Goal: Transaction & Acquisition: Purchase product/service

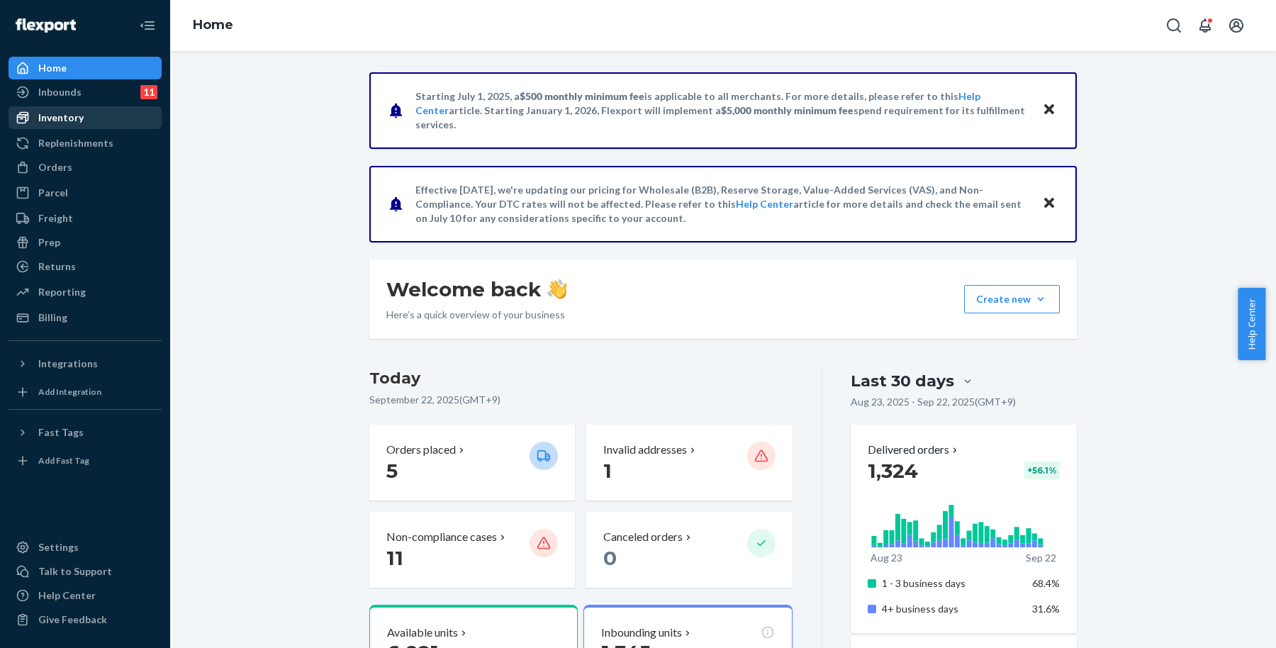
click at [123, 119] on div "Inventory" at bounding box center [85, 118] width 150 height 20
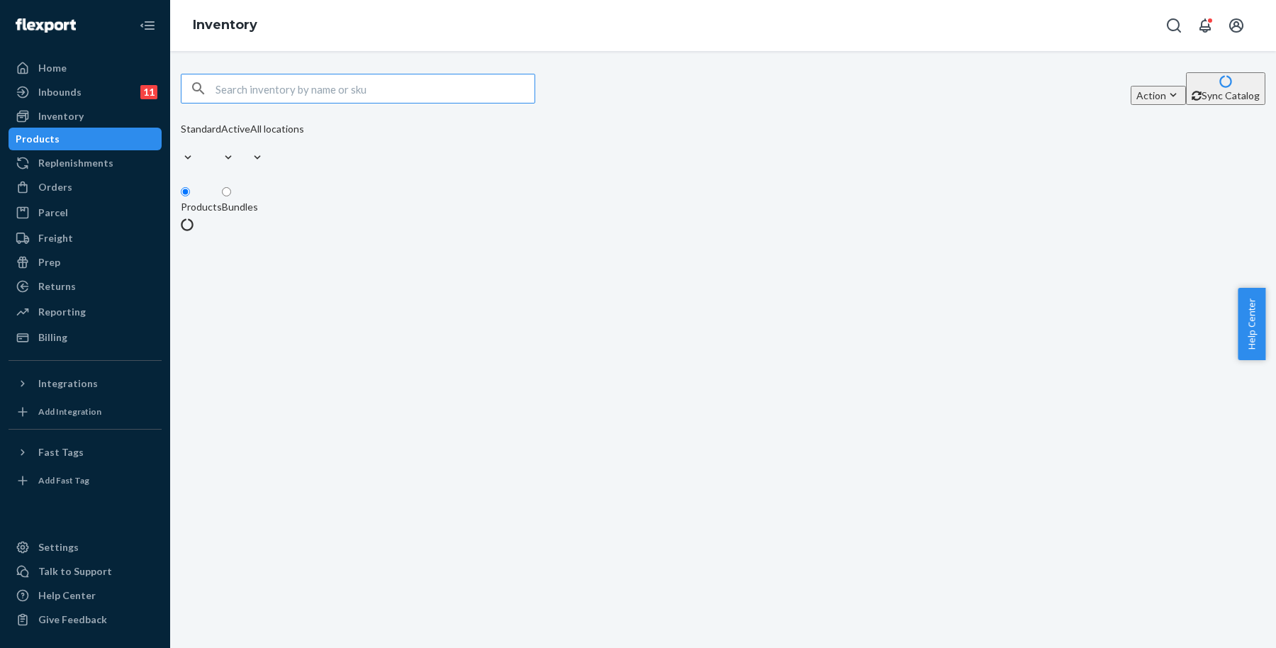
click at [400, 94] on input "text" at bounding box center [374, 88] width 319 height 28
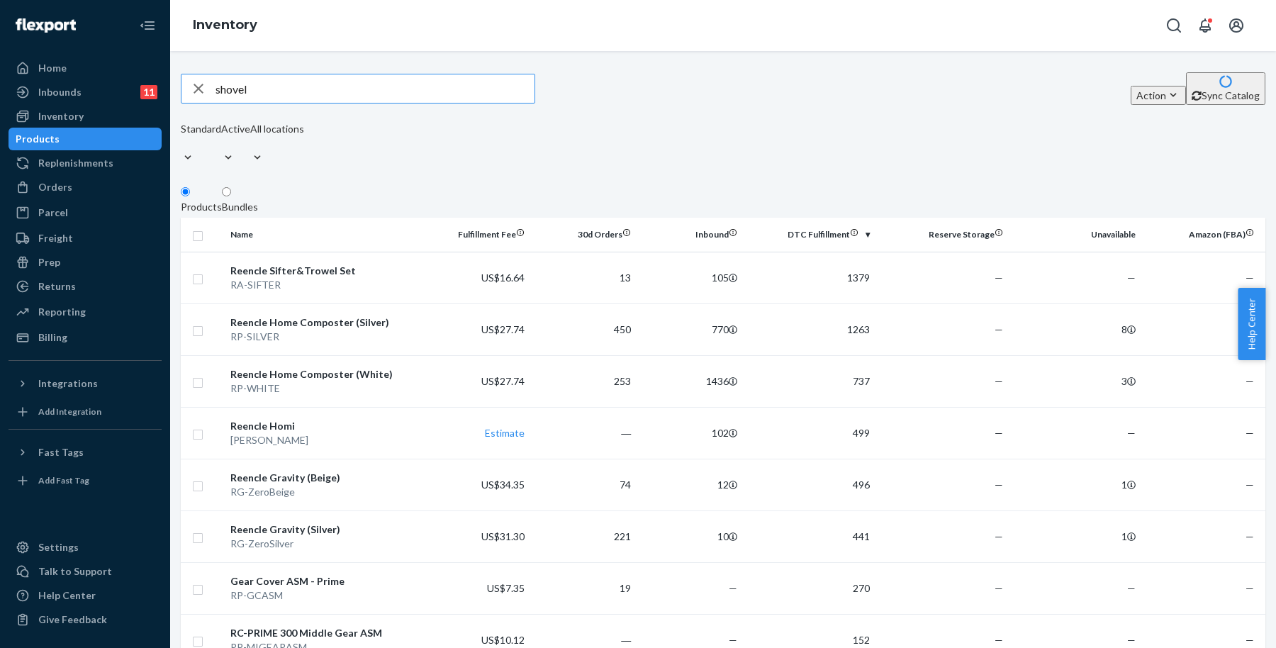
type input "shovel"
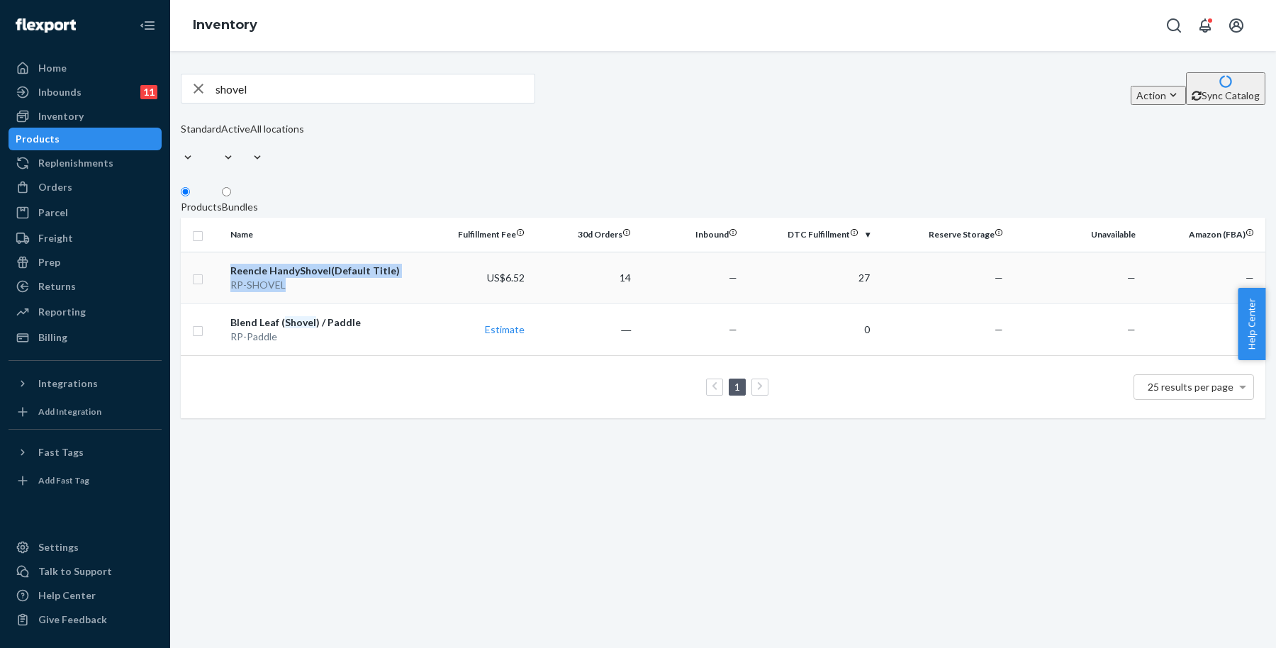
drag, startPoint x: 237, startPoint y: 262, endPoint x: 405, endPoint y: 269, distance: 168.9
click at [405, 269] on td "Reencle Handy Shovel (Default Title) RP- SHOVEL" at bounding box center [324, 278] width 199 height 52
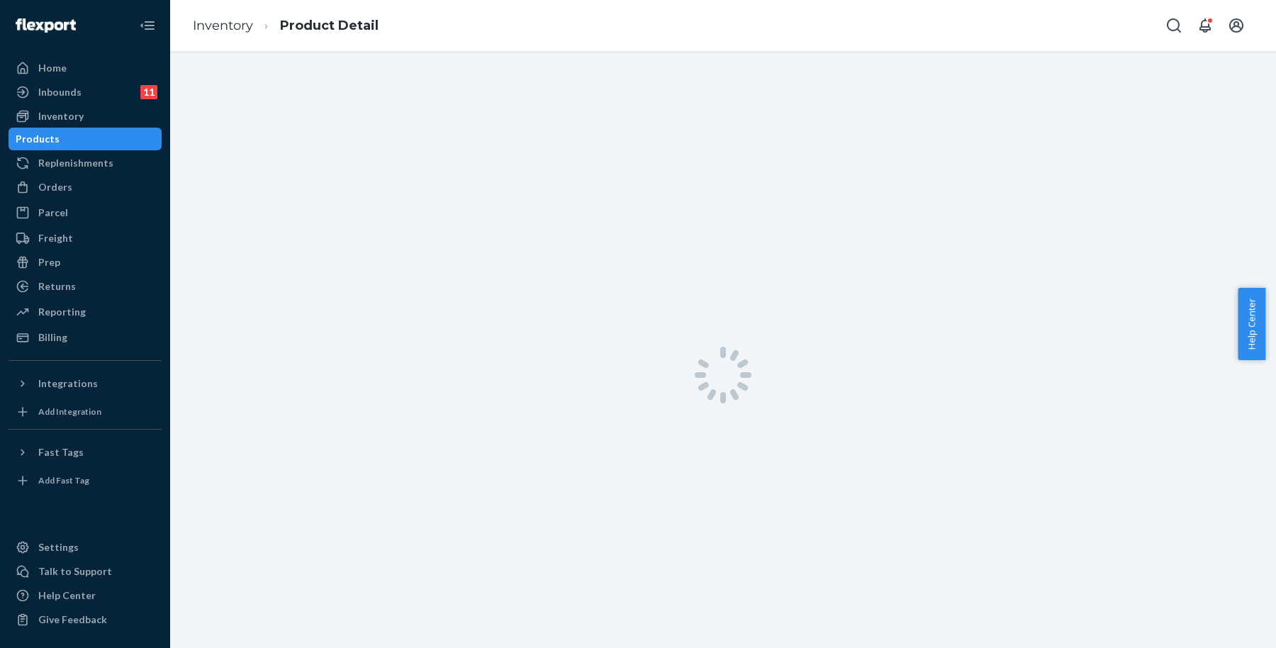
click at [389, 330] on div at bounding box center [723, 375] width 1106 height 648
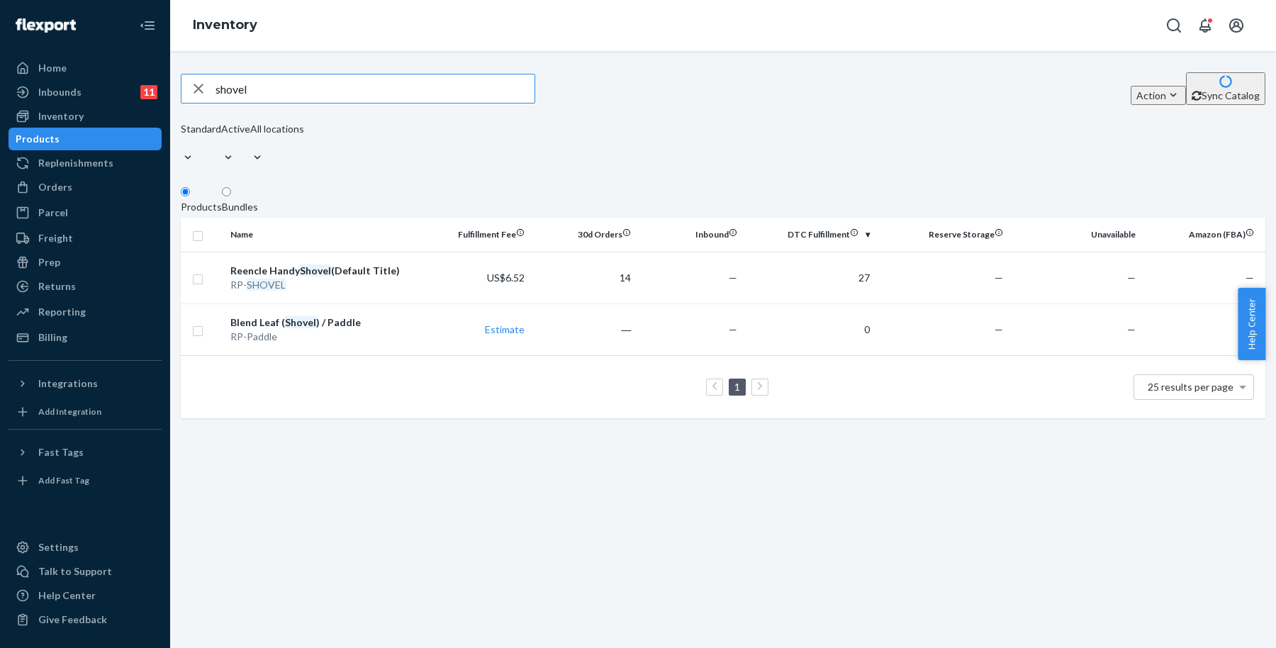
drag, startPoint x: 483, startPoint y: 447, endPoint x: 491, endPoint y: 447, distance: 7.8
click at [484, 447] on div "shovel Action Create product Create bundle Bulk create products Bulk update pro…" at bounding box center [723, 349] width 1106 height 597
drag, startPoint x: 413, startPoint y: 259, endPoint x: 236, endPoint y: 261, distance: 177.2
click at [236, 261] on td "Reencle Handy Shovel (Default Title) RP- SHOVEL" at bounding box center [324, 278] width 199 height 52
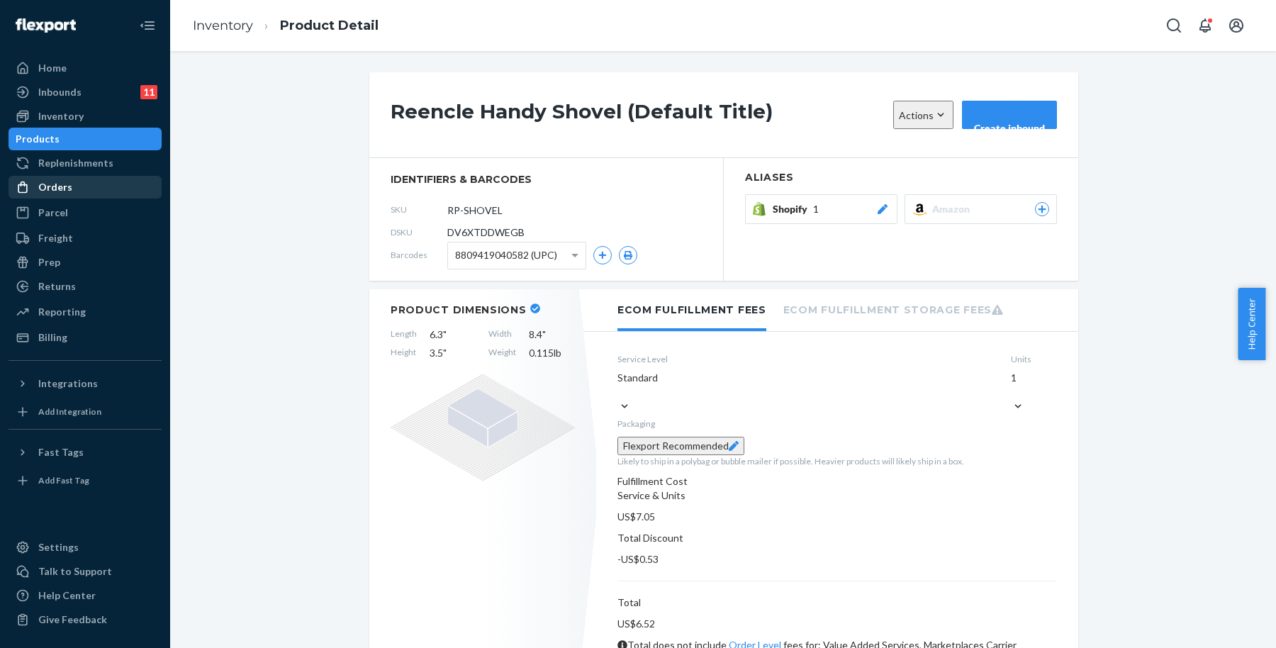
click at [131, 191] on div "Orders" at bounding box center [85, 187] width 150 height 20
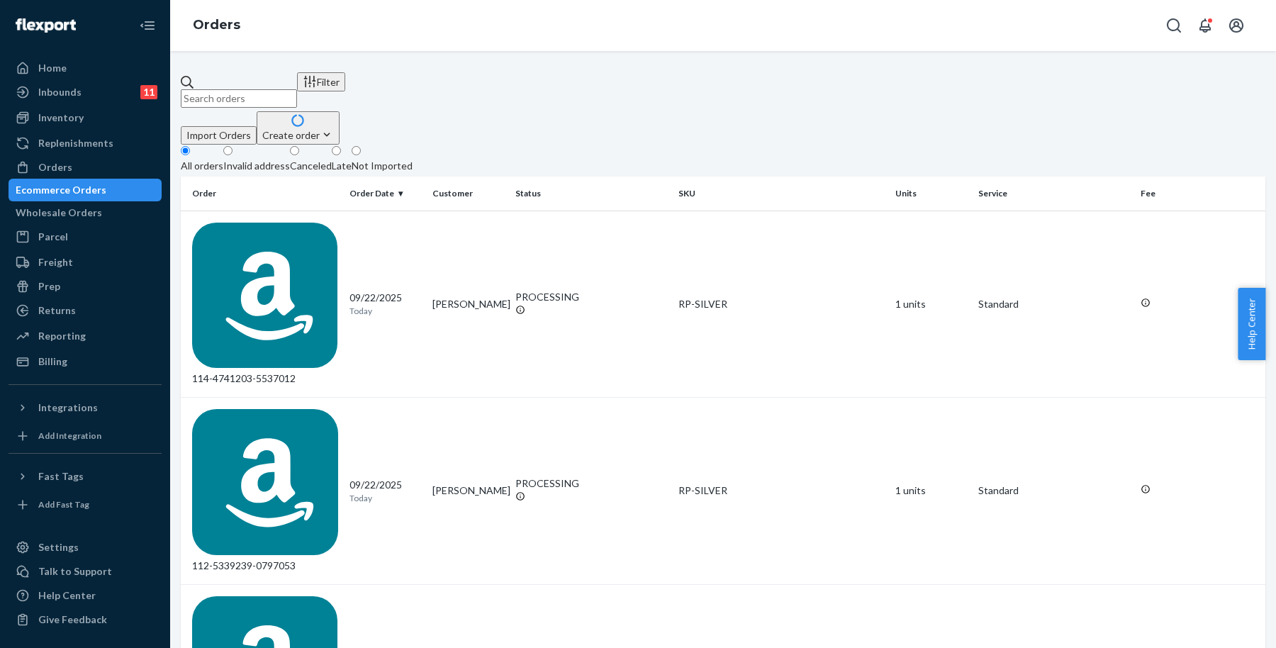
drag, startPoint x: 78, startPoint y: 120, endPoint x: 164, endPoint y: 114, distance: 86.0
click at [78, 120] on div "Inventory" at bounding box center [60, 118] width 45 height 14
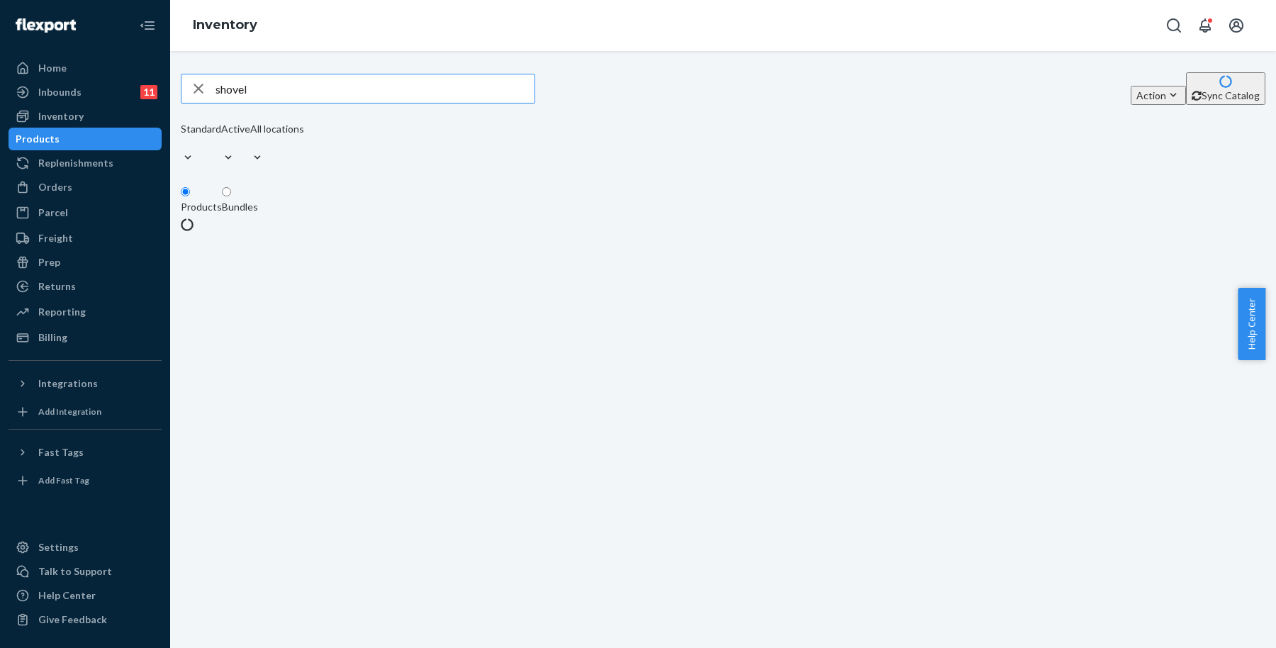
click at [340, 93] on input "shovel" at bounding box center [374, 88] width 319 height 28
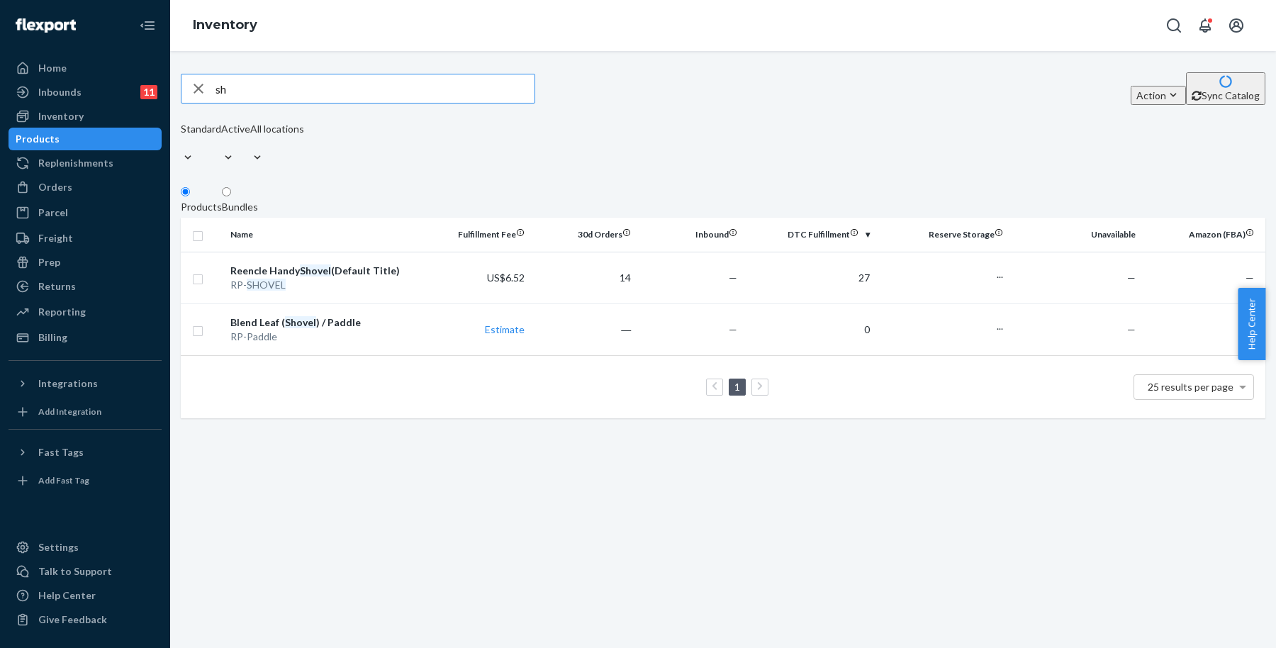
type input "s"
type input "mixing motor"
drag, startPoint x: 858, startPoint y: 317, endPoint x: 971, endPoint y: 392, distance: 136.0
click at [972, 323] on tr "Mixing Motor -Prime RP-MMOTOR US$10.86 45 150 34 — — —" at bounding box center [723, 329] width 1085 height 52
click at [972, 408] on div "Name Fulfillment Fee 30d Orders Inbound DTC Fulfillment Reserve Storage Unavail…" at bounding box center [723, 318] width 1085 height 201
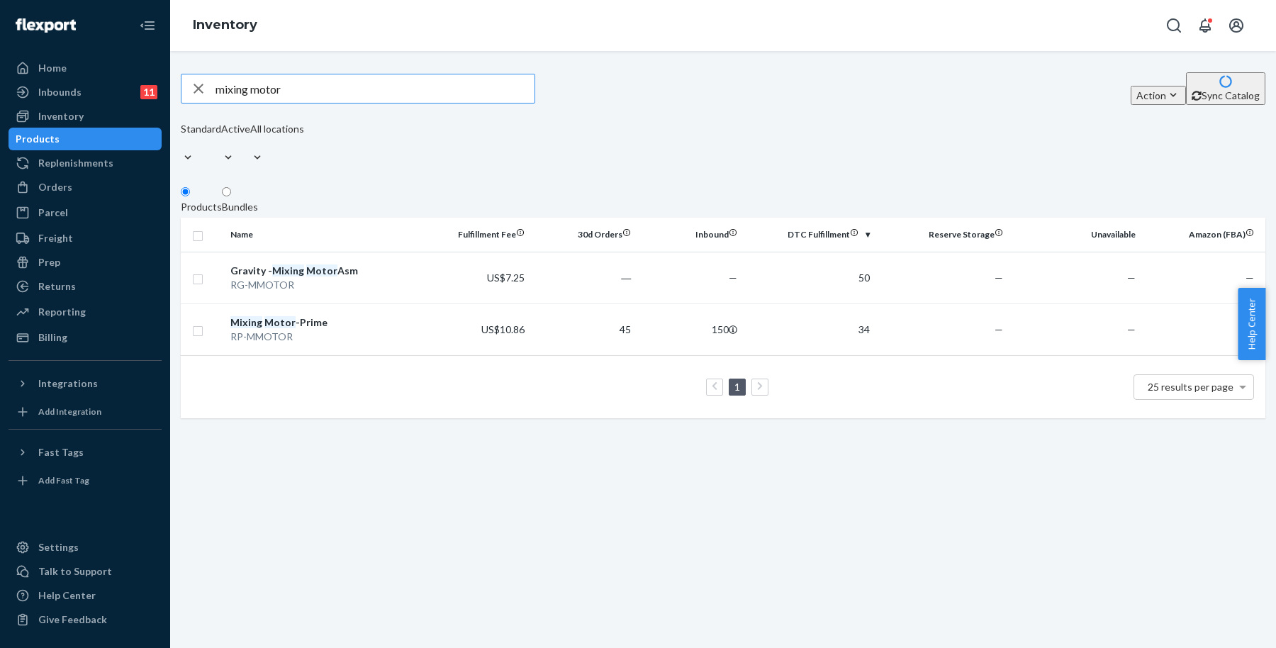
drag, startPoint x: 381, startPoint y: 96, endPoint x: 189, endPoint y: 87, distance: 193.0
click at [189, 87] on div "mixing motor Action Create product Create bundle Bulk create products Bulk upda…" at bounding box center [723, 245] width 1085 height 346
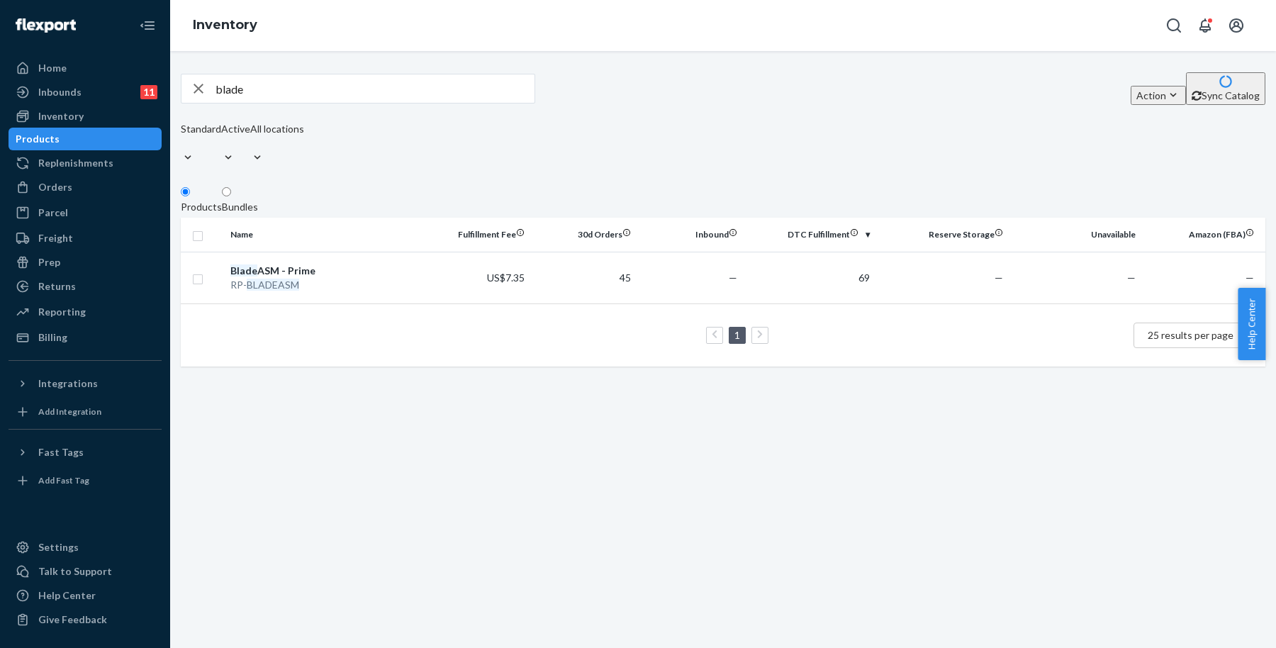
click at [468, 86] on input "blade" at bounding box center [374, 88] width 319 height 28
type input "b"
type input "paddle"
drag, startPoint x: 362, startPoint y: 94, endPoint x: 208, endPoint y: 92, distance: 153.8
click at [208, 92] on div "paddle" at bounding box center [357, 88] width 353 height 28
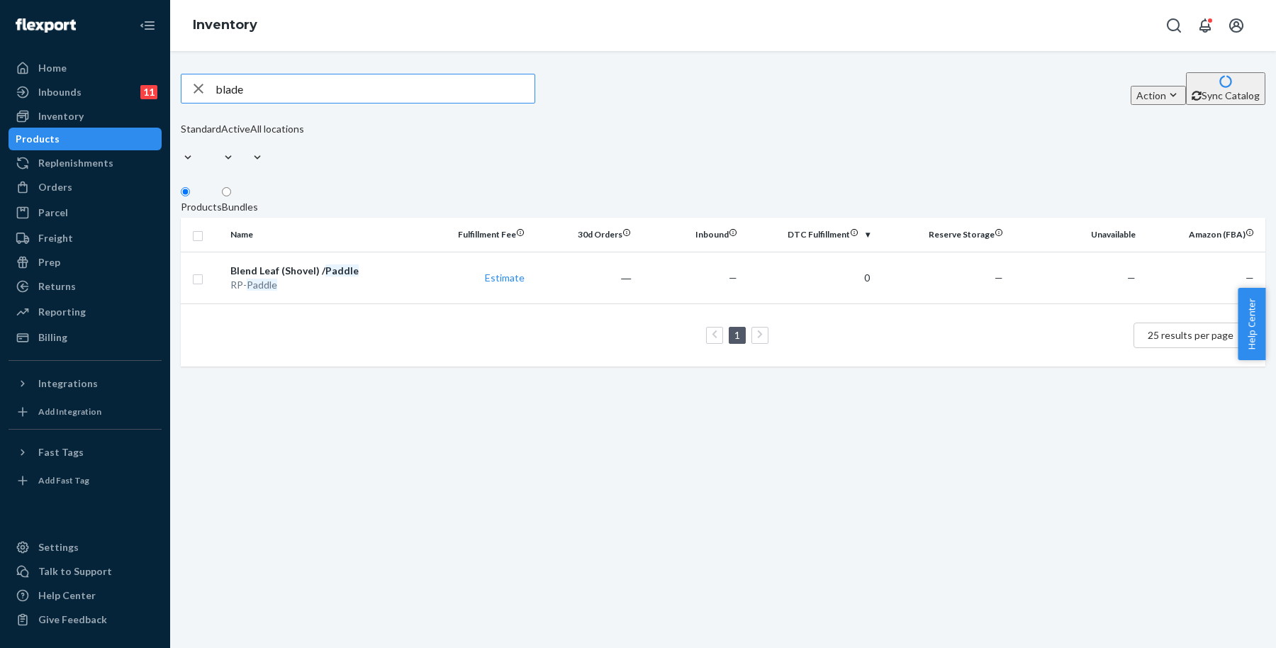
type input "blade"
click at [934, 422] on div "blade Action Create product Create bundle Bulk create products Bulk update prod…" at bounding box center [723, 349] width 1106 height 597
click at [939, 123] on div "blade Action Create product Create bundle Bulk create products Bulk update prod…" at bounding box center [723, 120] width 1085 height 96
click at [77, 197] on div "Orders" at bounding box center [85, 187] width 150 height 20
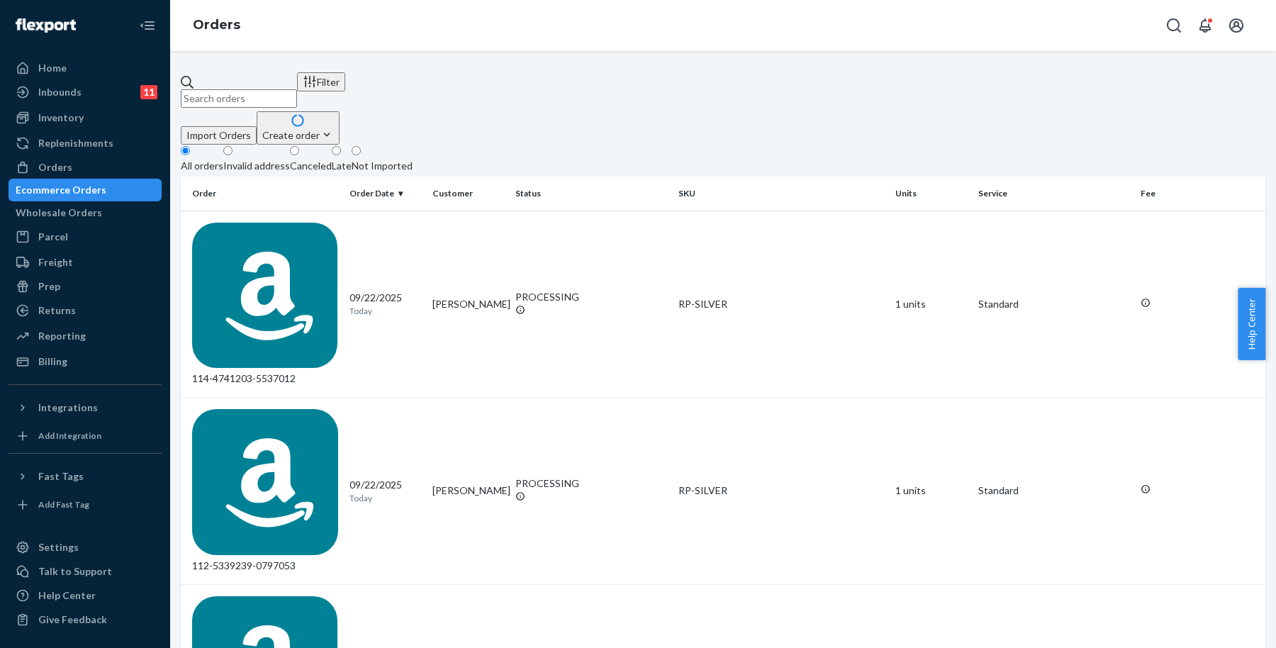
click at [334, 128] on div "Create order" at bounding box center [298, 135] width 72 height 15
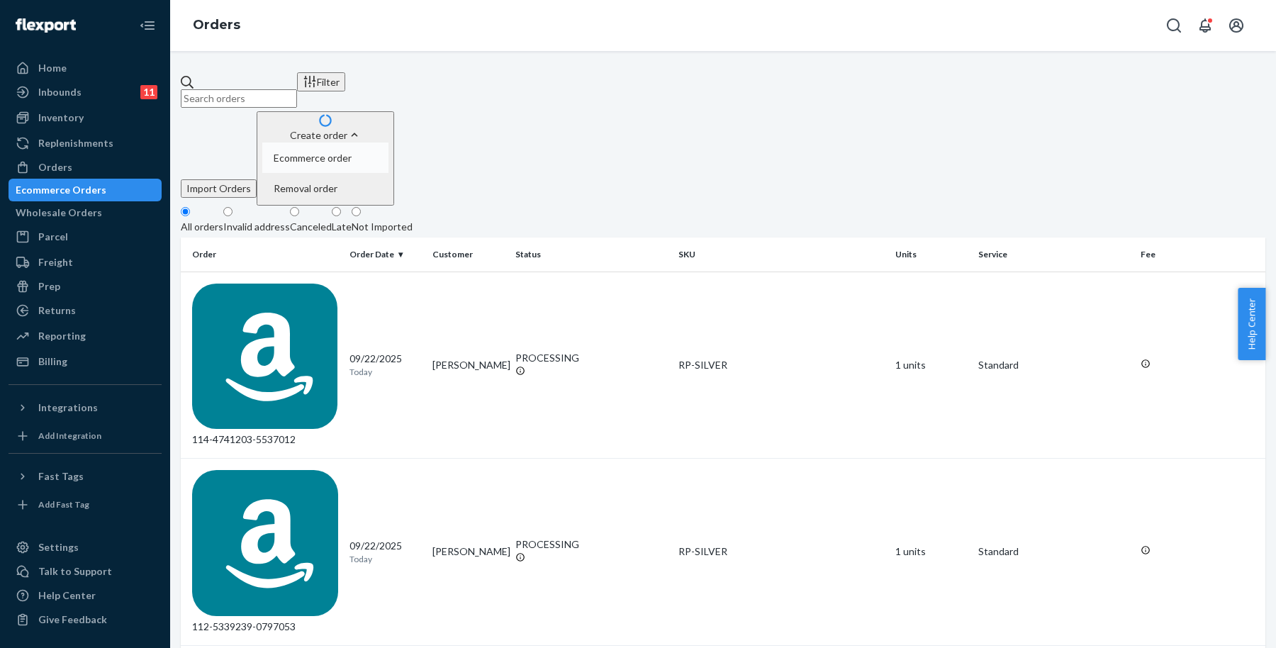
click at [352, 153] on span "Ecommerce order" at bounding box center [313, 158] width 78 height 10
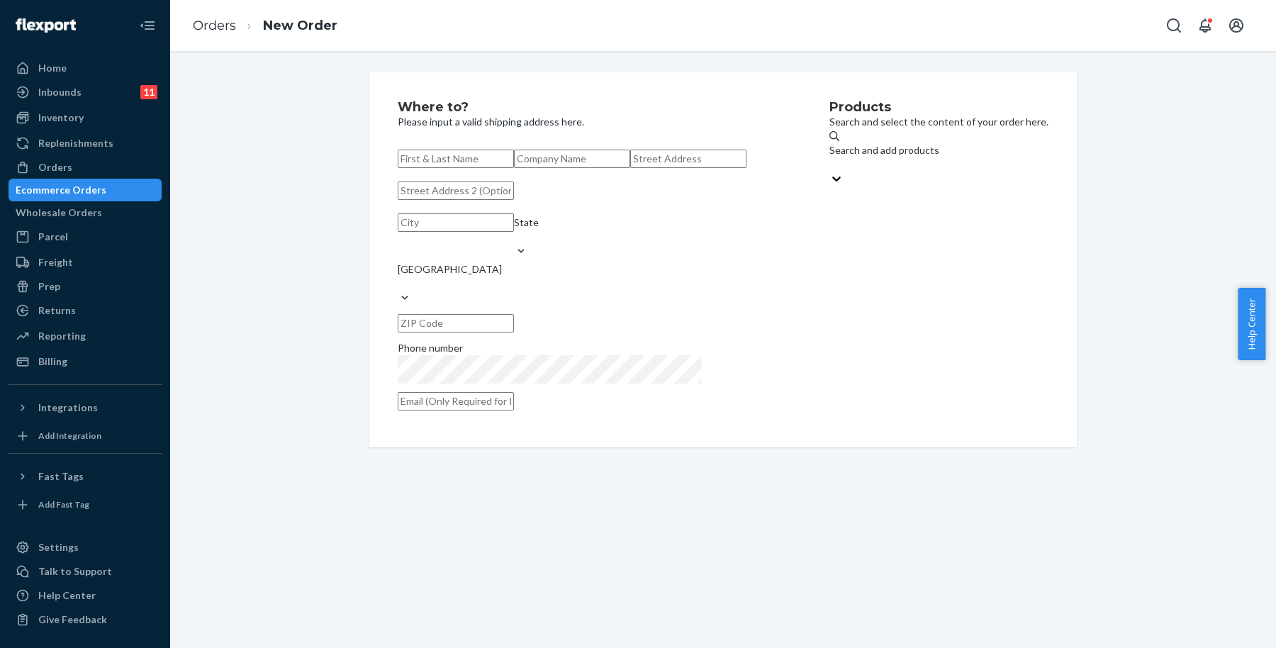
click at [514, 155] on input "text" at bounding box center [456, 159] width 116 height 18
paste input "[PERSON_NAME]"
type input "[PERSON_NAME]"
click at [868, 243] on div "Products Search and select the content of your order here. Search and add produ…" at bounding box center [938, 260] width 219 height 318
click at [630, 168] on input "text" at bounding box center [688, 159] width 116 height 18
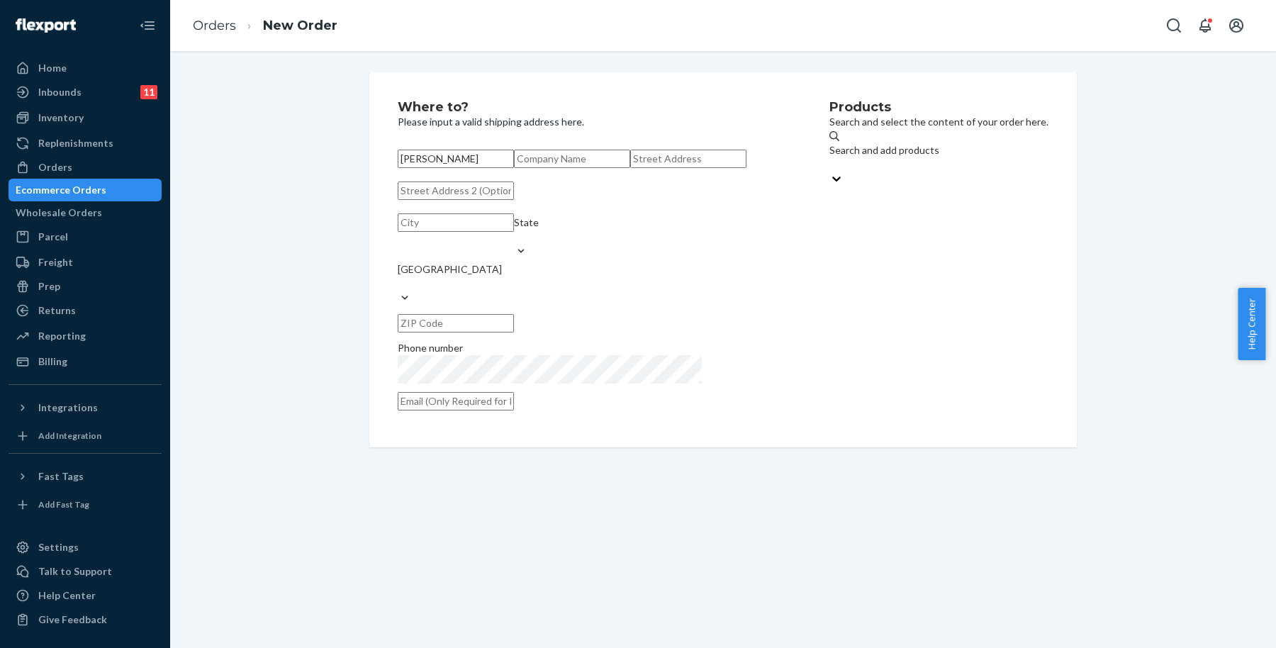
paste input "[STREET_ADDRESS]"
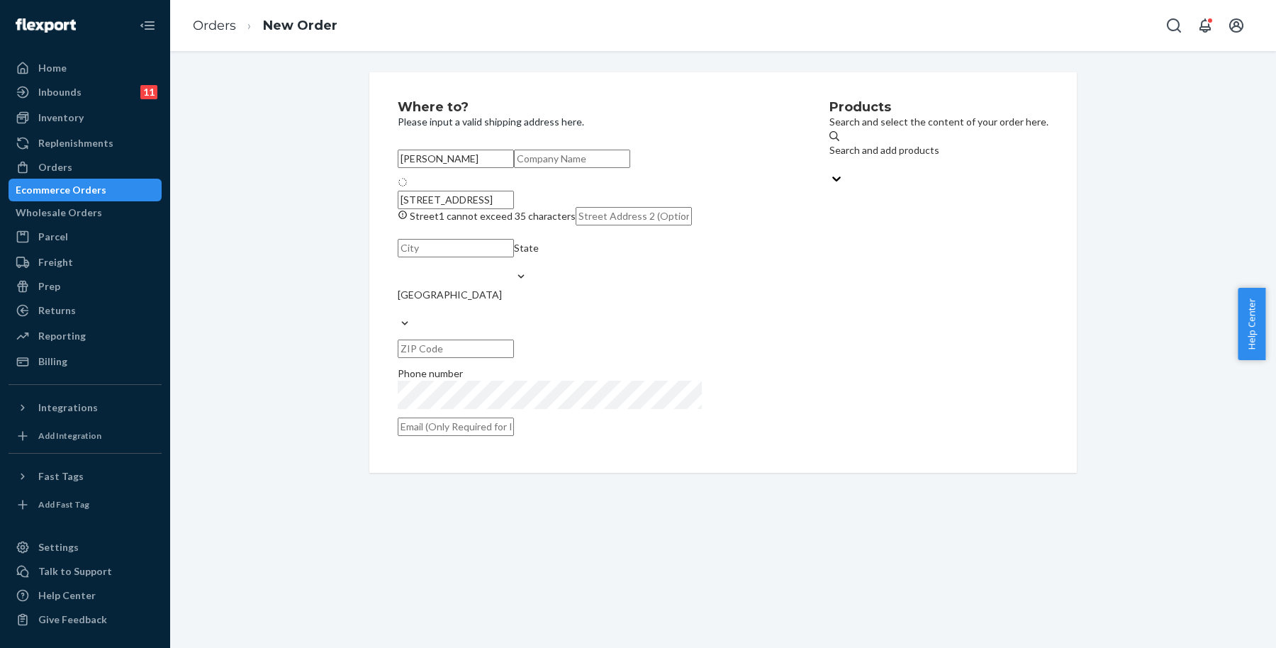
type input "[STREET_ADDRESS]"
type input "[PERSON_NAME]"
type input "48840"
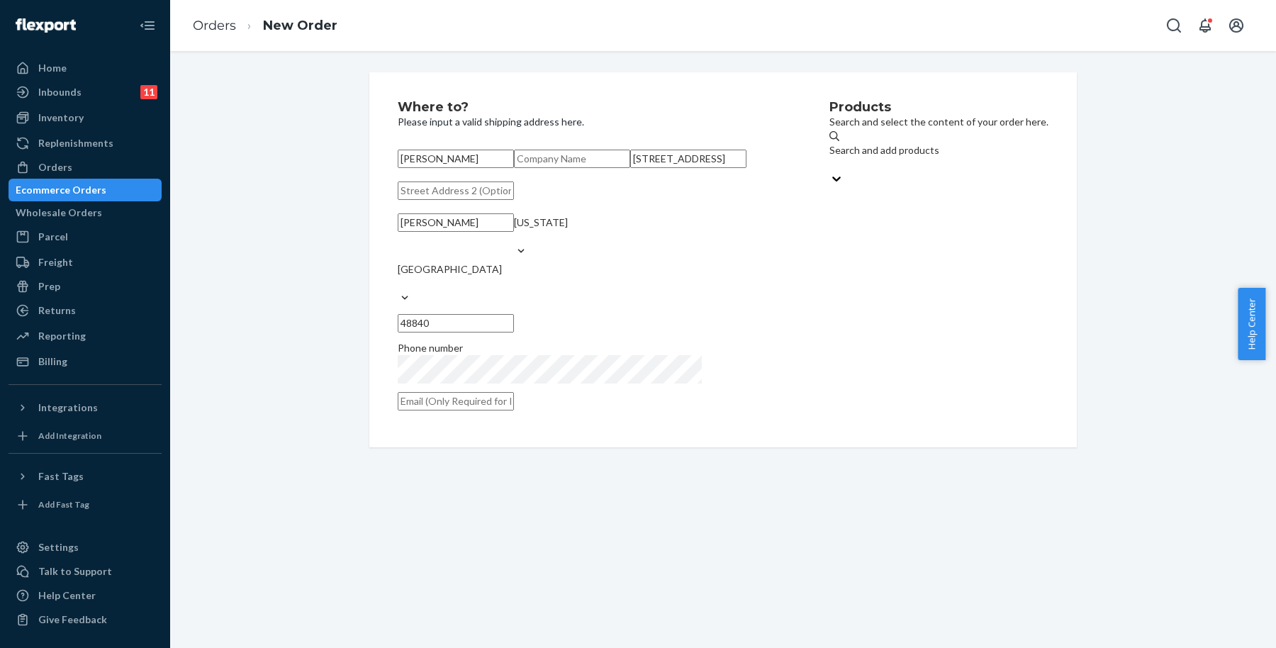
click at [848, 404] on div "Products Search and select the content of your order here. Search and add produ…" at bounding box center [938, 260] width 219 height 318
click at [514, 410] on input "text" at bounding box center [456, 401] width 116 height 18
paste input "[EMAIL_ADDRESS][DOMAIN_NAME]"
type input "[EMAIL_ADDRESS][DOMAIN_NAME]"
drag, startPoint x: 829, startPoint y: 405, endPoint x: 823, endPoint y: 395, distance: 11.8
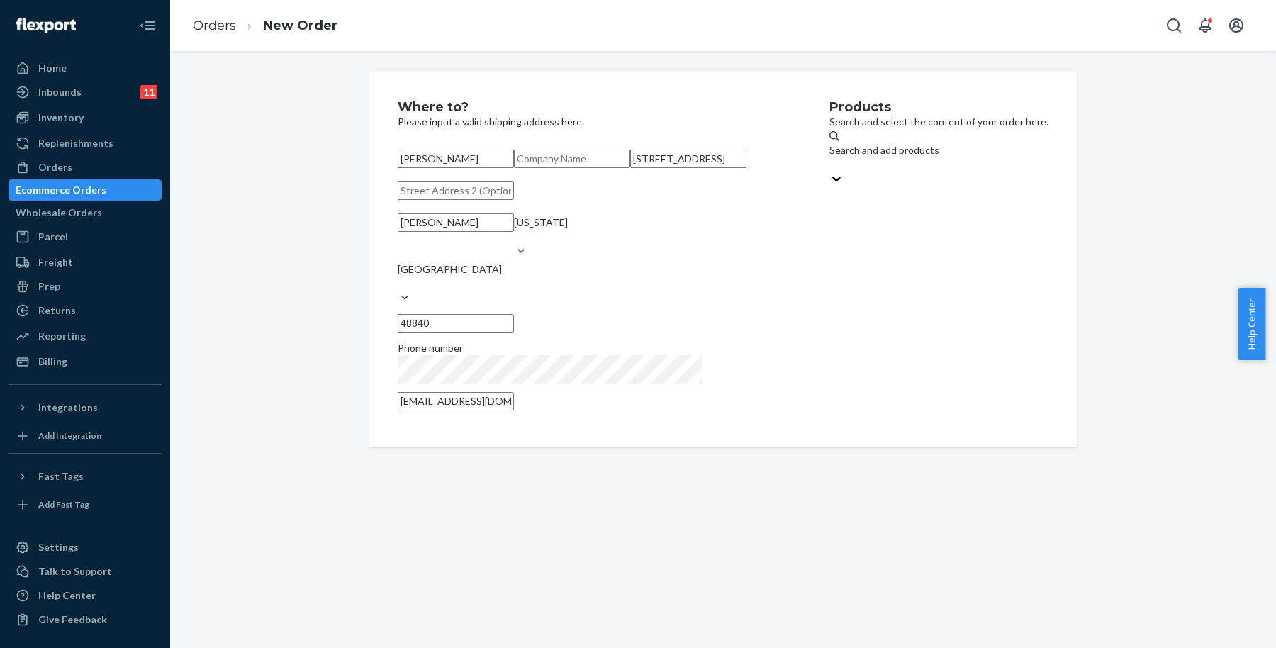
click at [829, 401] on div "Products Search and select the content of your order here. Search and add produ…" at bounding box center [938, 260] width 219 height 318
click at [833, 155] on div "Search and add products" at bounding box center [884, 150] width 110 height 14
click at [831, 157] on input "Search and add products" at bounding box center [829, 164] width 1 height 14
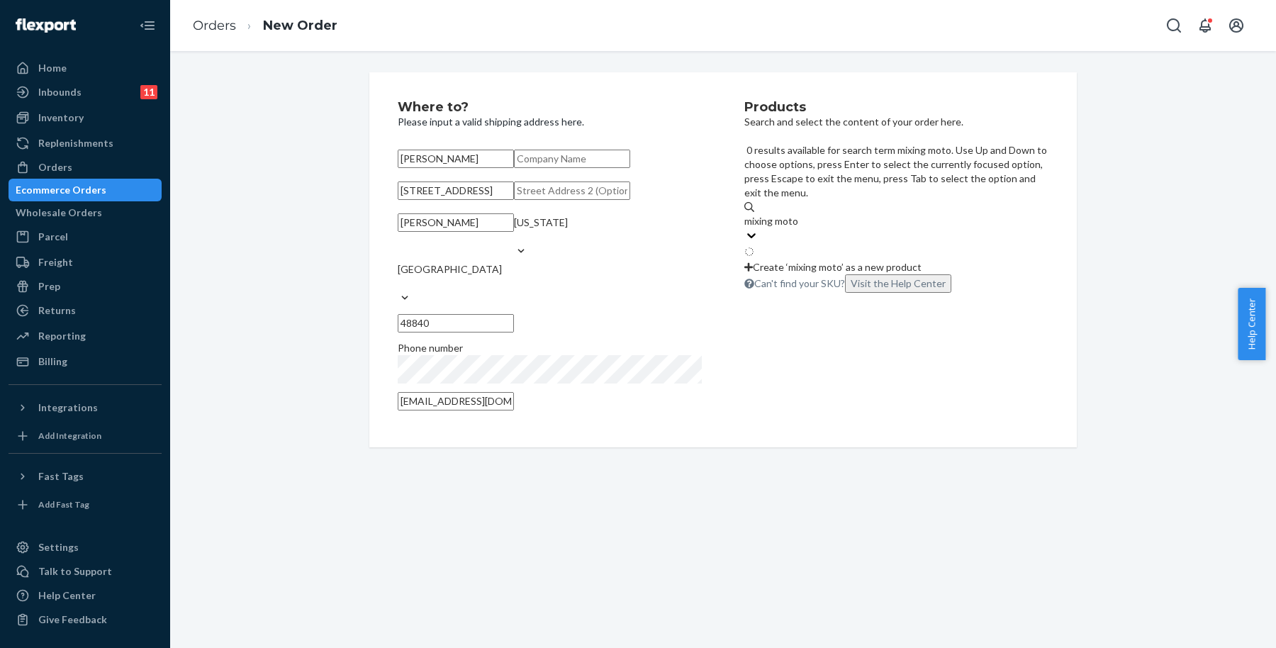
type input "mixing motor"
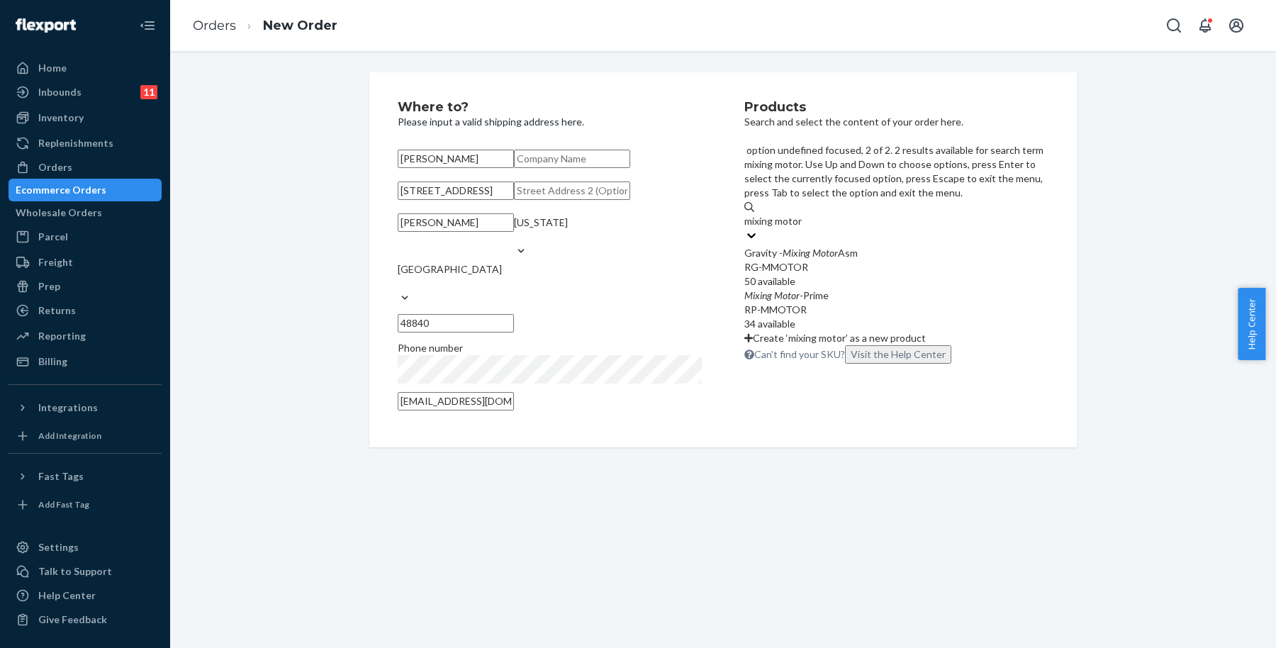
click at [863, 288] on div "Mixing Motor -Prime" at bounding box center [896, 295] width 304 height 14
click at [803, 225] on input "mixing motor" at bounding box center [773, 221] width 59 height 14
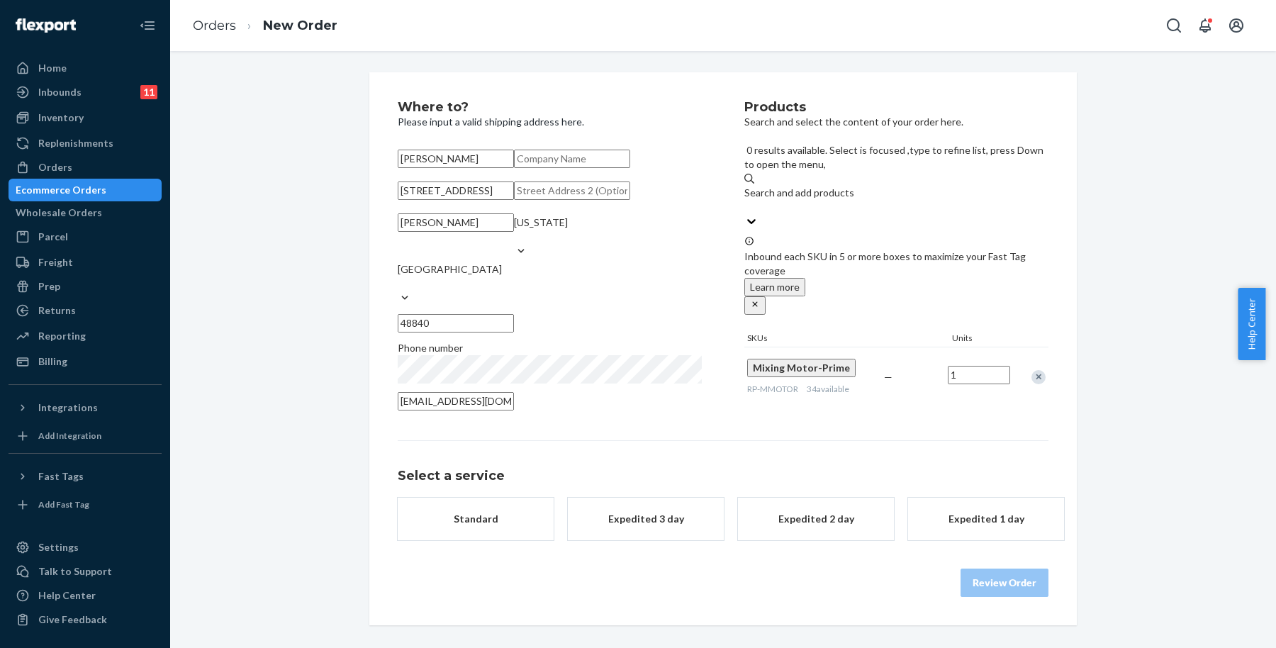
click at [920, 186] on div "Search and add products" at bounding box center [896, 200] width 304 height 28
click at [746, 200] on input "0 results available. Select is focused ,type to refine list, press Down to open…" at bounding box center [744, 207] width 1 height 14
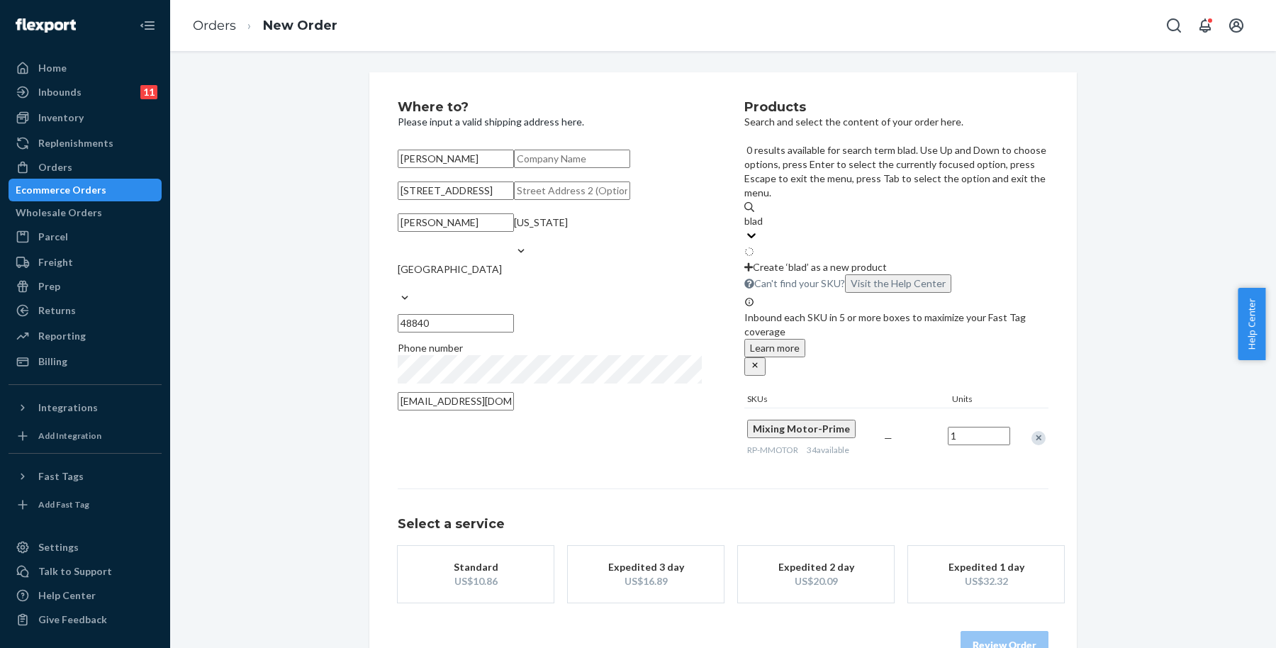
type input "blade"
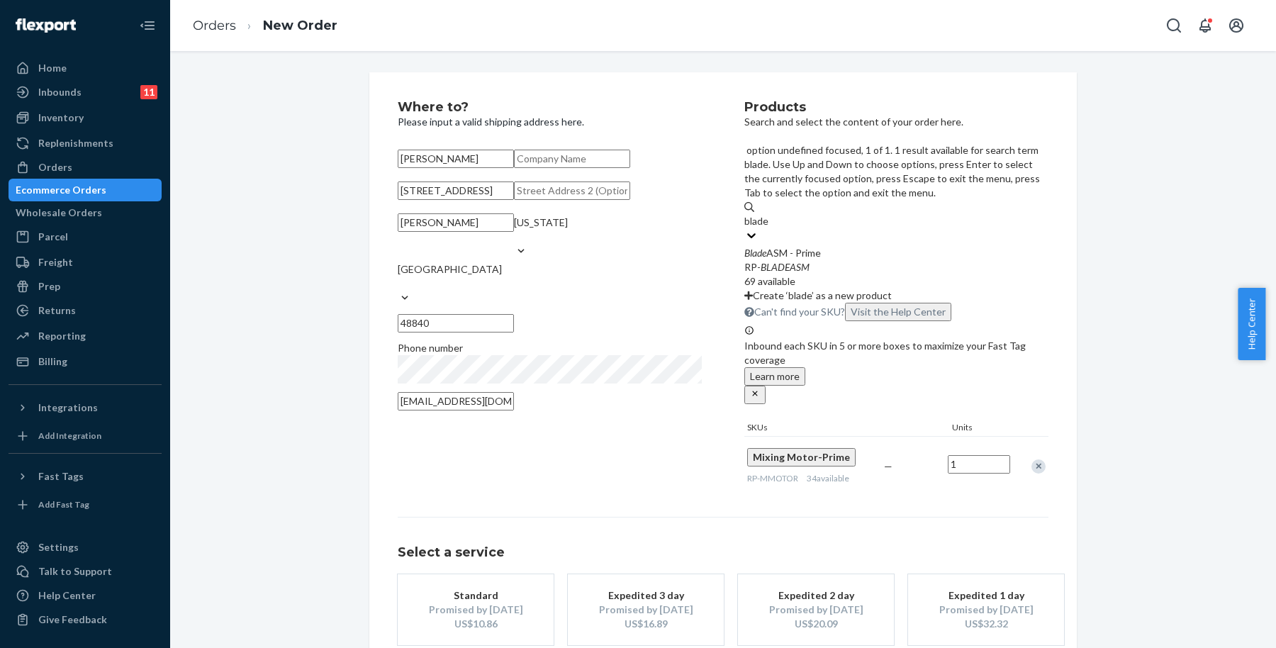
click at [945, 246] on div "Blade ASM - Prime" at bounding box center [896, 253] width 304 height 14
click at [770, 214] on input "blade" at bounding box center [757, 221] width 26 height 14
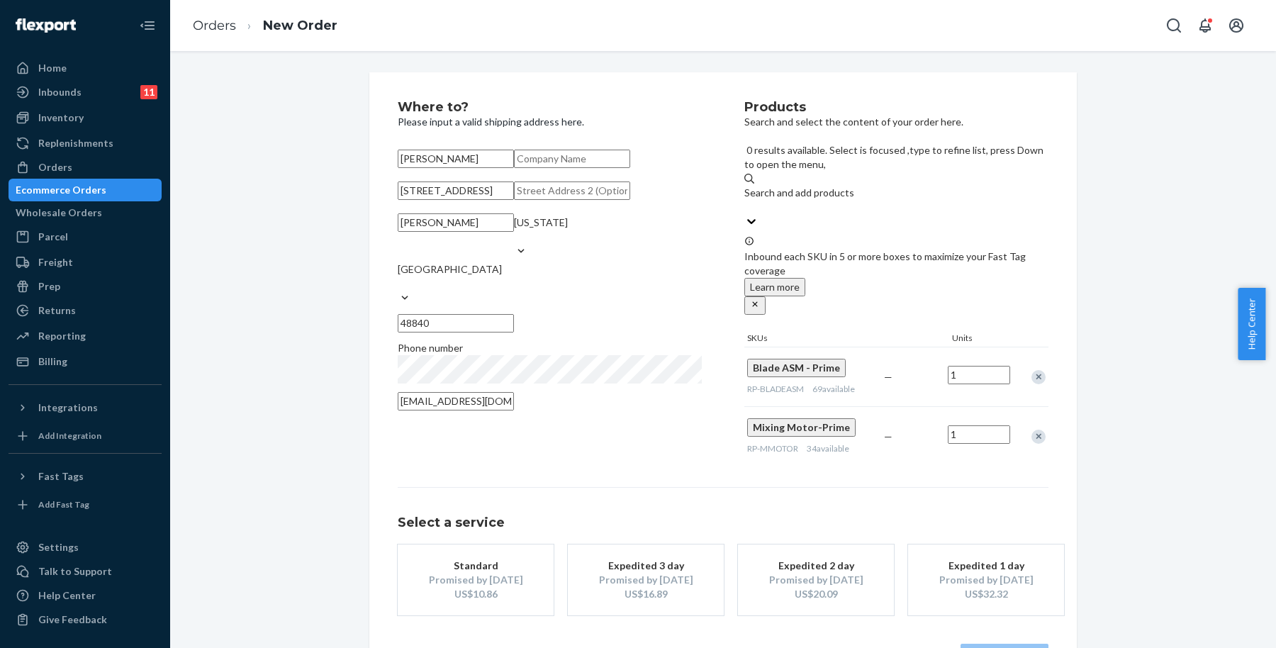
click at [908, 454] on div "Products Search and select the content of your order here. 0 results available.…" at bounding box center [896, 283] width 304 height 365
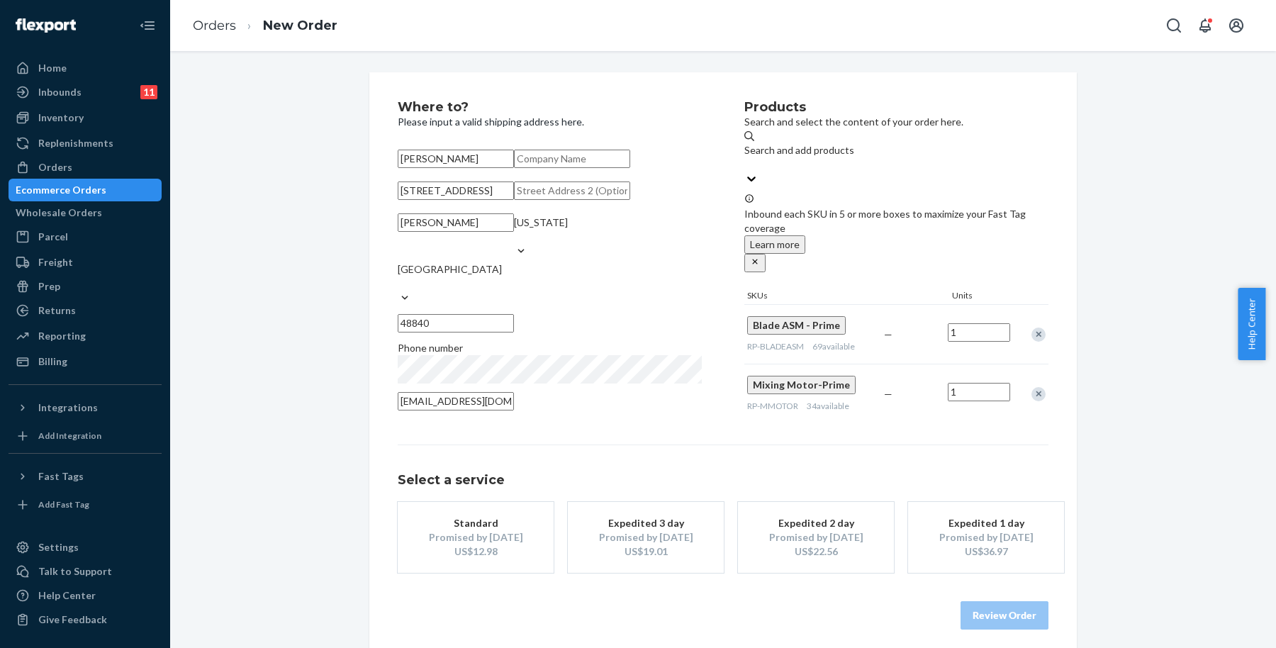
click at [1188, 335] on div "Where to? Please input a valid shipping address here. [PERSON_NAME] [STREET_ADD…" at bounding box center [723, 364] width 1085 height 585
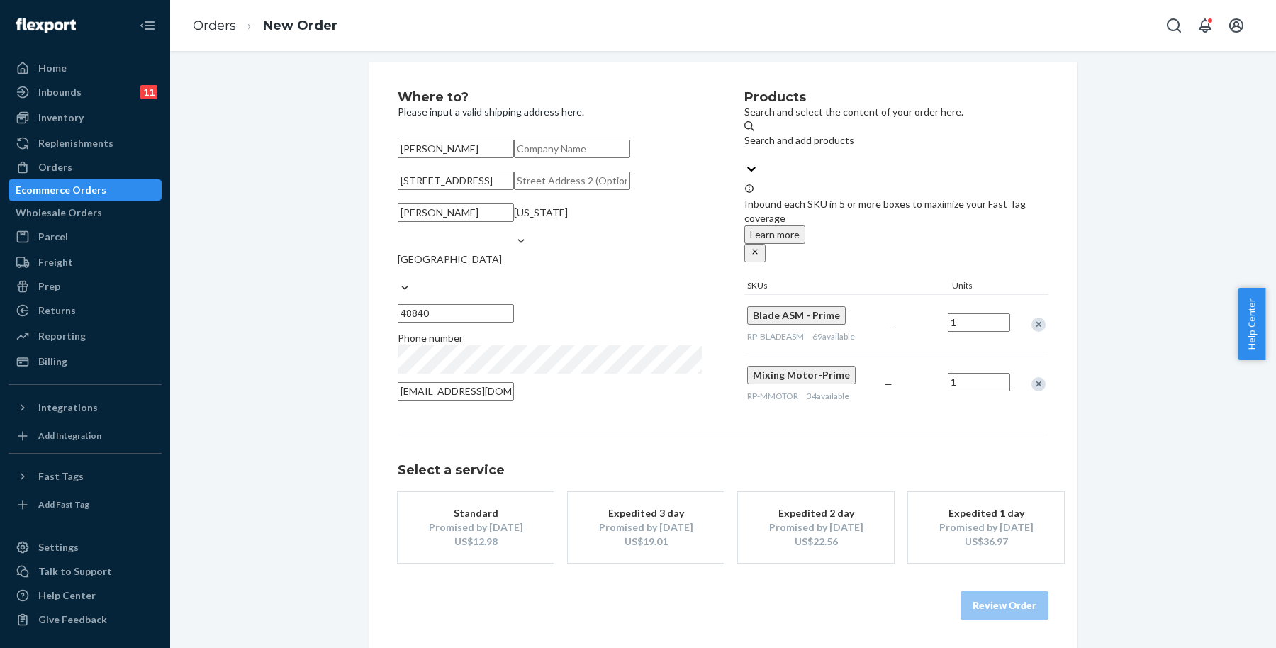
scroll to position [68, 0]
click at [487, 525] on div "Promised by [DATE]" at bounding box center [475, 527] width 113 height 14
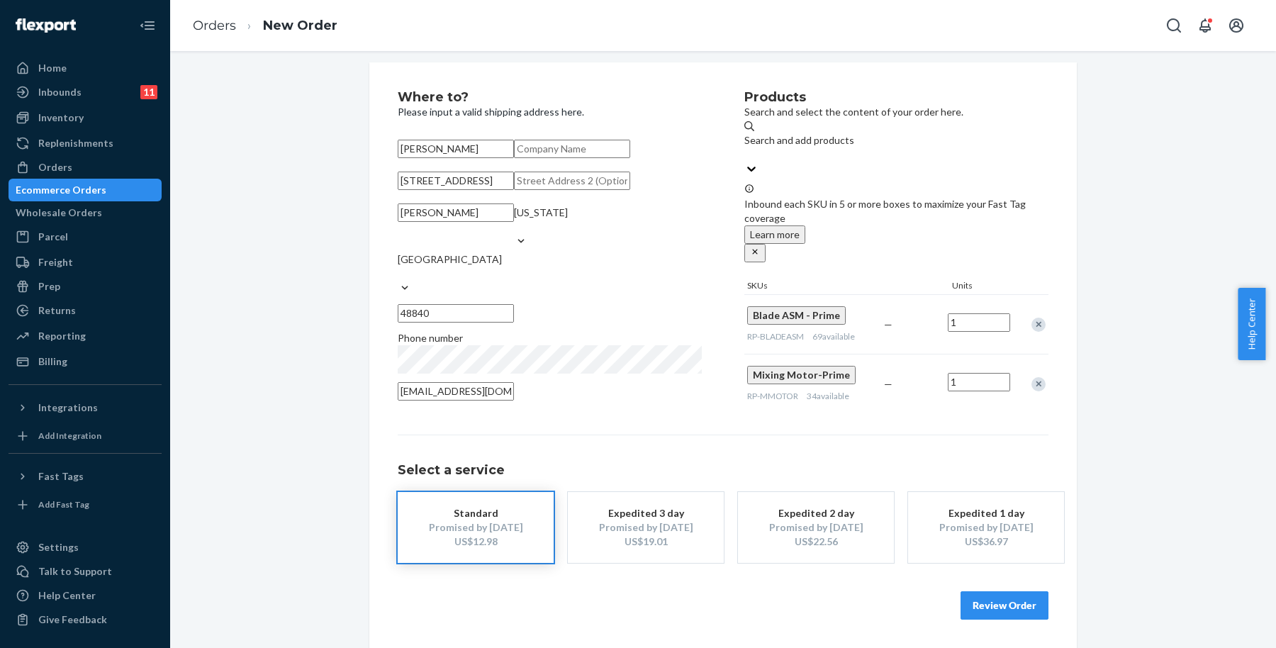
click at [983, 601] on button "Review Order" at bounding box center [1004, 605] width 88 height 28
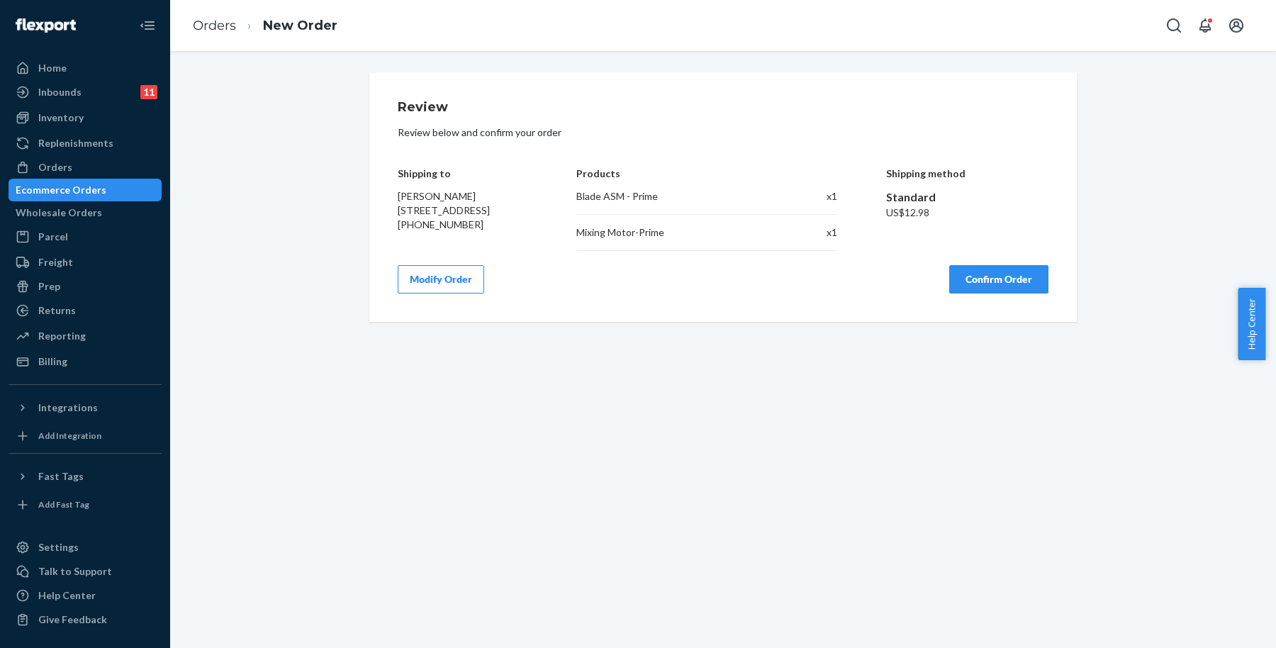
drag, startPoint x: 439, startPoint y: 219, endPoint x: 517, endPoint y: 218, distance: 77.3
click at [506, 216] on div "[PERSON_NAME] [STREET_ADDRESS] [PHONE_NUMBER]" at bounding box center [463, 210] width 130 height 43
click at [657, 280] on div "Modify Order Confirm Order" at bounding box center [723, 279] width 651 height 28
click at [982, 272] on button "Confirm Order" at bounding box center [998, 279] width 99 height 28
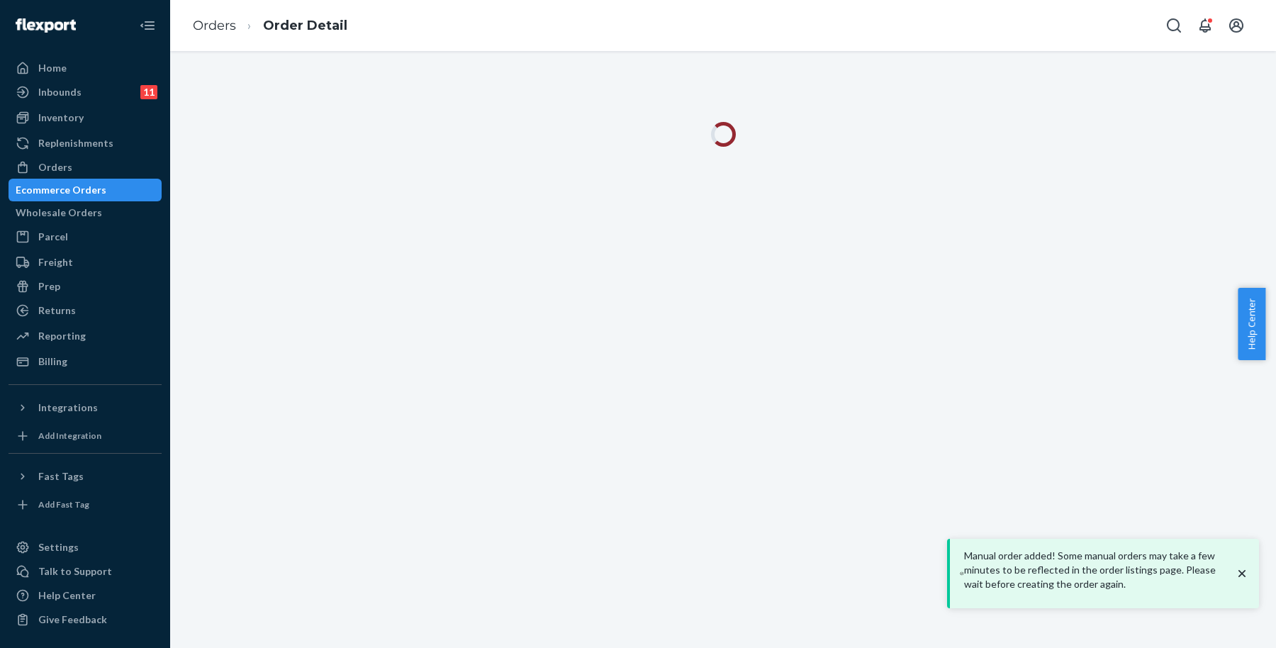
click at [1243, 571] on icon "close toast" at bounding box center [1242, 573] width 14 height 14
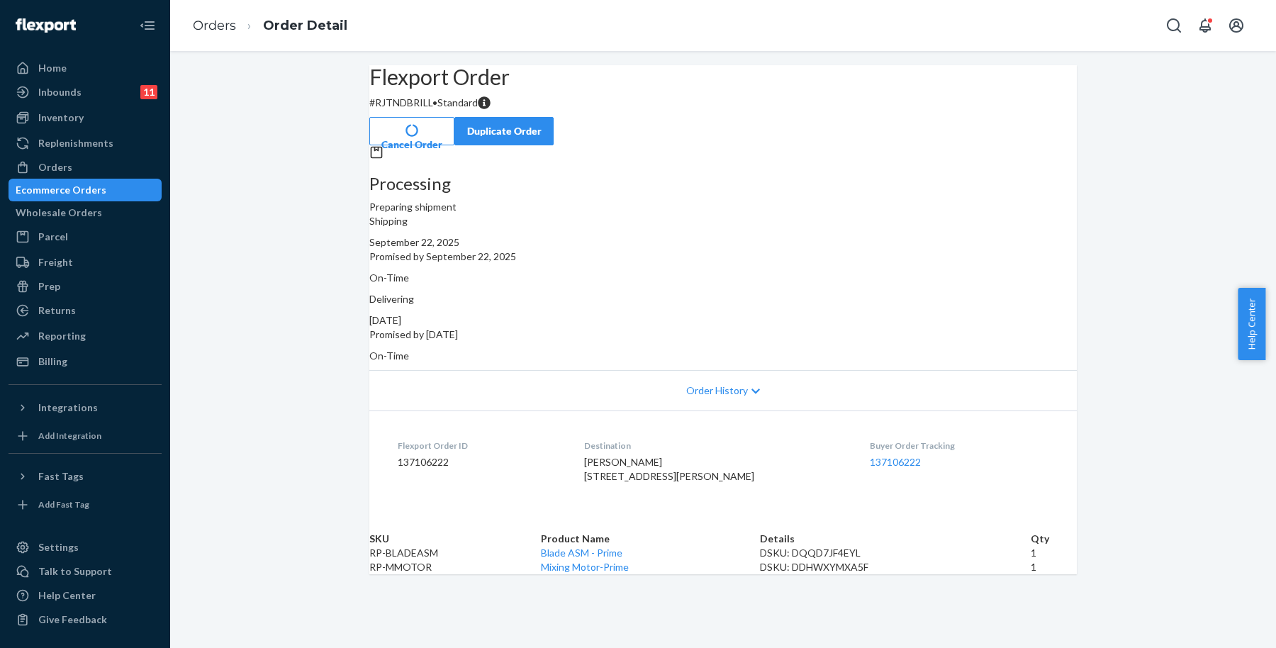
scroll to position [18, 0]
drag, startPoint x: 87, startPoint y: 113, endPoint x: 112, endPoint y: 108, distance: 25.4
click at [86, 113] on div "Inventory" at bounding box center [85, 118] width 150 height 20
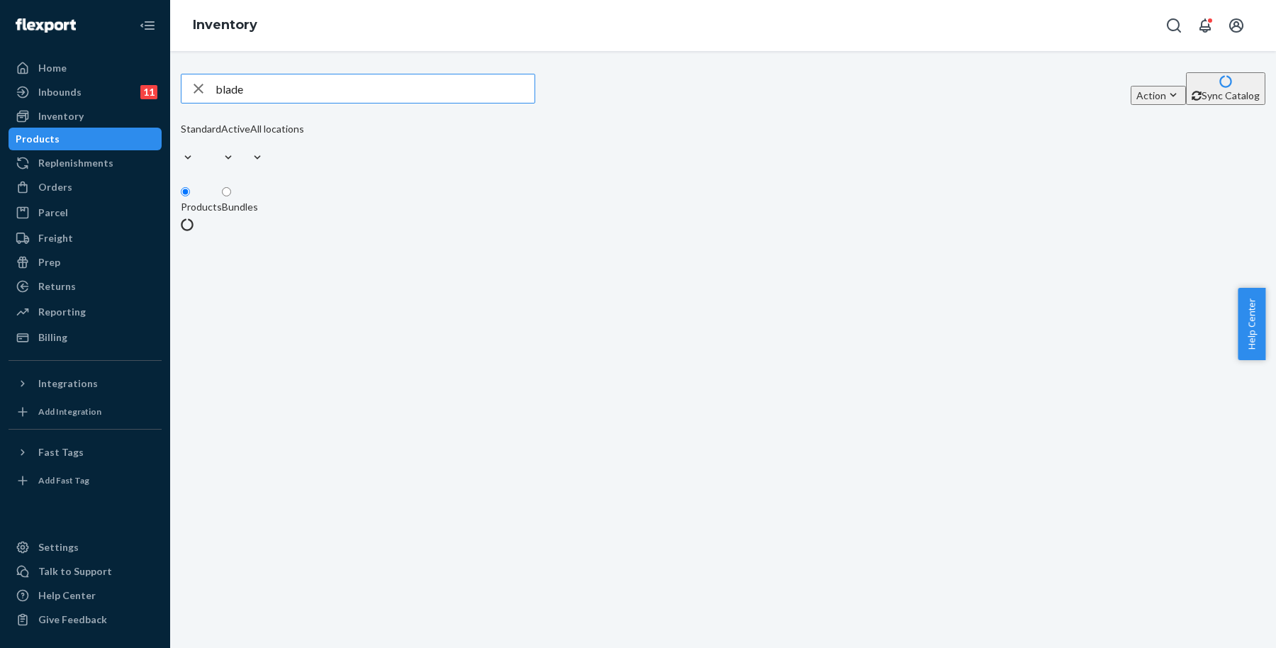
click at [391, 82] on input "blade" at bounding box center [374, 88] width 319 height 28
click at [221, 84] on div "blade" at bounding box center [357, 88] width 353 height 28
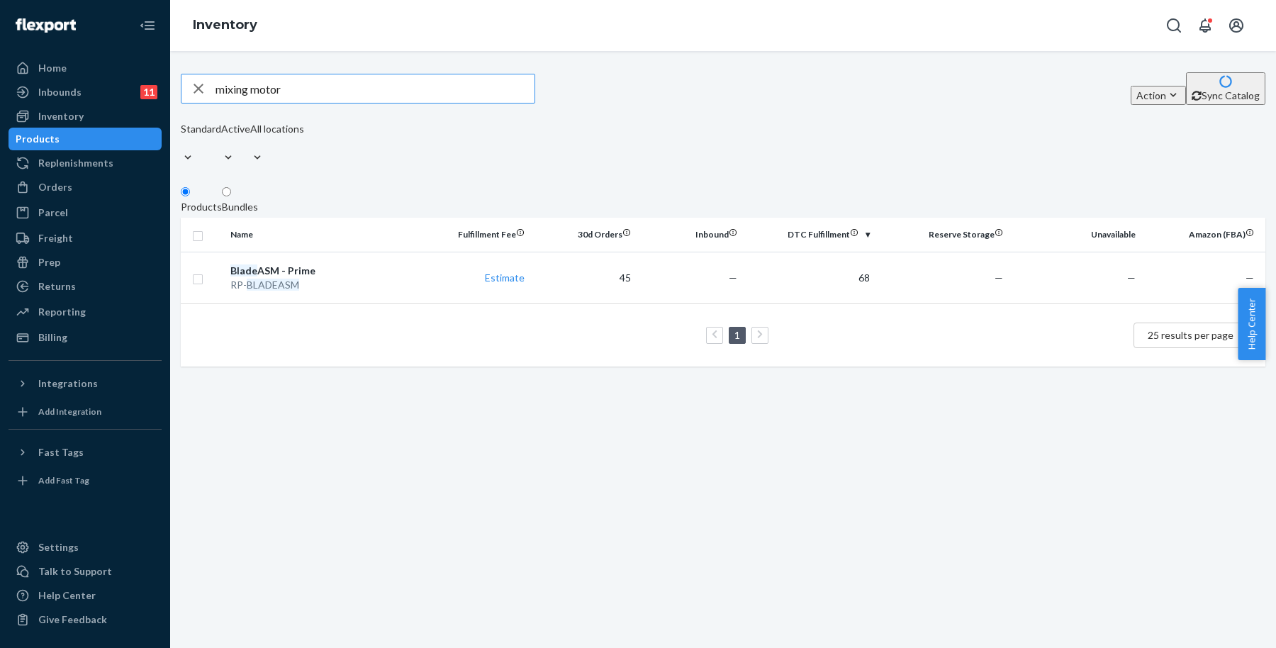
type input "mixing motor"
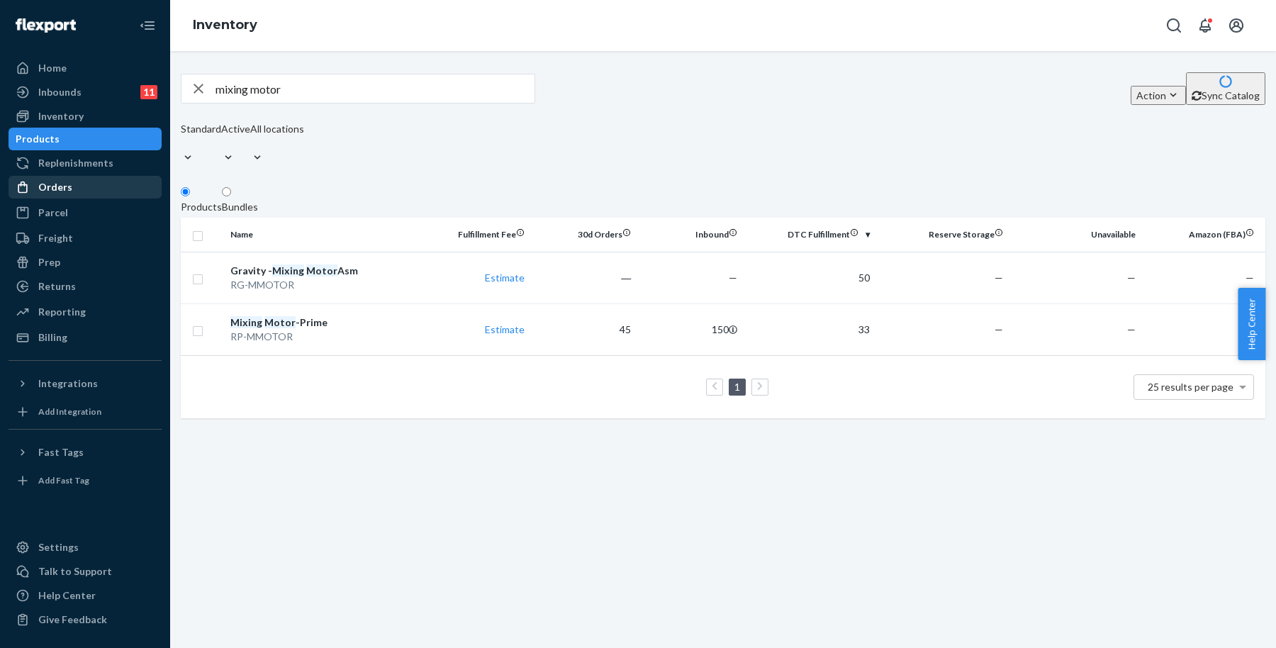
click at [71, 186] on div "Orders" at bounding box center [85, 187] width 150 height 20
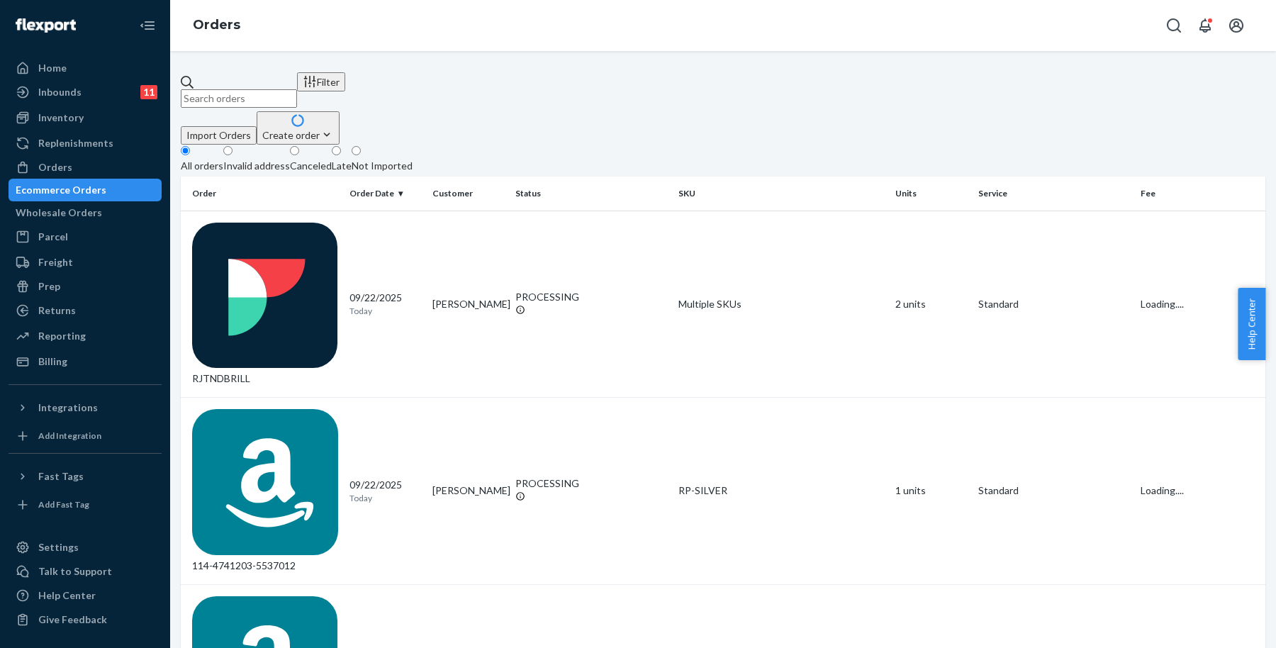
click at [824, 111] on div "Import Orders Create order Ecommerce order Removal order" at bounding box center [723, 127] width 1085 height 33
click at [1222, 69] on div "Filter Import Orders Create order Ecommerce order Removal order All orders Inva…" at bounding box center [723, 349] width 1106 height 597
click at [334, 128] on icon "button" at bounding box center [327, 135] width 14 height 14
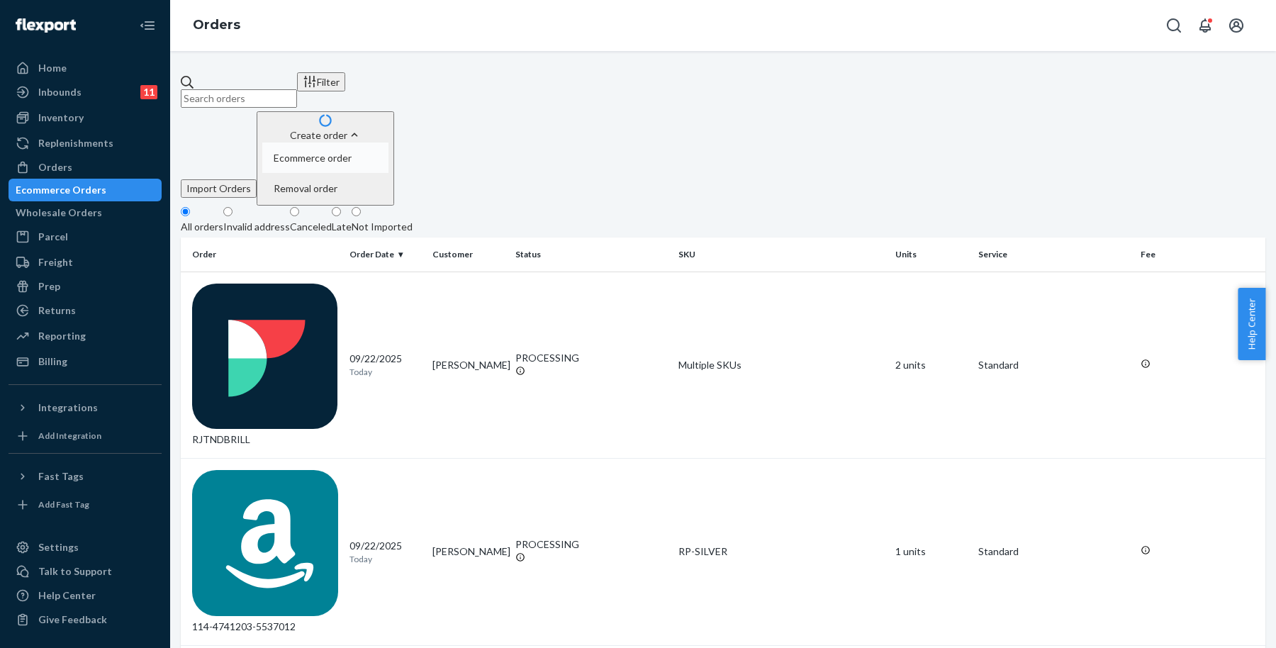
click at [352, 153] on span "Ecommerce order" at bounding box center [313, 158] width 78 height 10
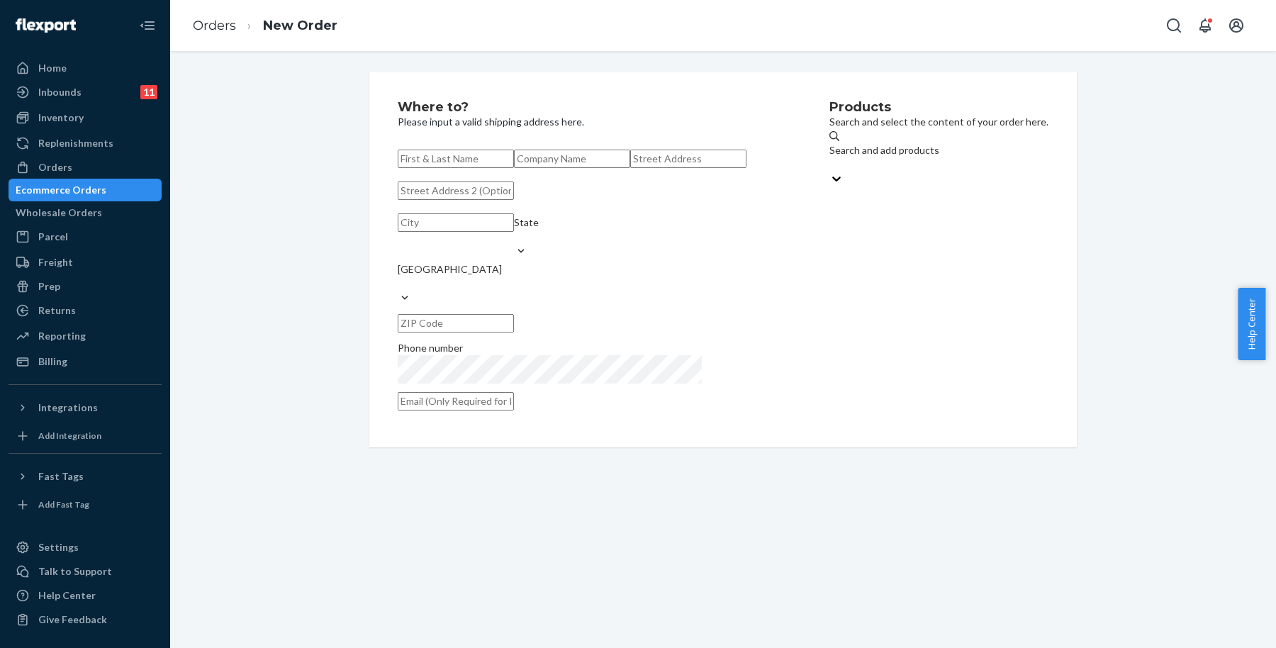
click at [500, 164] on input "text" at bounding box center [456, 159] width 116 height 18
paste input "[PERSON_NAME]"
type input "[PERSON_NAME]"
drag, startPoint x: 531, startPoint y: 240, endPoint x: 535, endPoint y: 252, distance: 12.8
click at [630, 168] on input "text" at bounding box center [688, 159] width 116 height 18
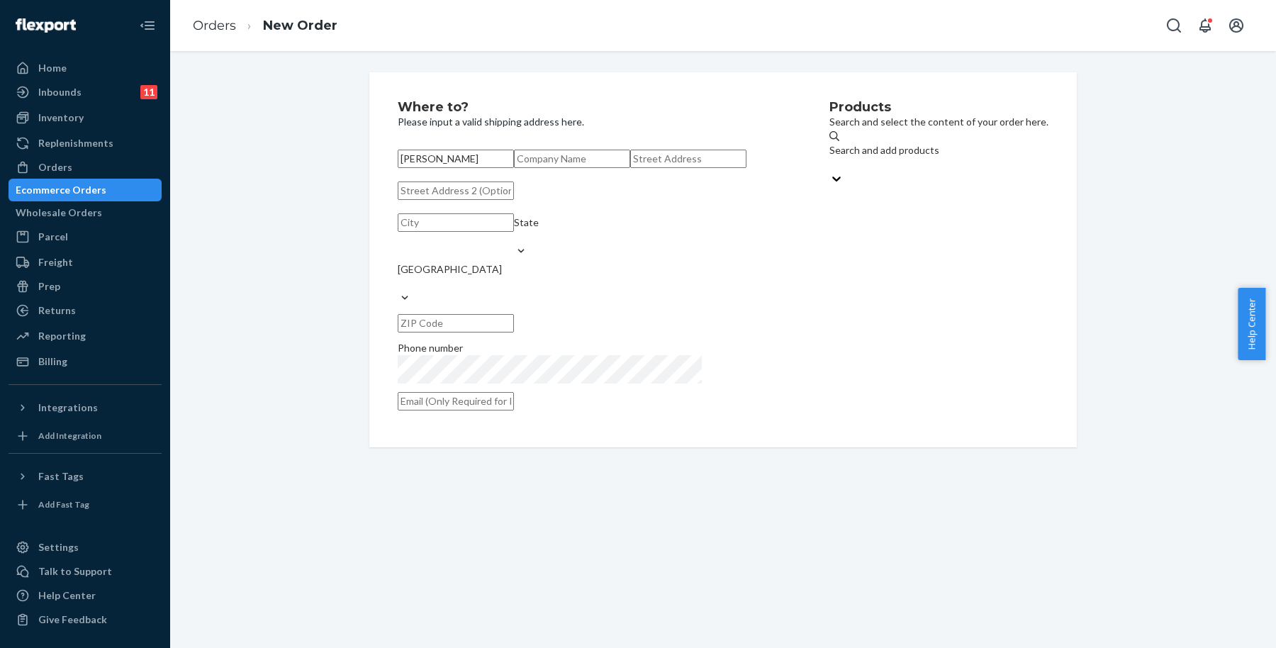
paste input "[STREET_ADDRESS]"
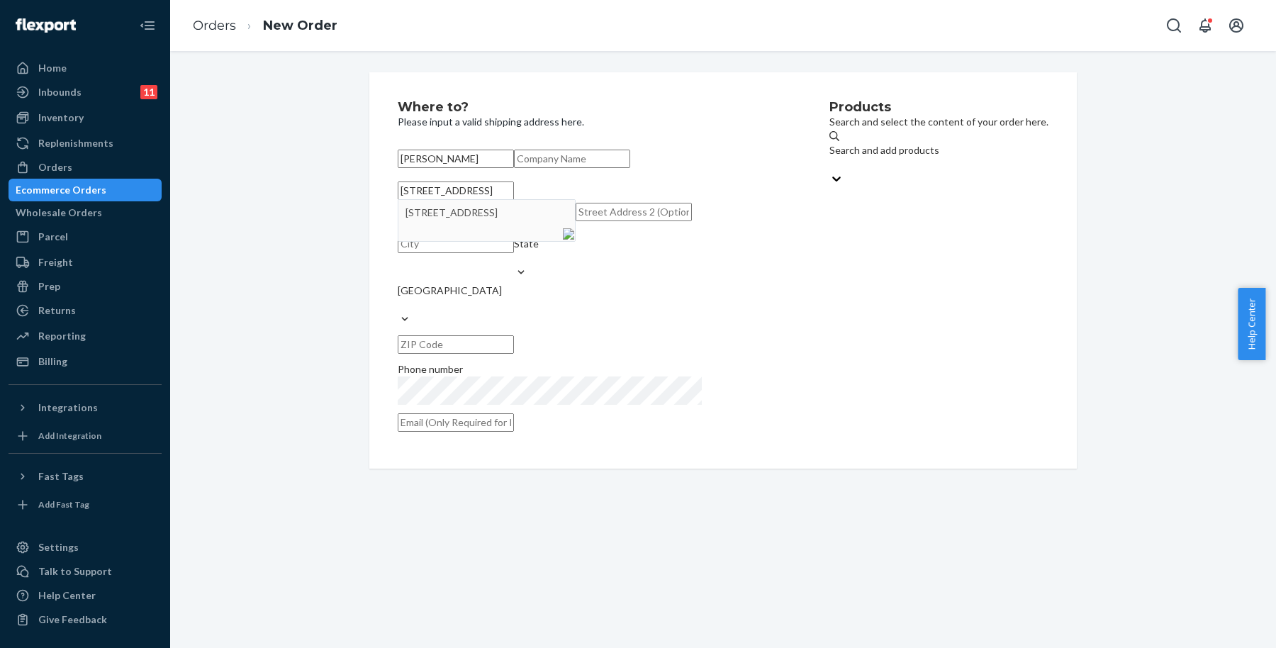
type input "[STREET_ADDRESS]"
type input "Lynnwood"
type input "98037"
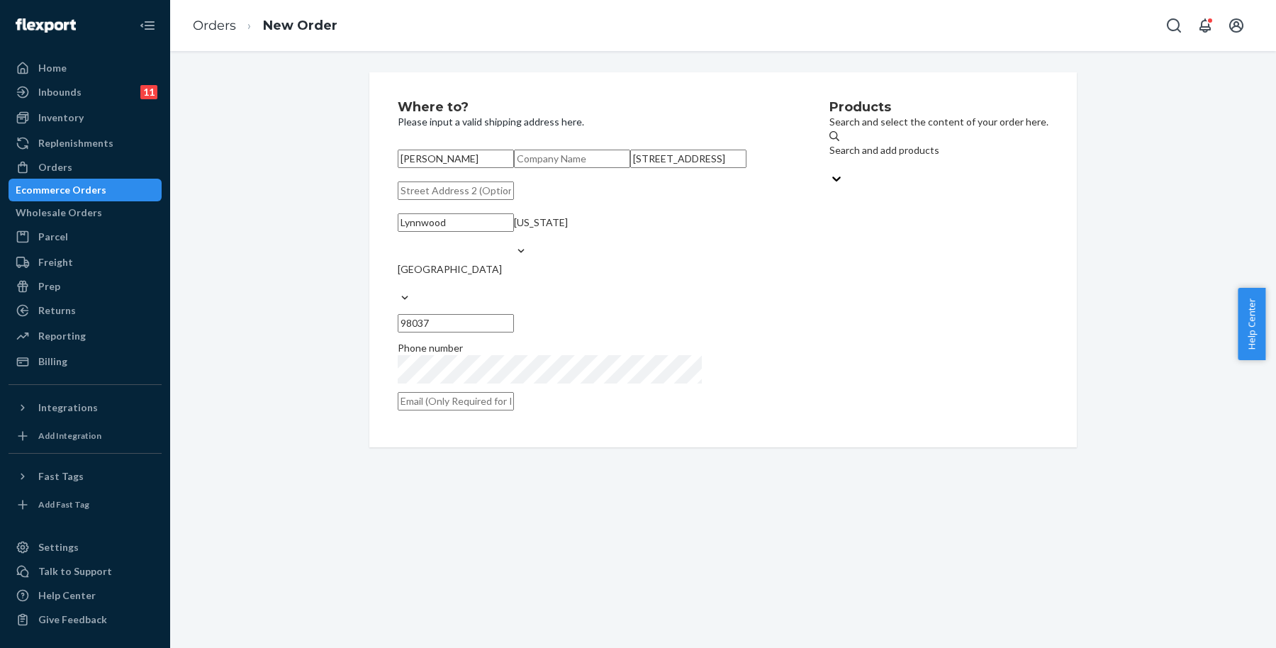
click at [829, 283] on div "Products Search and select the content of your order here. Search and add produ…" at bounding box center [938, 260] width 219 height 318
click at [547, 383] on label "Phone number" at bounding box center [550, 362] width 304 height 43
click at [514, 410] on input "text" at bounding box center [456, 401] width 116 height 18
paste input "[EMAIL_ADDRESS][DOMAIN_NAME]"
type input "[EMAIL_ADDRESS][DOMAIN_NAME]"
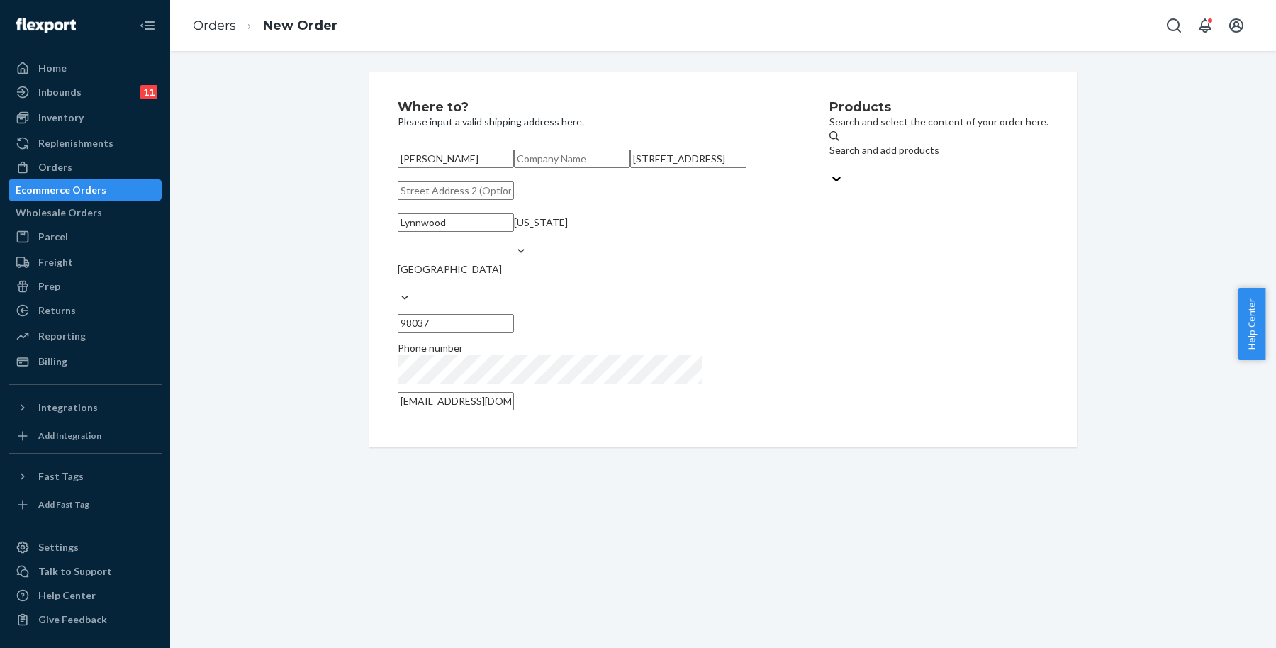
click at [829, 264] on div "Products Search and select the content of your order here. Search and add produ…" at bounding box center [938, 260] width 219 height 318
click at [946, 171] on div "Search and add products" at bounding box center [938, 161] width 219 height 64
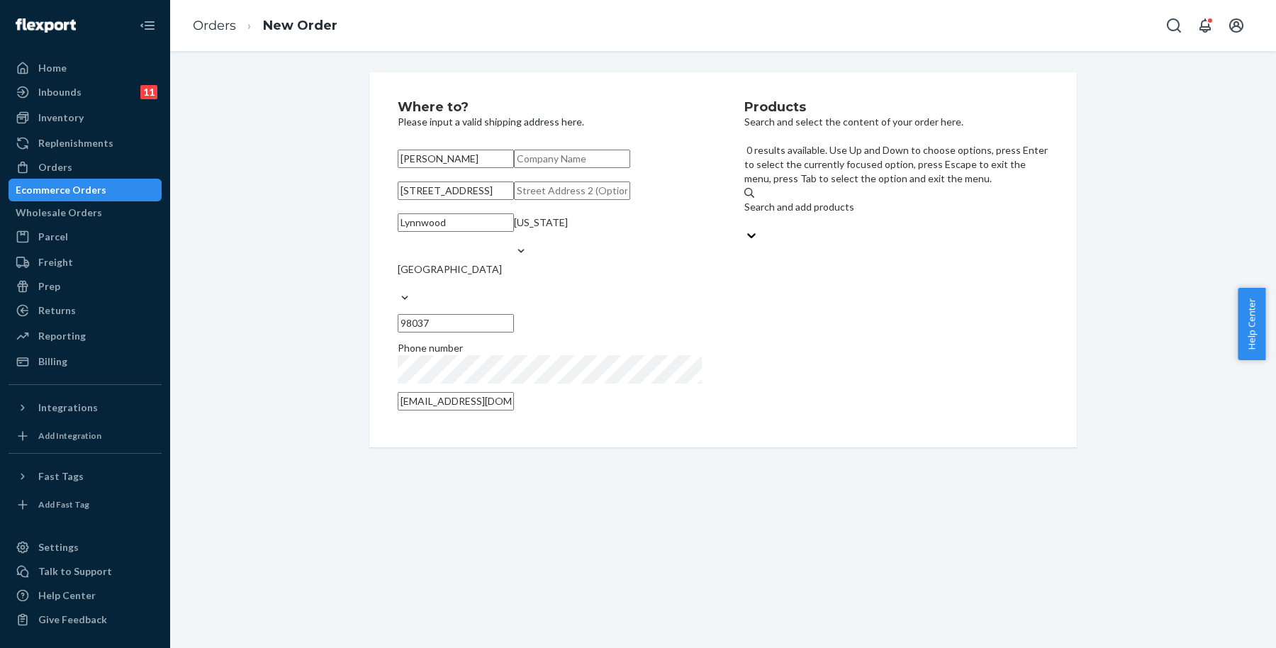
click at [956, 200] on div "Search and add products" at bounding box center [896, 214] width 304 height 28
click at [746, 214] on input "0 results available. Use Up and Down to choose options, press Enter to select t…" at bounding box center [744, 221] width 1 height 14
type input "mixing motor"
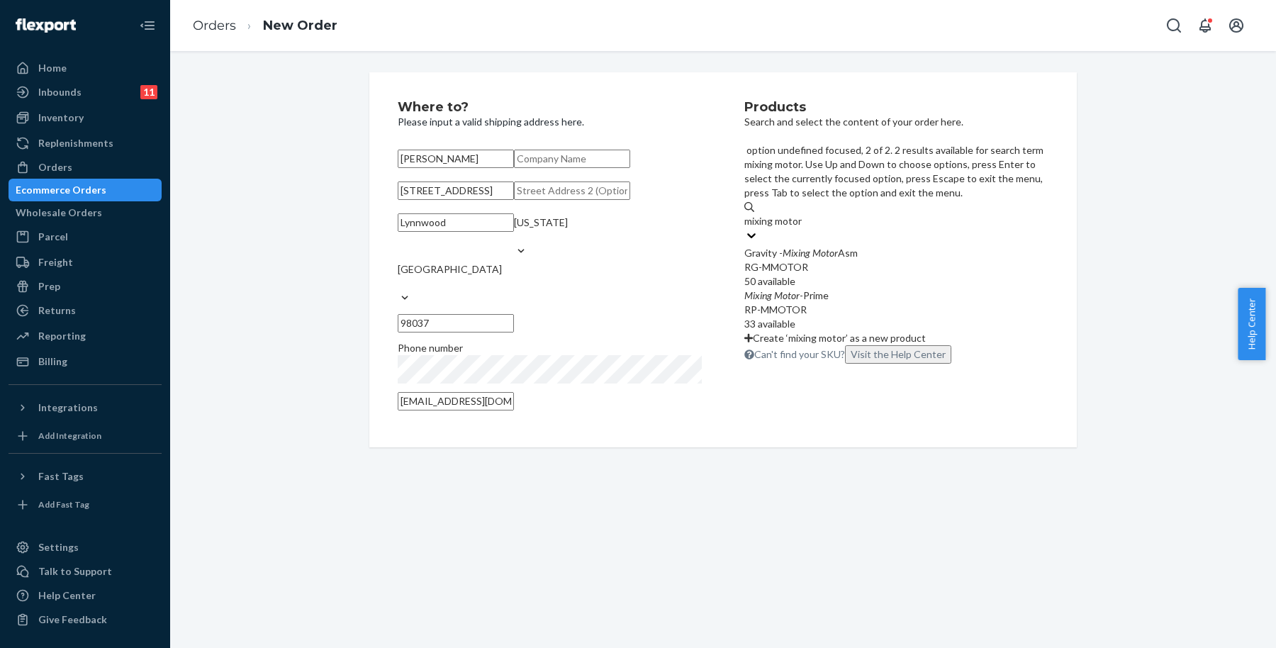
click at [942, 288] on div "Mixing Motor -Prime" at bounding box center [896, 295] width 304 height 14
click at [803, 228] on input "mixing motor" at bounding box center [773, 221] width 59 height 14
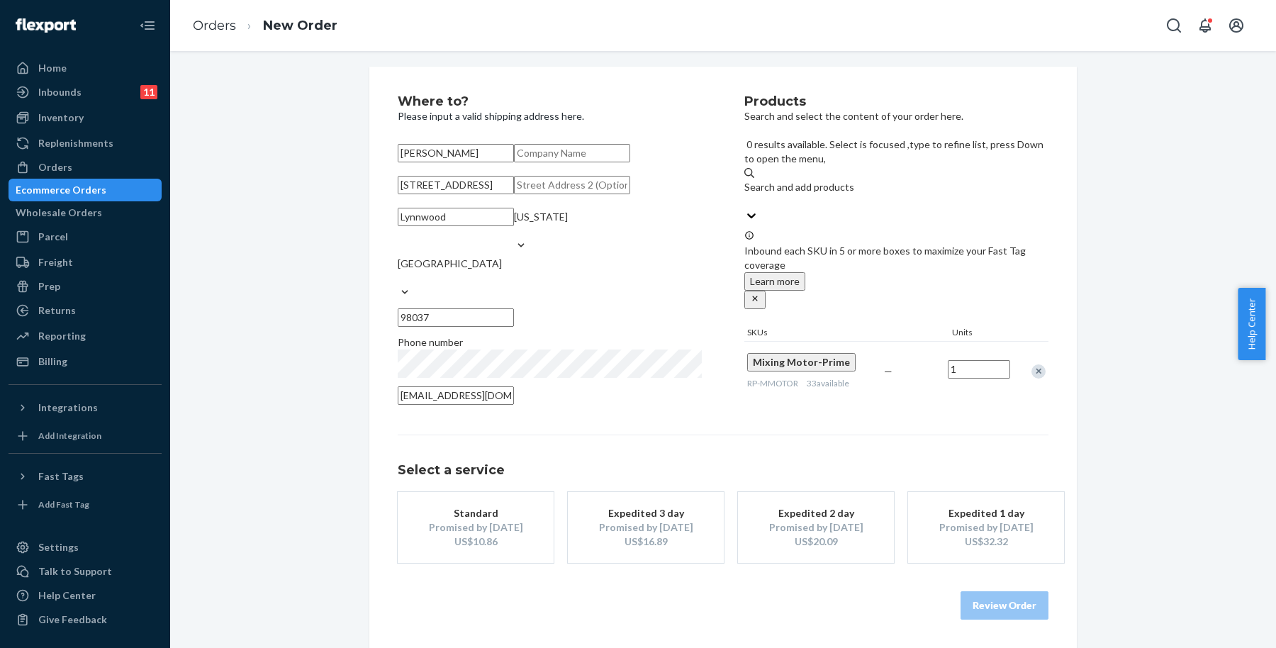
scroll to position [68, 0]
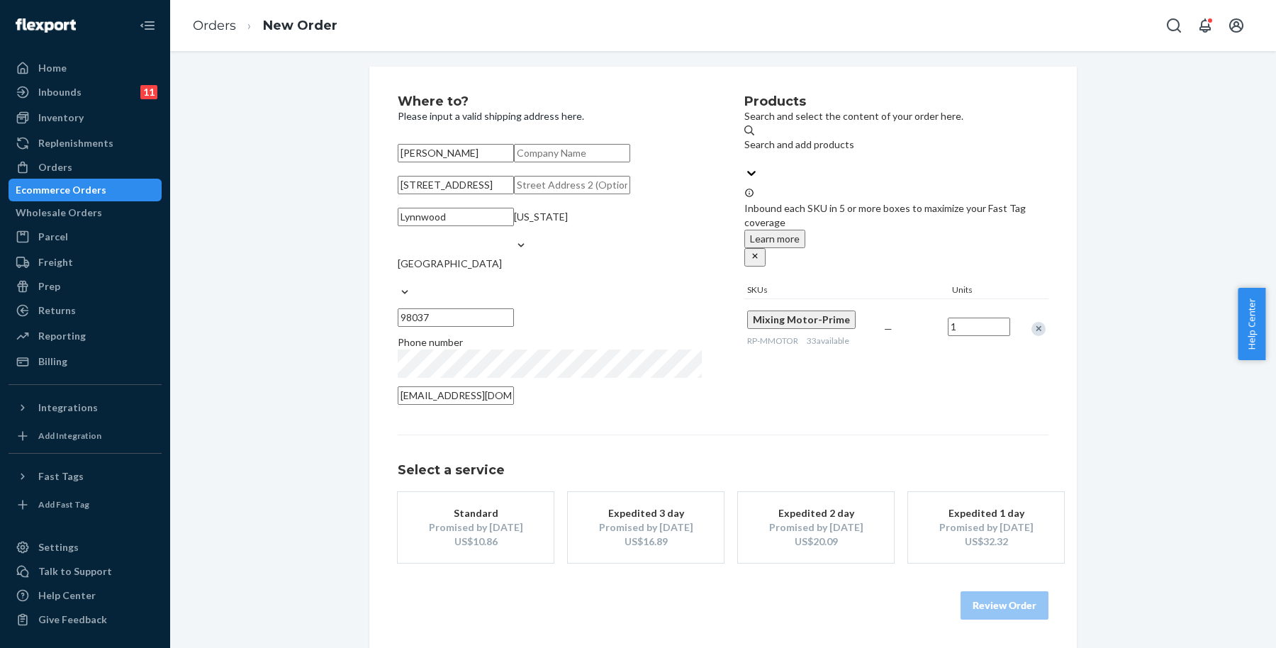
click at [481, 527] on div "Promised by [DATE]" at bounding box center [475, 527] width 113 height 14
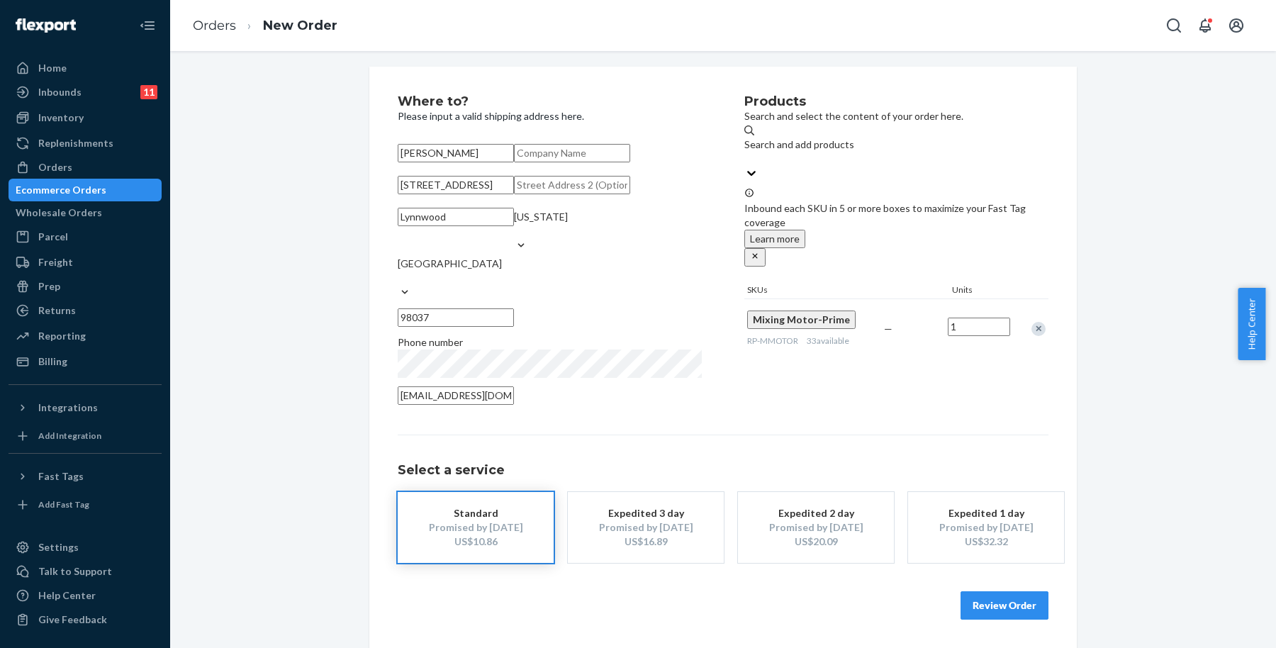
click at [1016, 600] on button "Review Order" at bounding box center [1004, 605] width 88 height 28
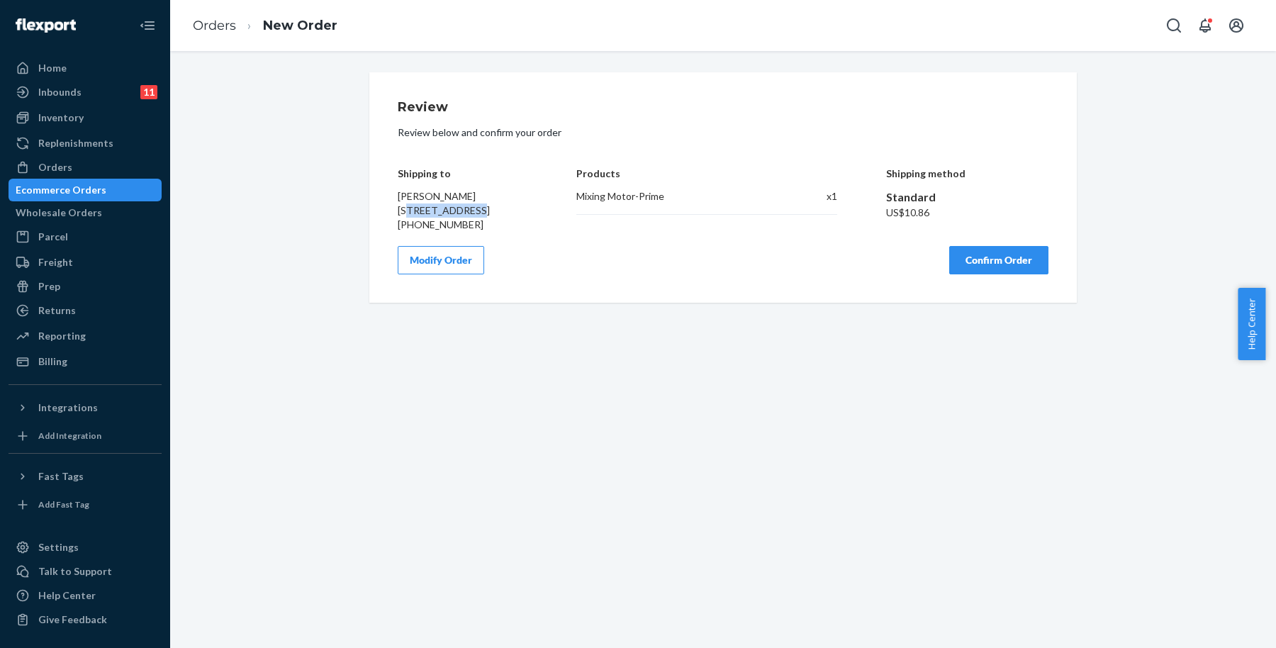
drag, startPoint x: 406, startPoint y: 213, endPoint x: 554, endPoint y: 217, distance: 148.2
click at [542, 214] on div "Shipping to [PERSON_NAME] [STREET_ADDRESS] [PHONE_NUMBER] Products Mixing Motor…" at bounding box center [723, 189] width 651 height 85
click at [564, 222] on div "Shipping to [PERSON_NAME] [STREET_ADDRESS] [PHONE_NUMBER] Products Mixing Motor…" at bounding box center [723, 189] width 651 height 85
click at [533, 228] on div "Shipping to [PERSON_NAME] [STREET_ADDRESS] [PHONE_NUMBER] Products Mixing Motor…" at bounding box center [723, 189] width 651 height 85
click at [892, 321] on div "Review Review below and confirm your order Shipping to [PERSON_NAME] [STREET_AD…" at bounding box center [723, 349] width 1106 height 597
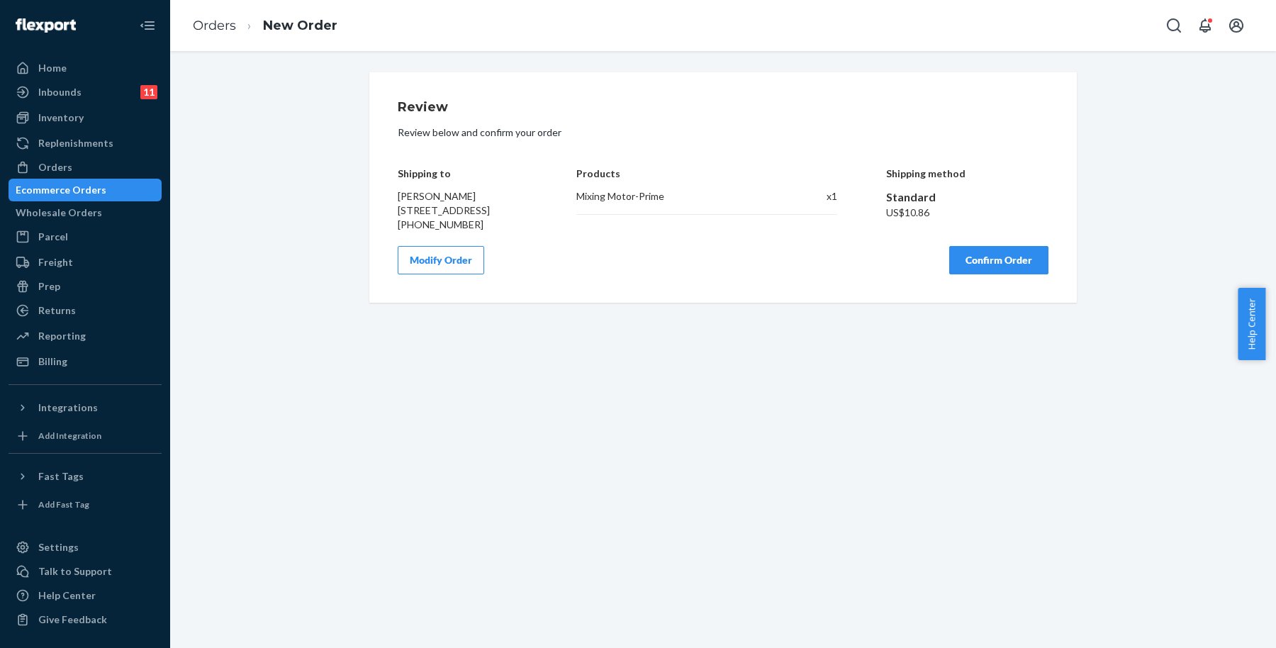
click at [1012, 274] on button "Confirm Order" at bounding box center [998, 260] width 99 height 28
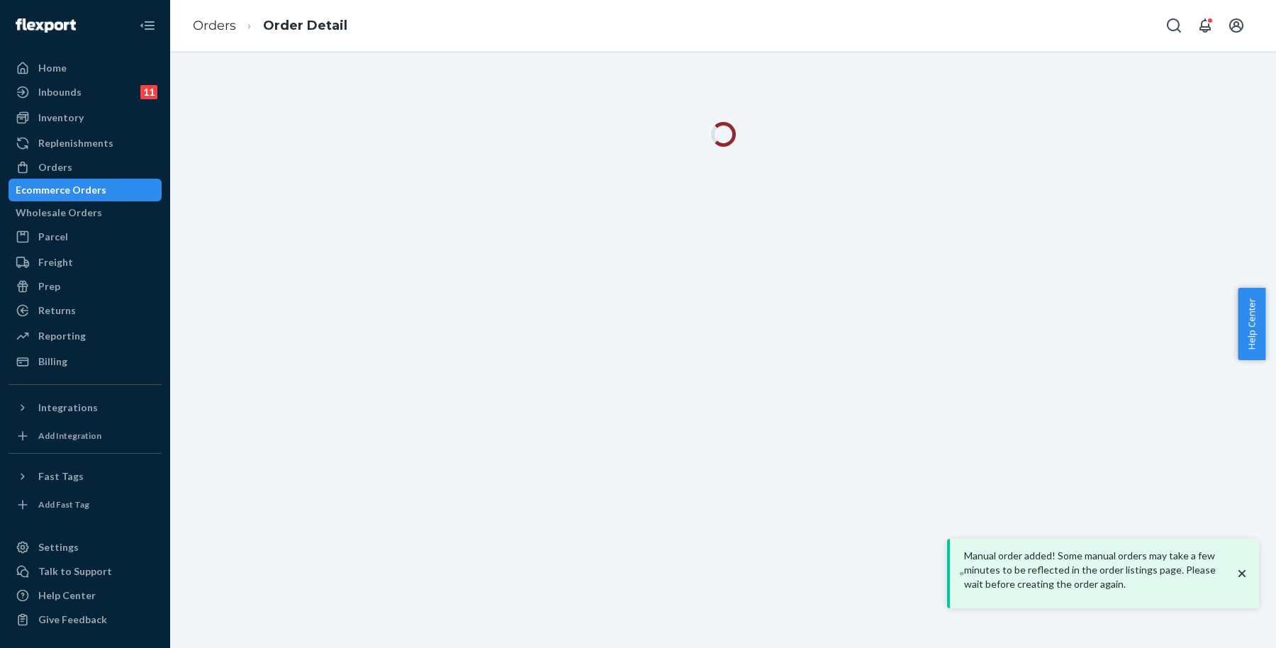
click at [1243, 571] on icon "close toast" at bounding box center [1242, 573] width 14 height 14
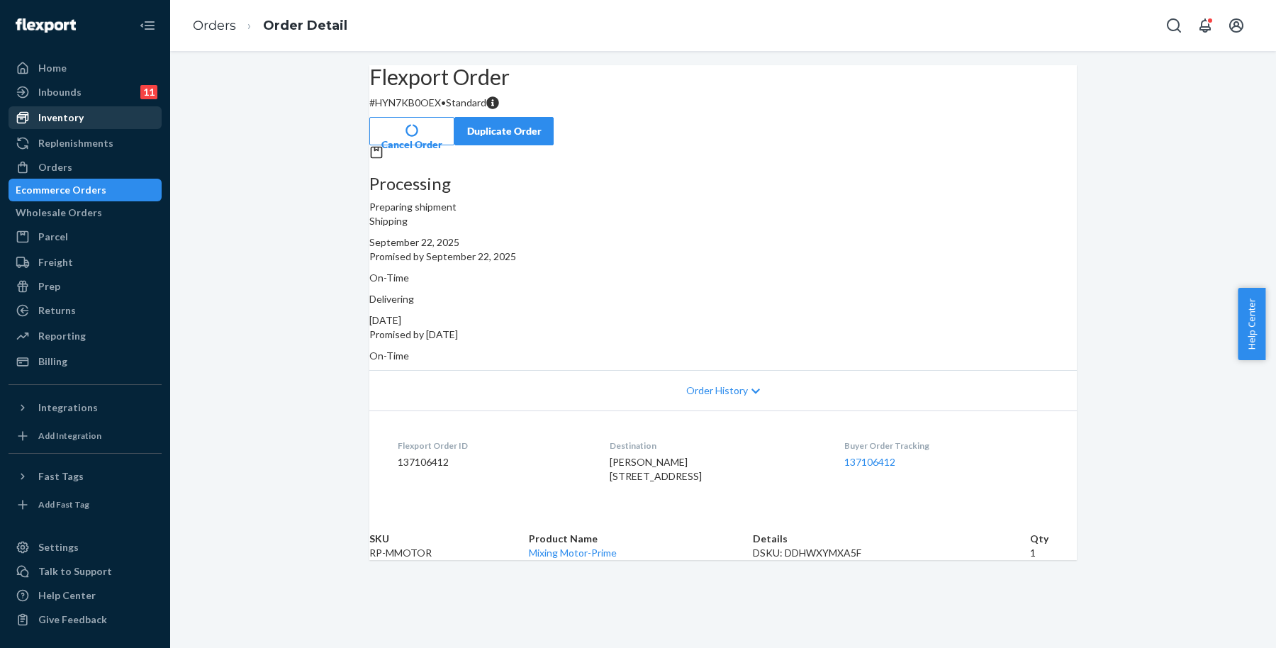
click at [107, 115] on div "Inventory" at bounding box center [85, 118] width 150 height 20
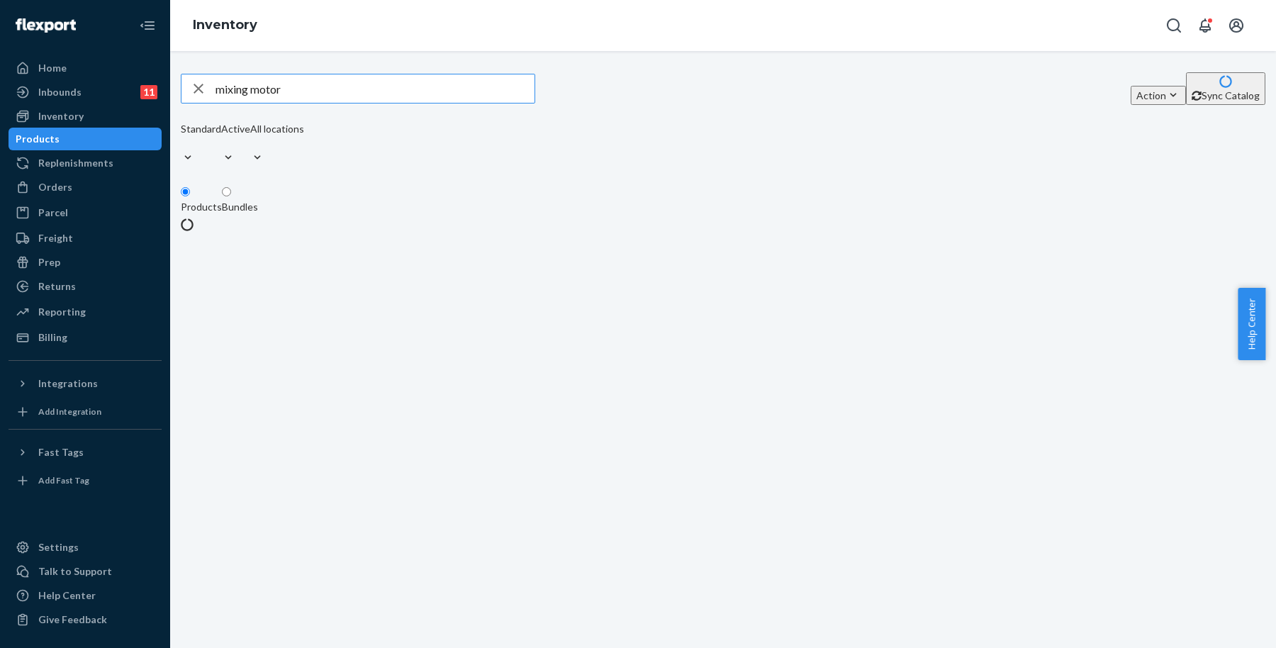
drag, startPoint x: 334, startPoint y: 89, endPoint x: 186, endPoint y: 91, distance: 148.2
click at [186, 91] on div "mixing motor Action Create product Create bundle Bulk create products Bulk upda…" at bounding box center [723, 151] width 1085 height 159
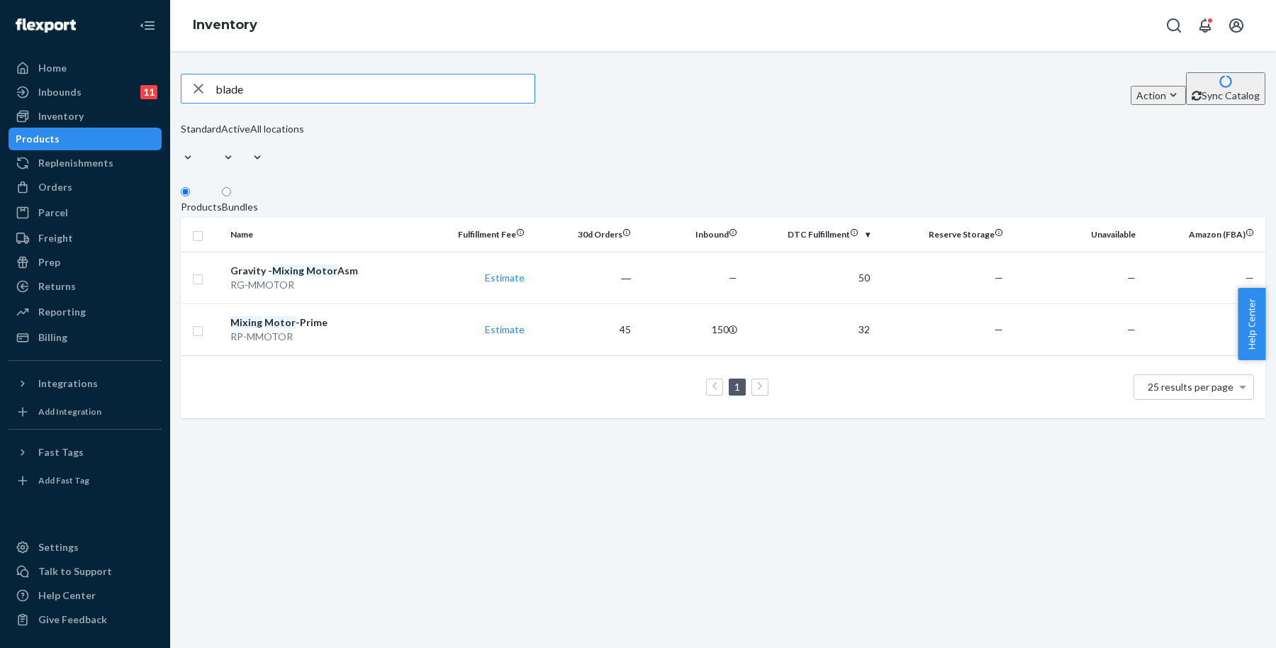
type input "blade"
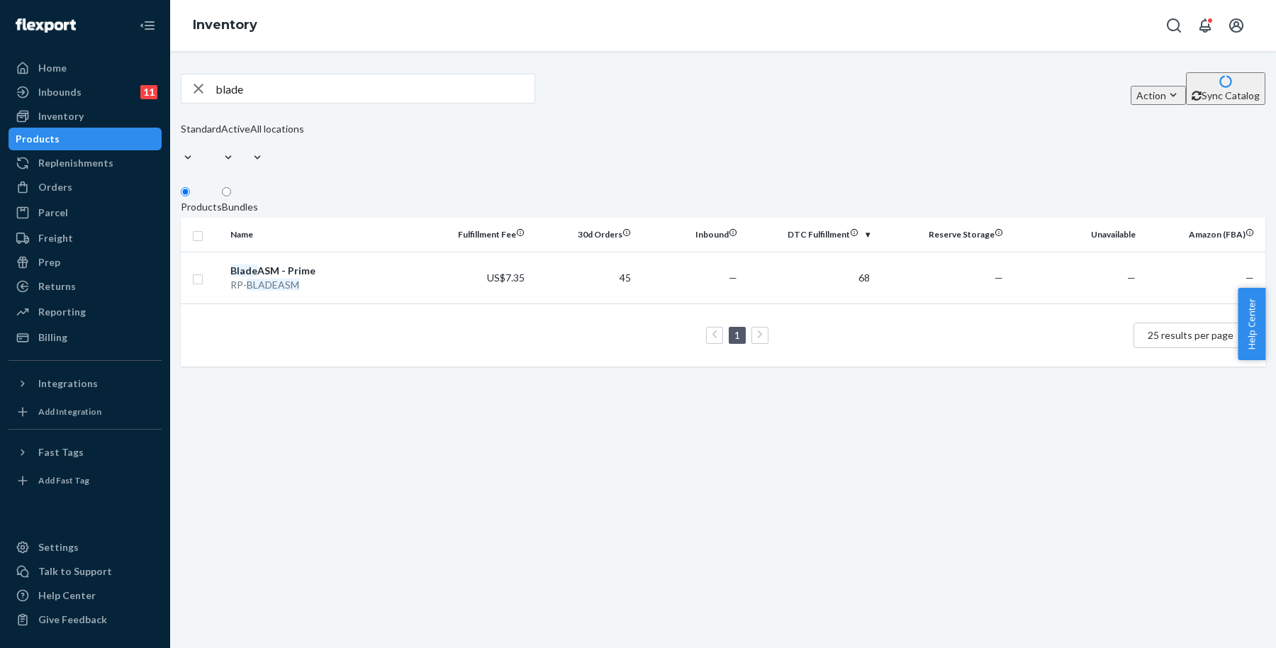
drag, startPoint x: 76, startPoint y: 191, endPoint x: 101, endPoint y: 202, distance: 27.0
click at [77, 191] on div "Orders" at bounding box center [85, 187] width 150 height 20
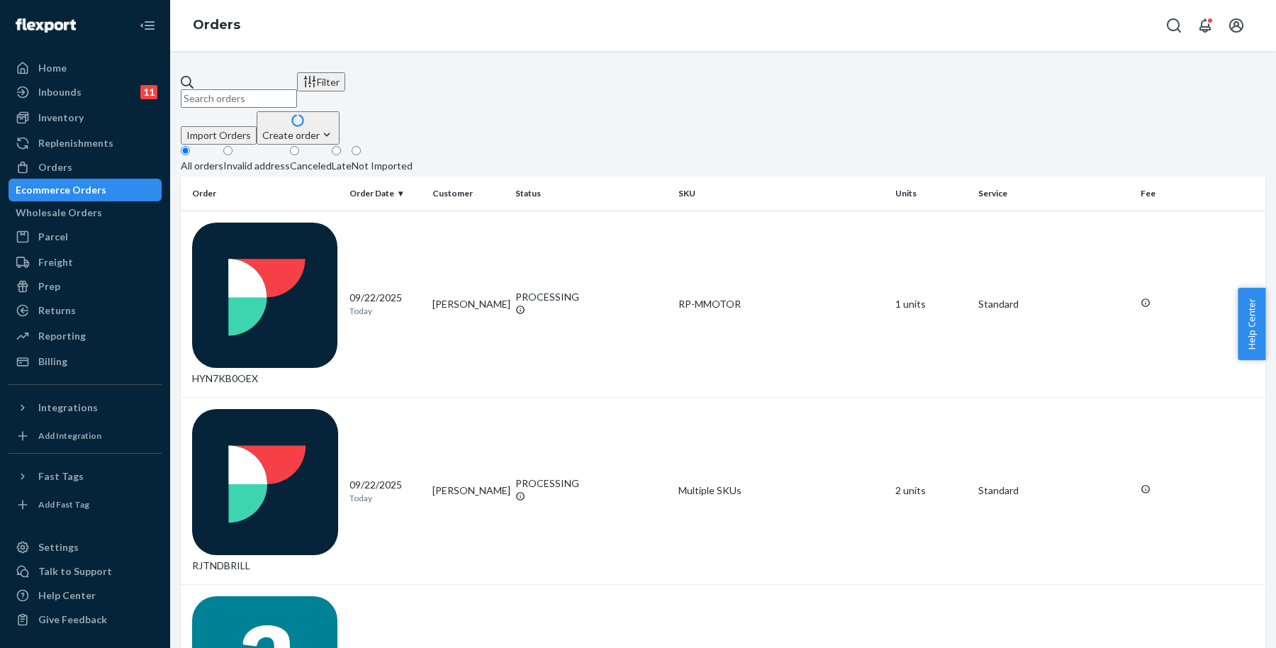
click at [334, 128] on div "Create order" at bounding box center [298, 135] width 72 height 15
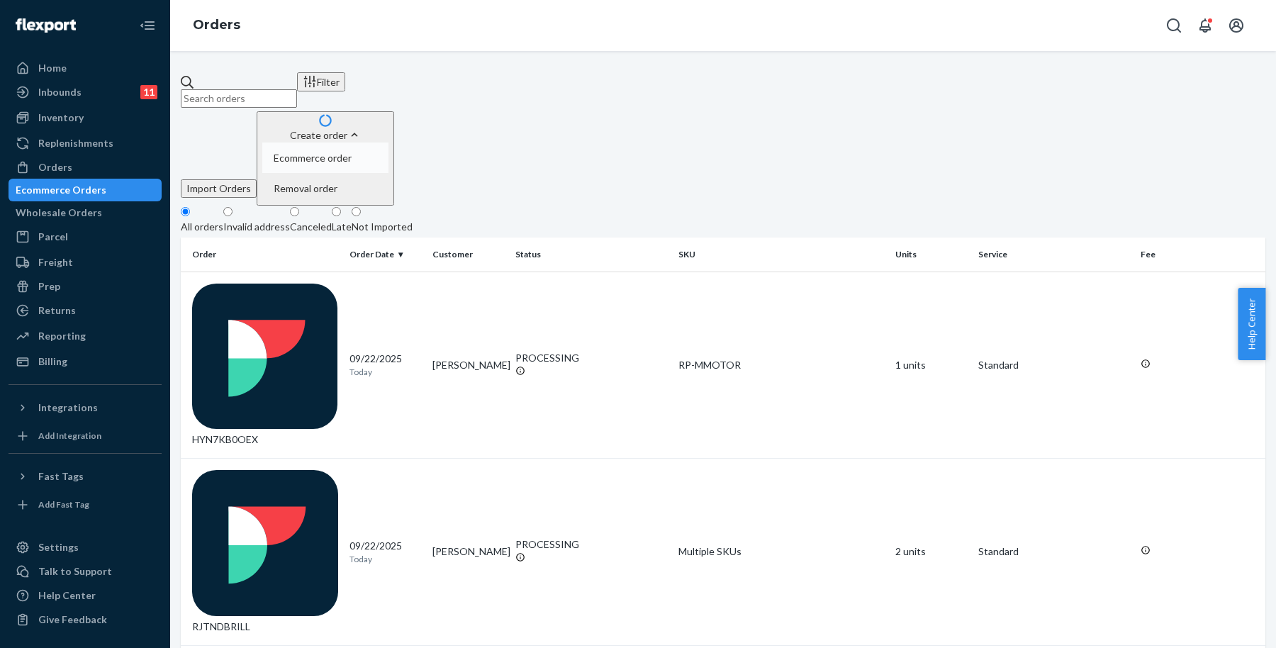
click at [388, 142] on button "Ecommerce order" at bounding box center [325, 157] width 126 height 30
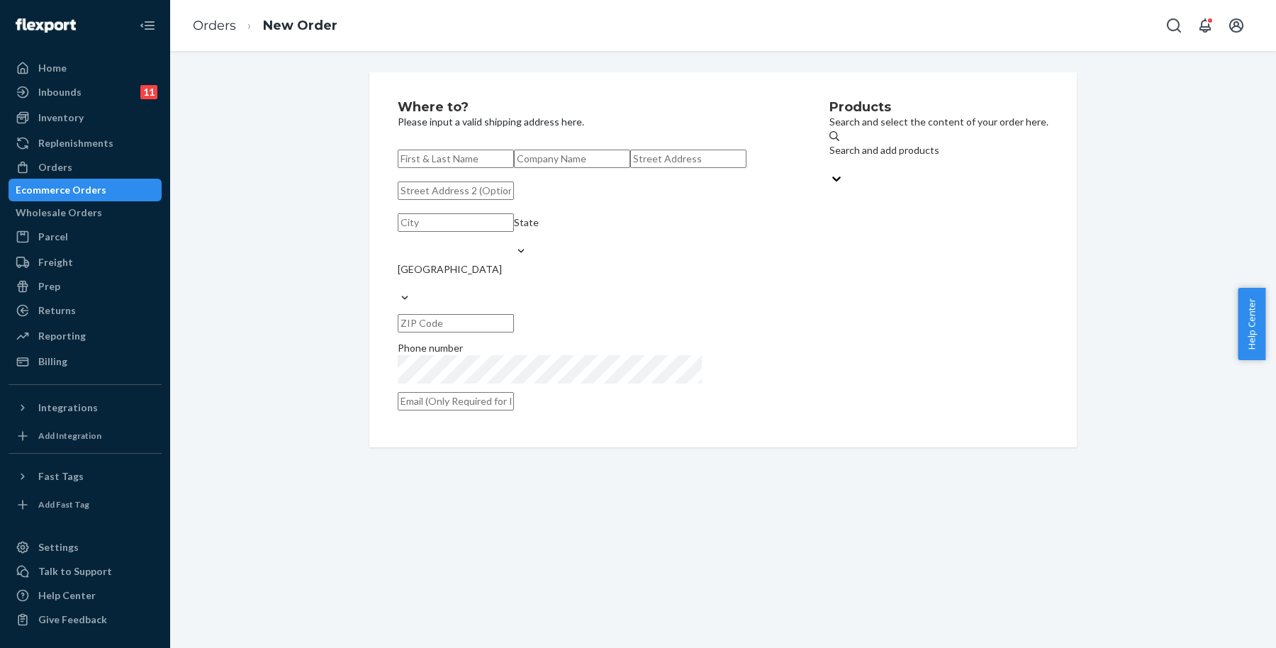
click at [498, 150] on input "text" at bounding box center [456, 159] width 116 height 18
paste input "[PERSON_NAME]"
type input "[PERSON_NAME]"
click at [630, 168] on input "text" at bounding box center [688, 159] width 116 height 18
paste input "[STREET_ADDRESS][PERSON_NAME]"
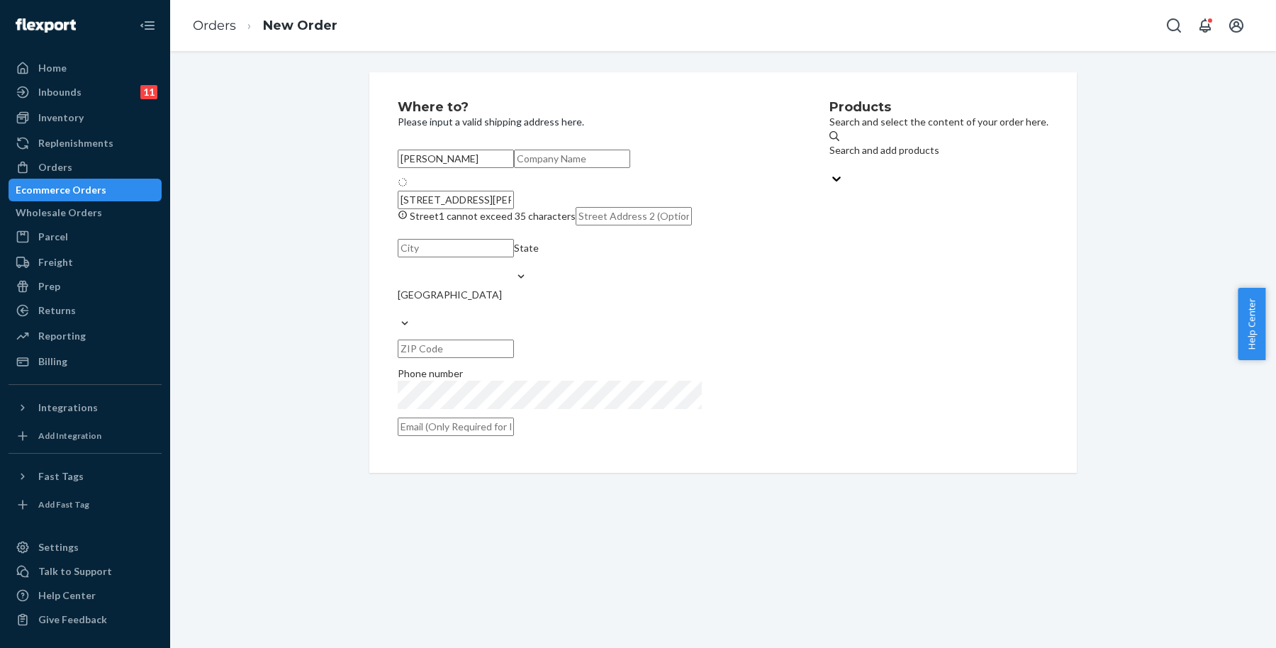
type input "[STREET_ADDRESS]"
type input "Gansevoort"
type input "12831"
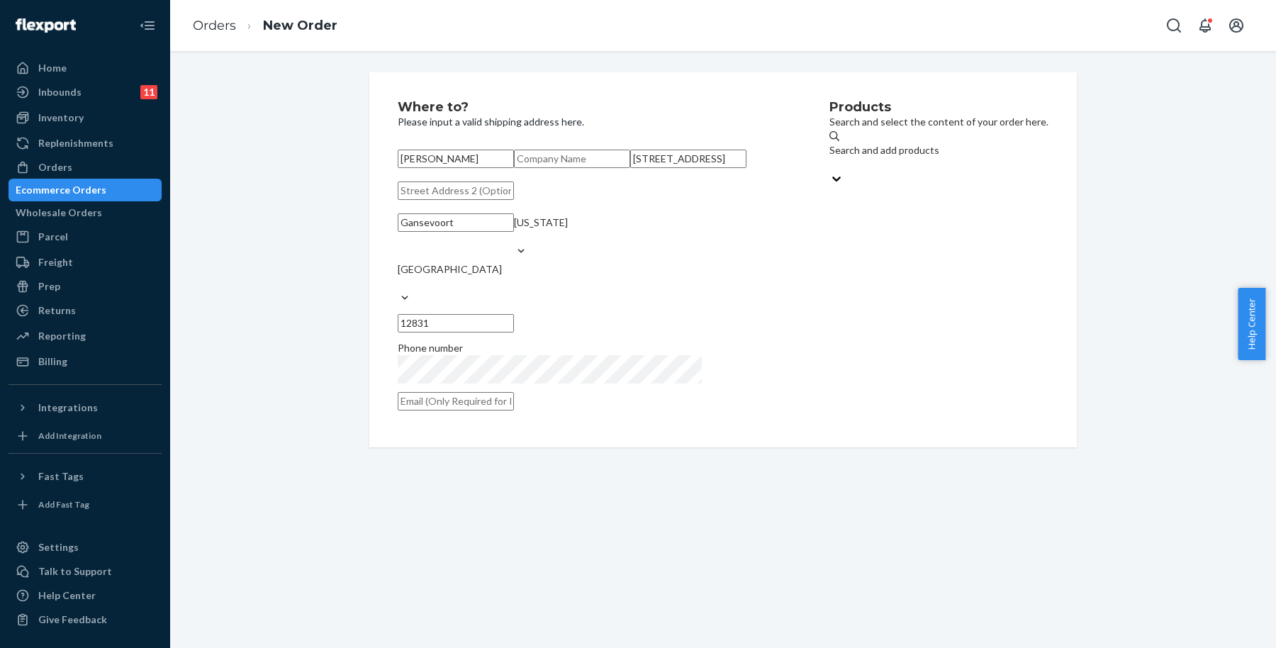
click at [514, 410] on input "text" at bounding box center [456, 401] width 116 height 18
paste input "[EMAIL_ADDRESS][DOMAIN_NAME]"
type input "[EMAIL_ADDRESS][DOMAIN_NAME]"
drag, startPoint x: 872, startPoint y: 358, endPoint x: 704, endPoint y: 190, distance: 237.6
click at [868, 348] on div "Products Search and select the content of your order here. Search and add produ…" at bounding box center [938, 260] width 219 height 318
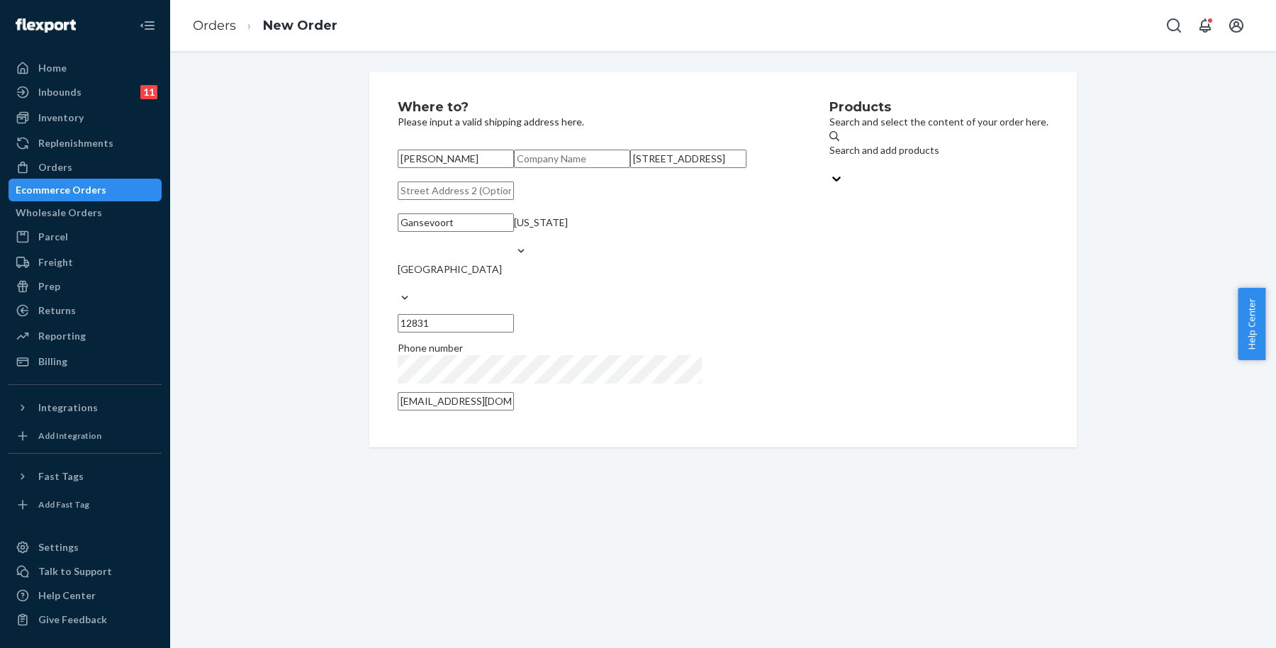
click at [902, 162] on div "Search and add products" at bounding box center [884, 157] width 110 height 28
click at [831, 162] on input "Search and add products" at bounding box center [829, 164] width 1 height 14
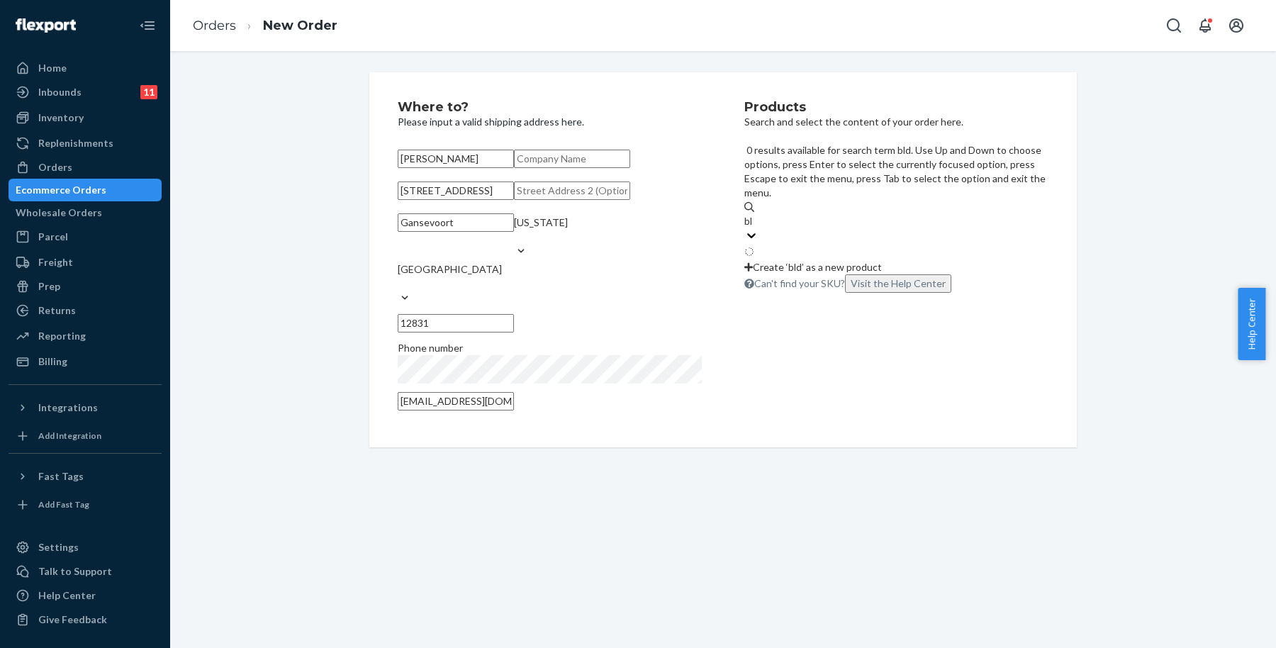
type input "b"
type input "blade"
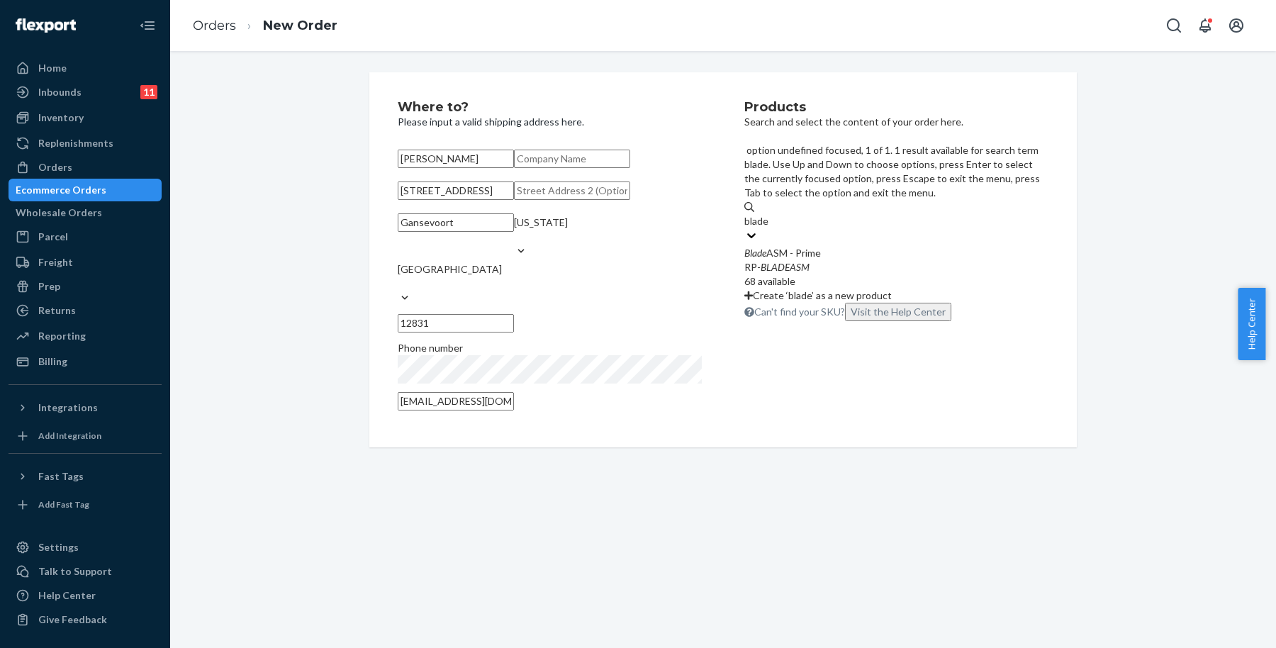
click at [893, 260] on div "RP- BLADEASM" at bounding box center [896, 267] width 304 height 14
click at [770, 214] on input "blade" at bounding box center [757, 221] width 26 height 14
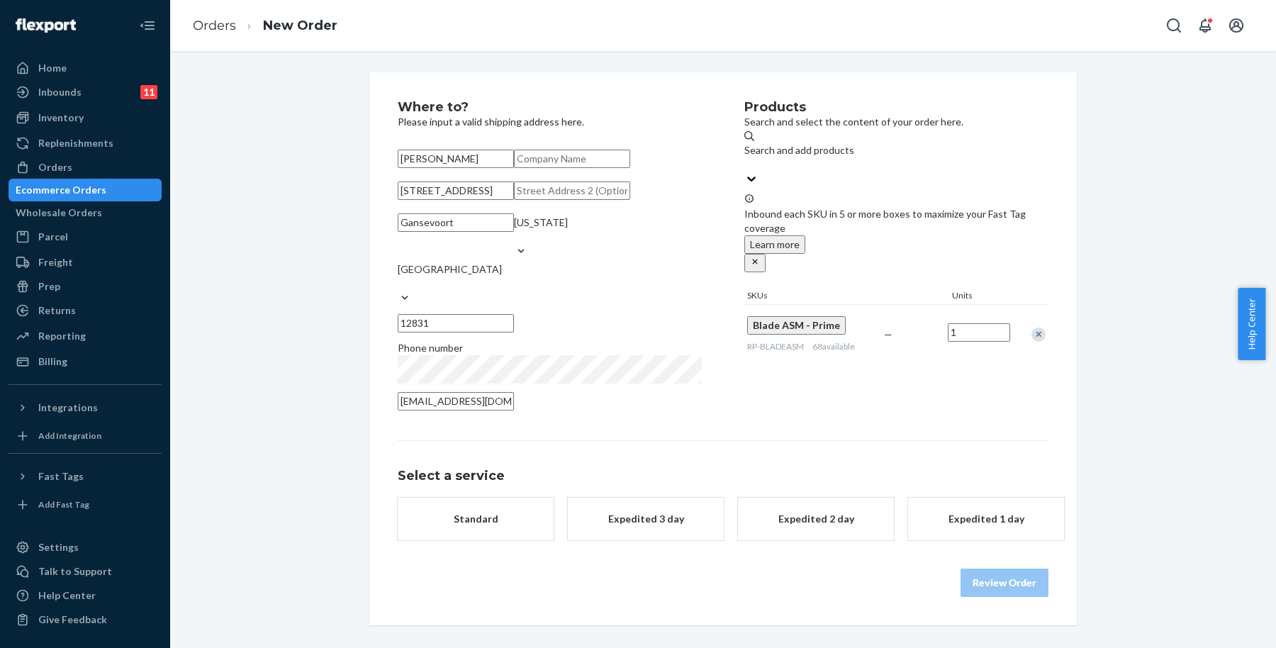
drag, startPoint x: 860, startPoint y: 400, endPoint x: 835, endPoint y: 394, distance: 25.6
click at [859, 400] on div "Products Search and select the content of your order here. Search and add produ…" at bounding box center [896, 260] width 304 height 318
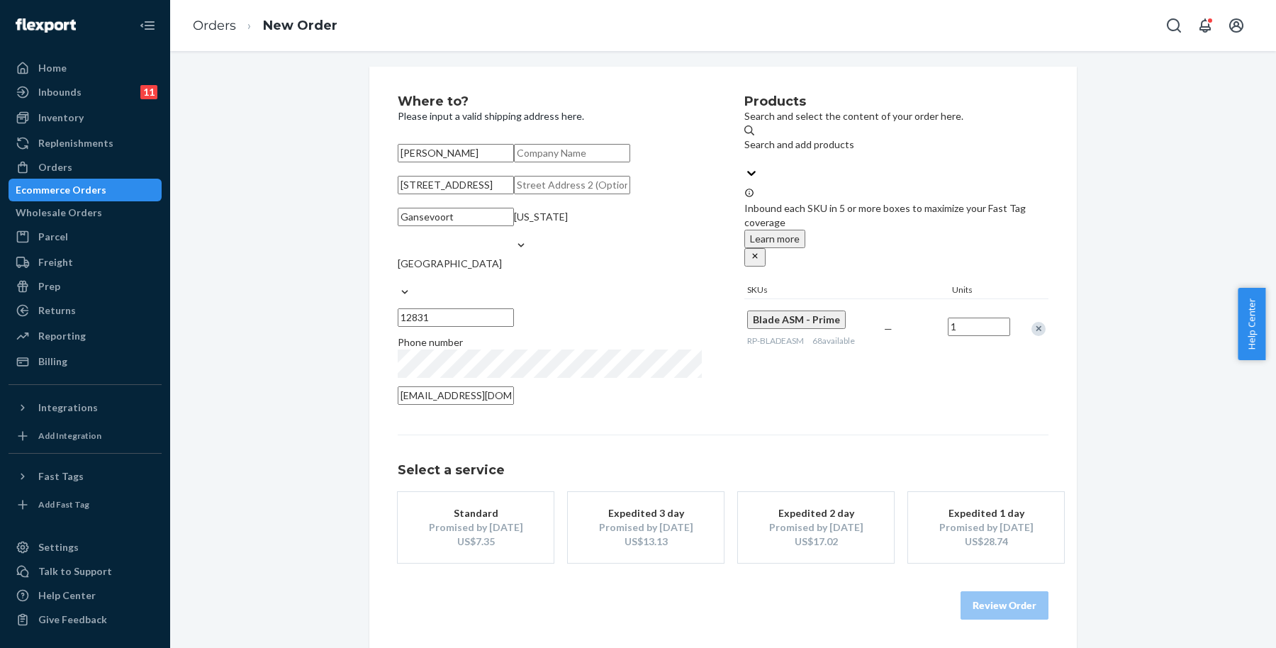
scroll to position [68, 0]
click at [488, 533] on div "Promised by [DATE]" at bounding box center [475, 527] width 113 height 14
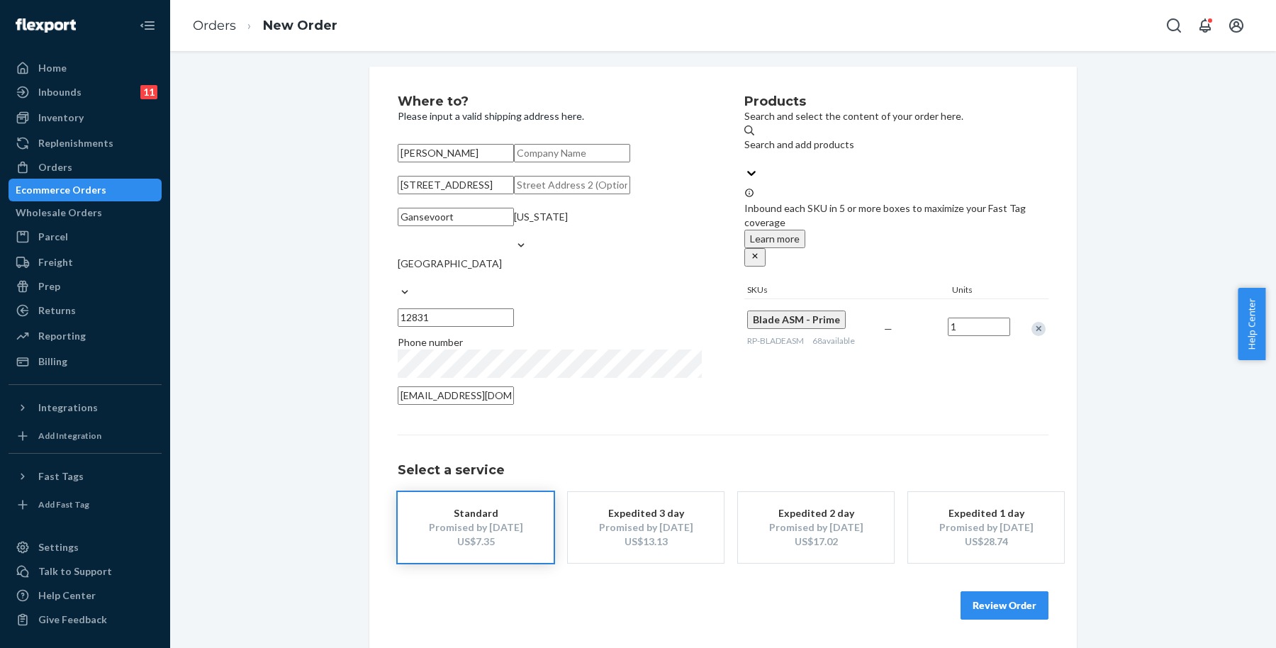
click at [1023, 598] on button "Review Order" at bounding box center [1004, 605] width 88 height 28
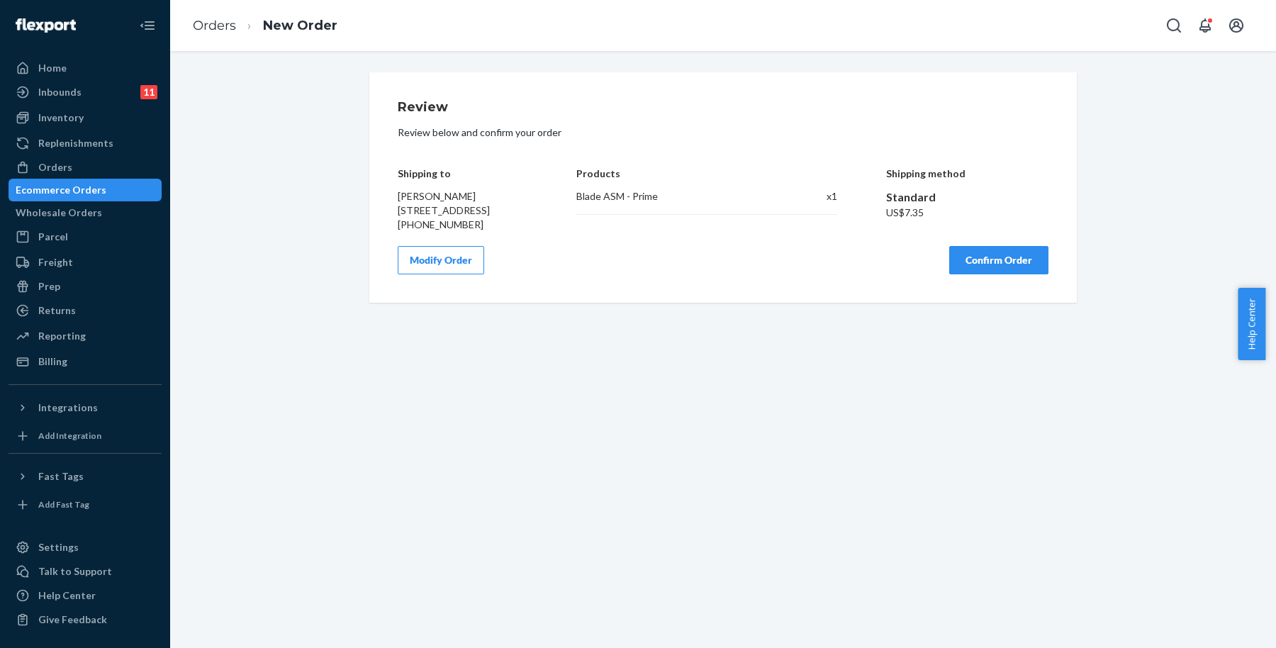
scroll to position [0, 0]
drag, startPoint x: 401, startPoint y: 203, endPoint x: 484, endPoint y: 208, distance: 83.1
click at [483, 208] on div "[PERSON_NAME] [STREET_ADDRESS] [PHONE_NUMBER]" at bounding box center [463, 210] width 130 height 43
click at [561, 261] on div "Modify Order Confirm Order" at bounding box center [723, 260] width 651 height 28
drag, startPoint x: 599, startPoint y: 209, endPoint x: 585, endPoint y: 208, distance: 13.5
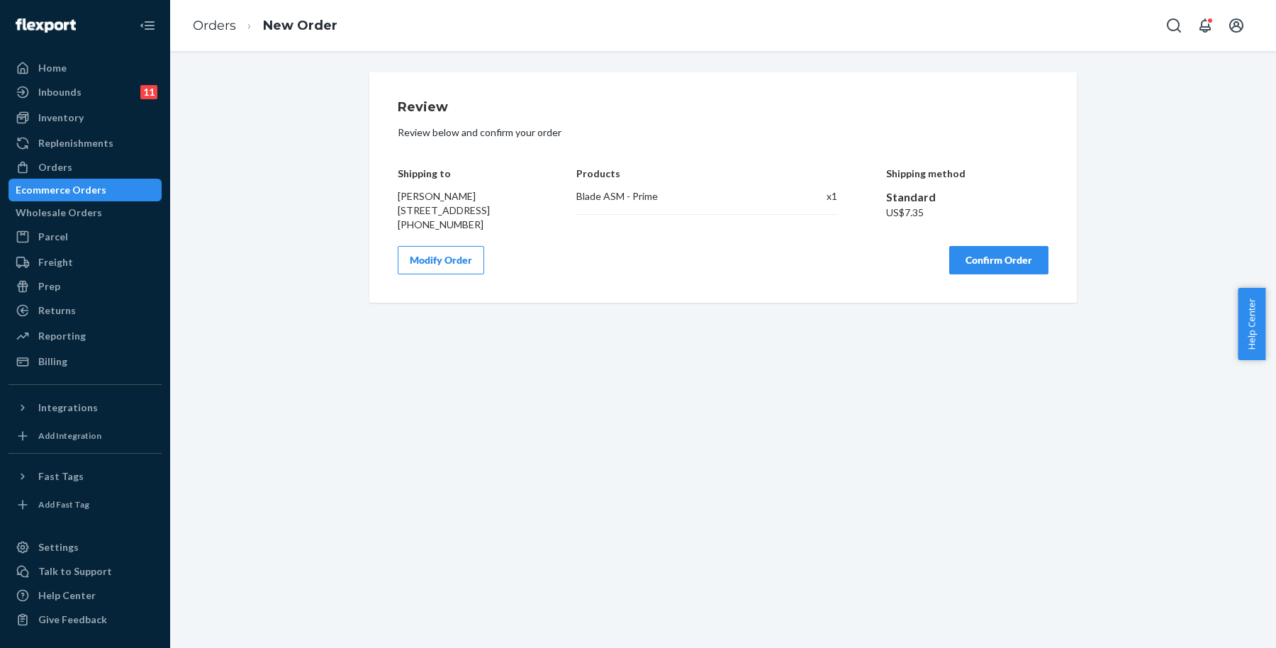
click at [597, 209] on div "Blade ASM - Prime x 1" at bounding box center [706, 202] width 260 height 26
drag, startPoint x: 405, startPoint y: 203, endPoint x: 422, endPoint y: 206, distance: 17.2
click at [417, 206] on div "[PERSON_NAME] [STREET_ADDRESS] [PHONE_NUMBER]" at bounding box center [463, 210] width 130 height 43
click at [549, 259] on div "Review Review below and confirm your order Shipping to [PERSON_NAME] [STREET_AD…" at bounding box center [723, 188] width 651 height 174
click at [606, 228] on div "Products Blade ASM - Prime x 1" at bounding box center [706, 189] width 260 height 85
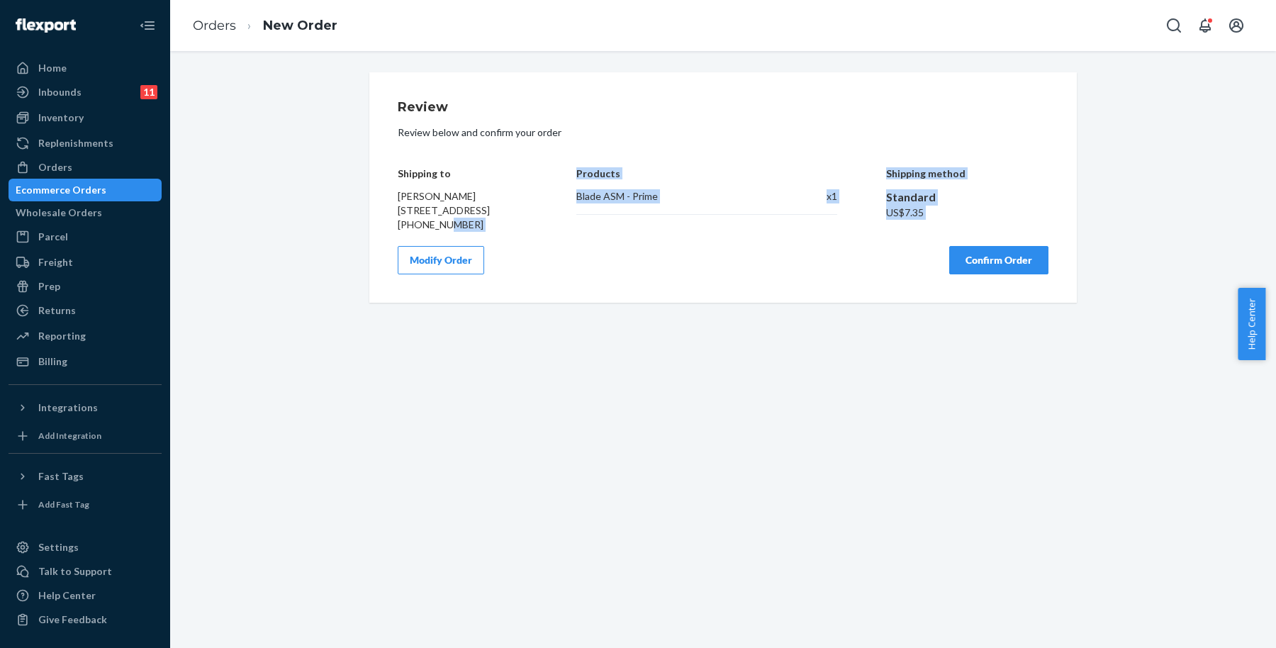
drag, startPoint x: 432, startPoint y: 242, endPoint x: 550, endPoint y: 252, distance: 118.7
click at [539, 252] on div "Review Review below and confirm your order Shipping to [PERSON_NAME] [STREET_AD…" at bounding box center [723, 188] width 651 height 174
click at [534, 161] on div "Shipping to [PERSON_NAME] [STREET_ADDRESS] [PHONE_NUMBER] Products Blade ASM - …" at bounding box center [723, 189] width 651 height 85
click at [861, 357] on div "Review Review below and confirm your order Shipping to [PERSON_NAME] [STREET_AD…" at bounding box center [723, 349] width 1106 height 597
click at [999, 274] on button "Confirm Order" at bounding box center [998, 260] width 99 height 28
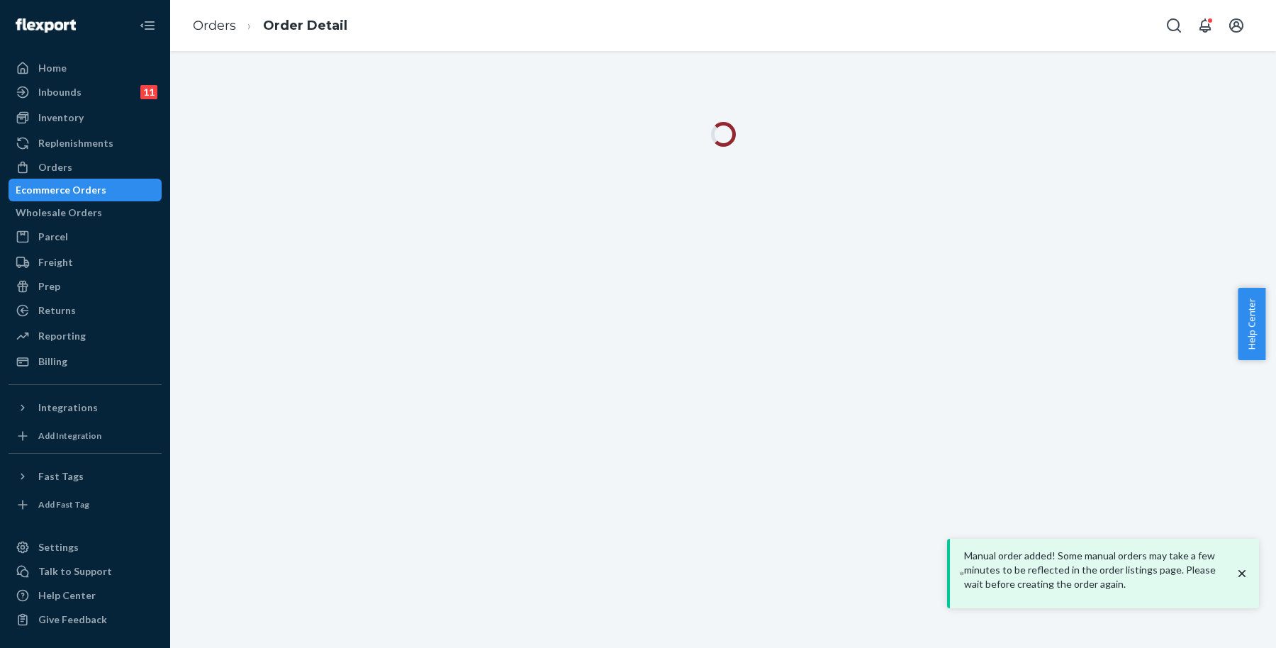
click at [1242, 566] on div "Manual order added! Some manual orders may take a few minutes to be reflected i…" at bounding box center [1104, 574] width 289 height 50
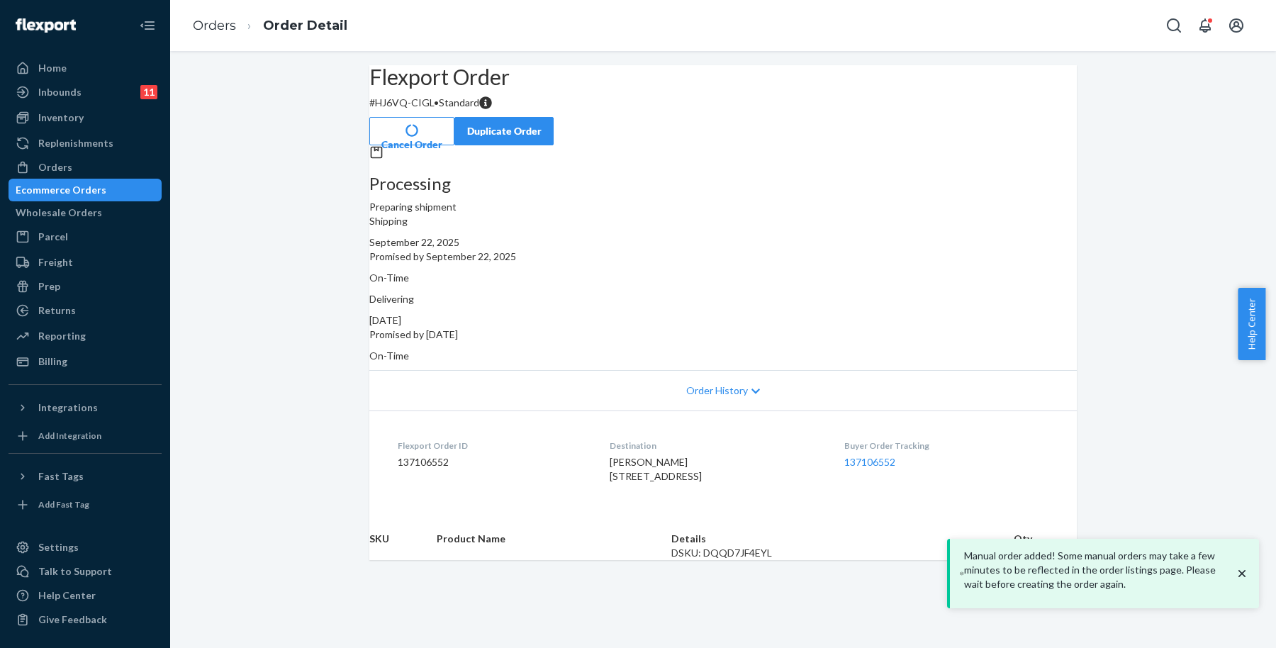
click at [1245, 571] on icon "close toast" at bounding box center [1242, 573] width 14 height 14
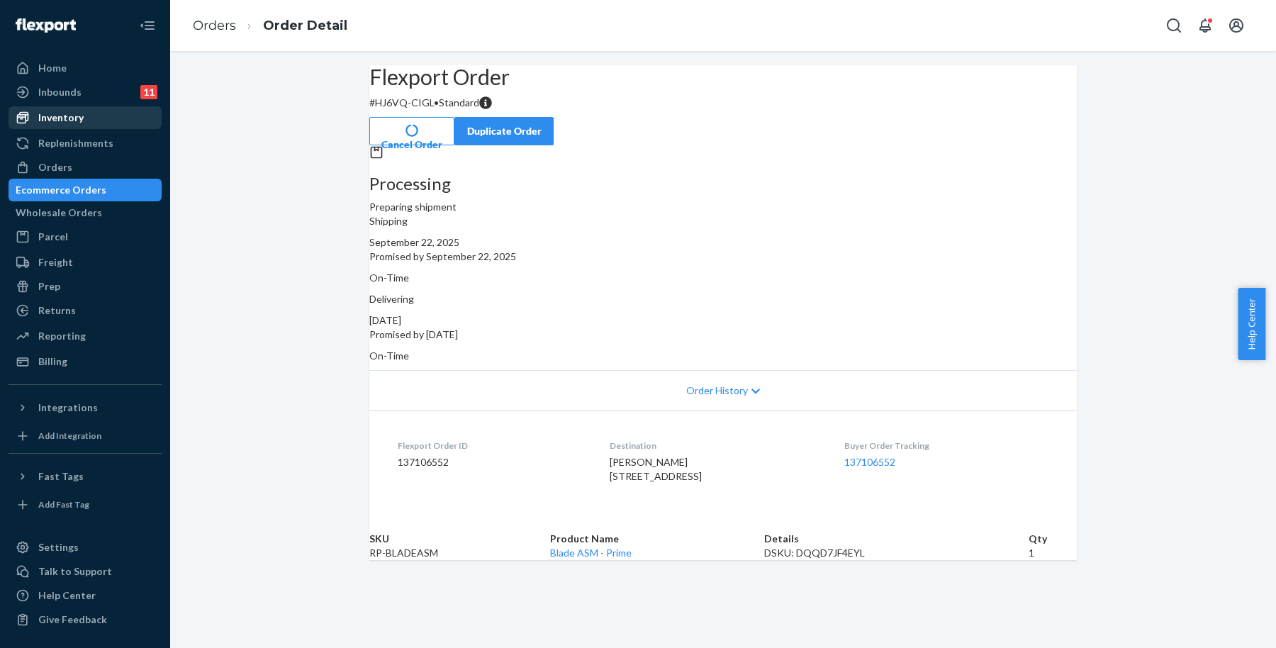
click at [74, 113] on div "Inventory" at bounding box center [60, 118] width 45 height 14
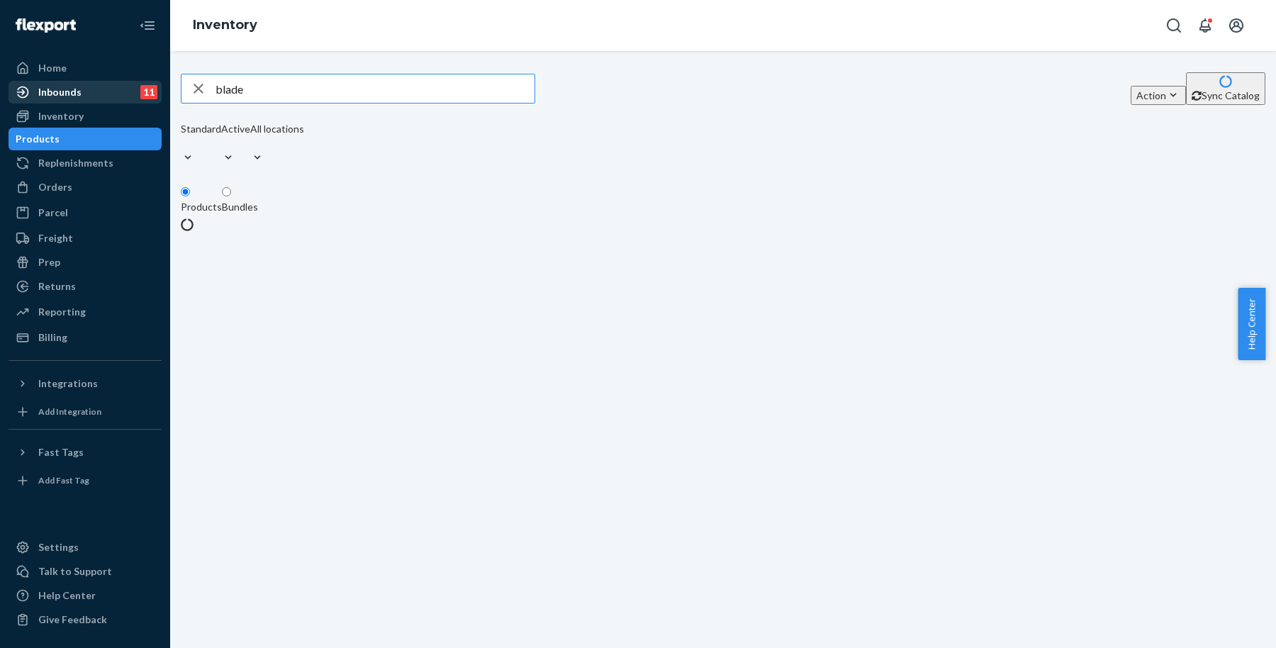
drag, startPoint x: 456, startPoint y: 93, endPoint x: 113, endPoint y: 95, distance: 343.1
click at [113, 96] on div "Home Inbounds 11 Shipping Plans Problems 11 Inventory Products Replenishments O…" at bounding box center [638, 324] width 1276 height 648
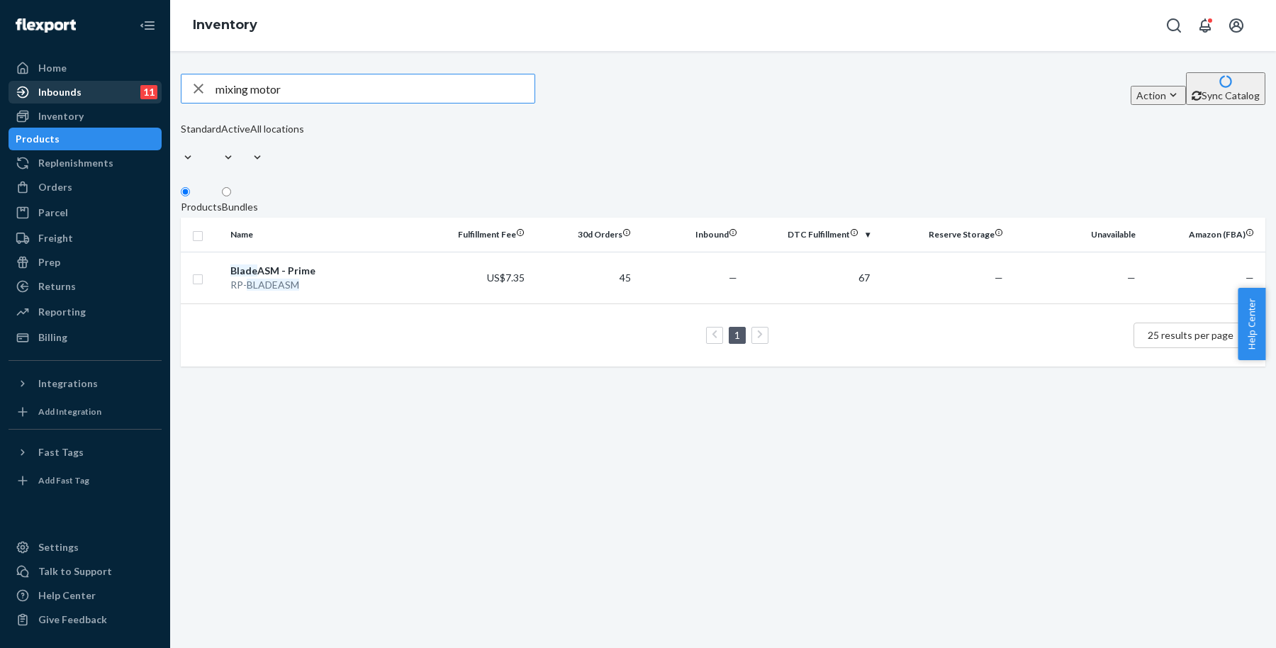
type input "mixing motor"
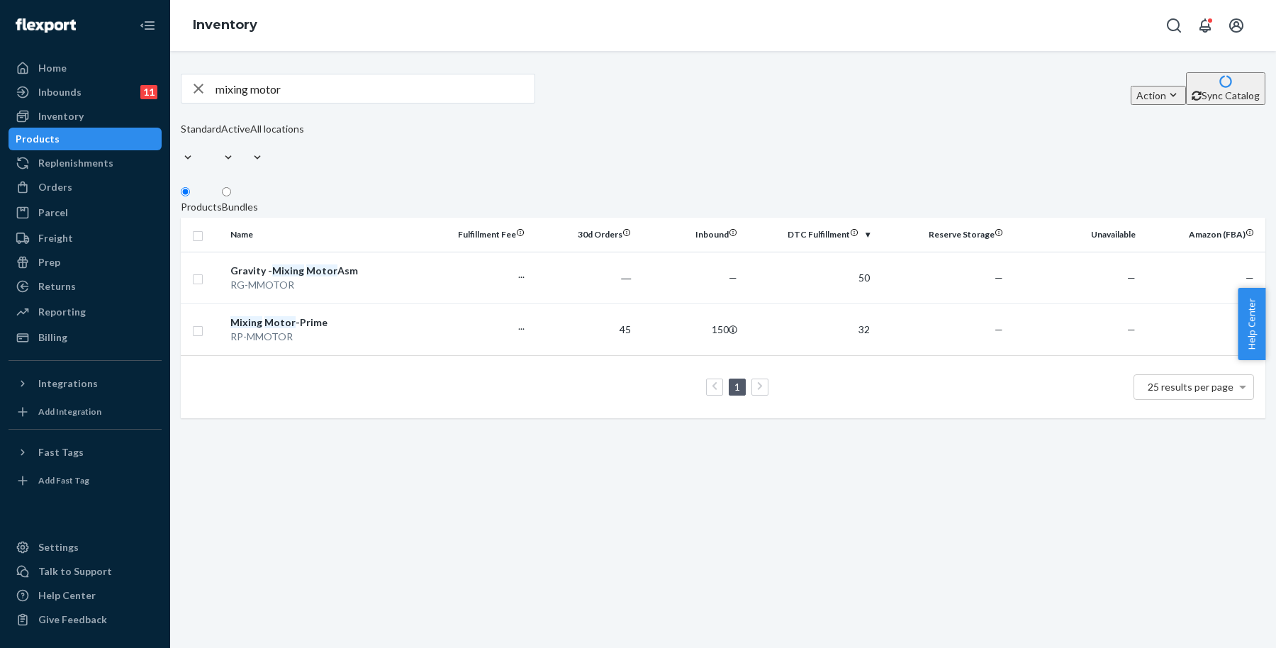
click at [561, 510] on div "mixing motor Action Create product Create bundle Bulk create products Bulk upda…" at bounding box center [723, 349] width 1106 height 597
click at [106, 192] on div "Orders" at bounding box center [85, 187] width 150 height 20
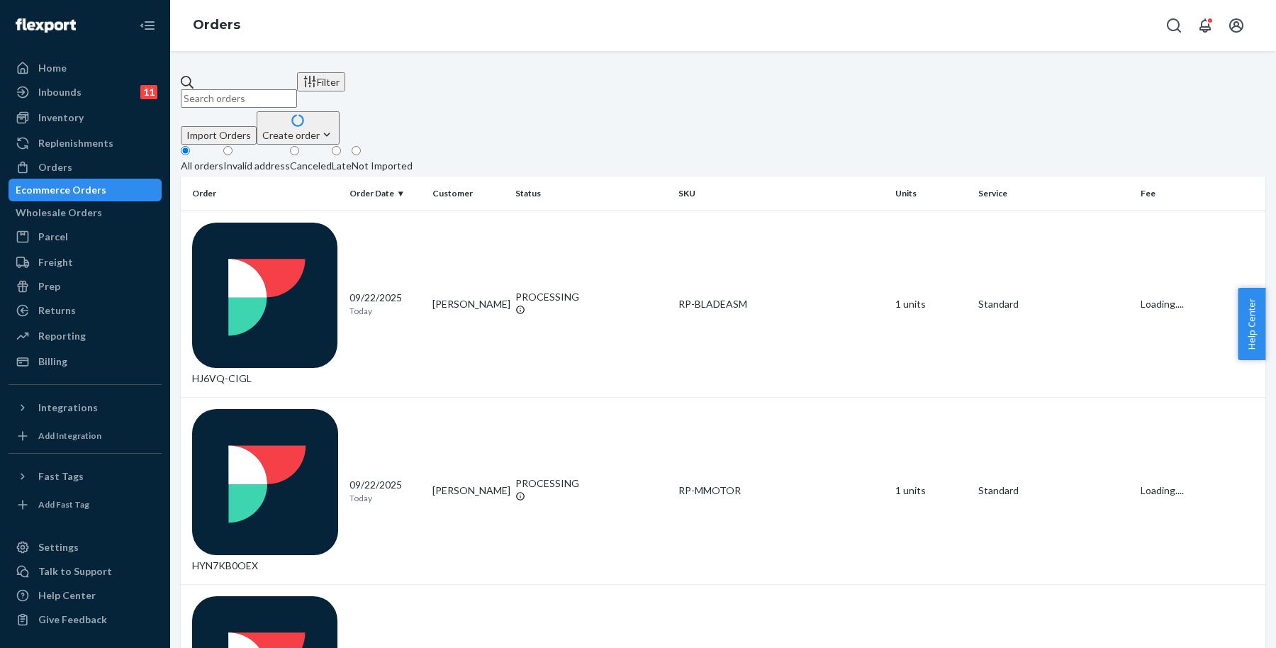
click at [334, 128] on div "Create order" at bounding box center [298, 135] width 72 height 15
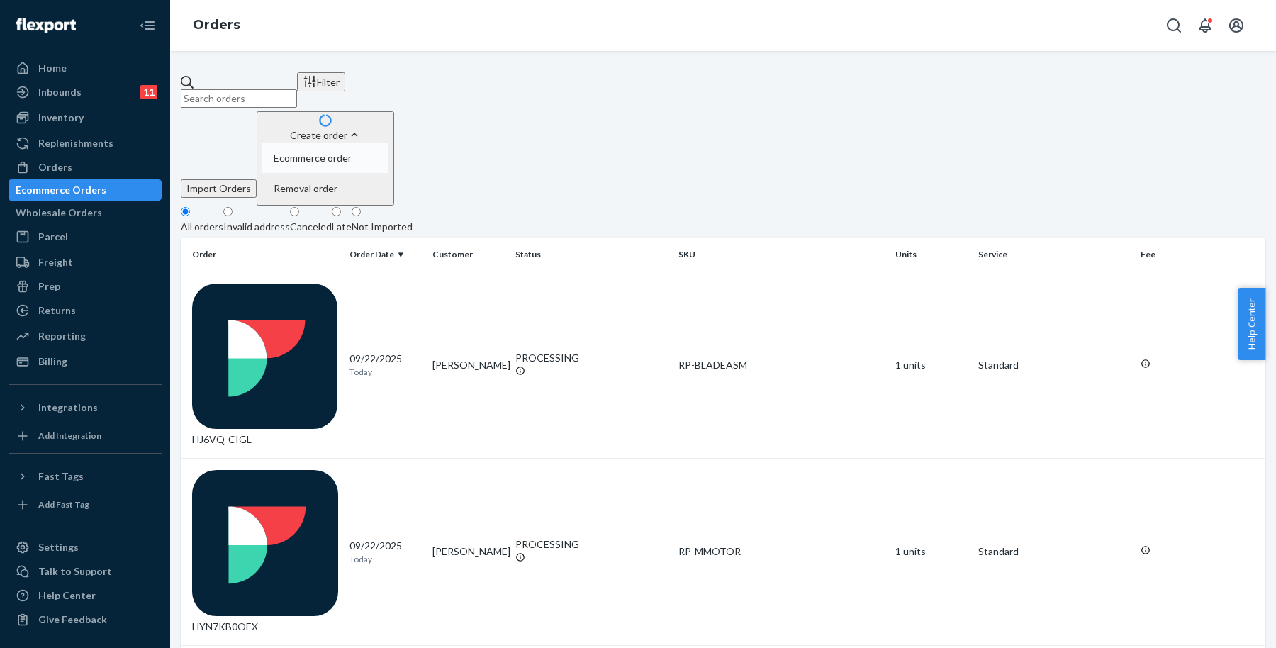
click at [352, 153] on span "Ecommerce order" at bounding box center [313, 158] width 78 height 10
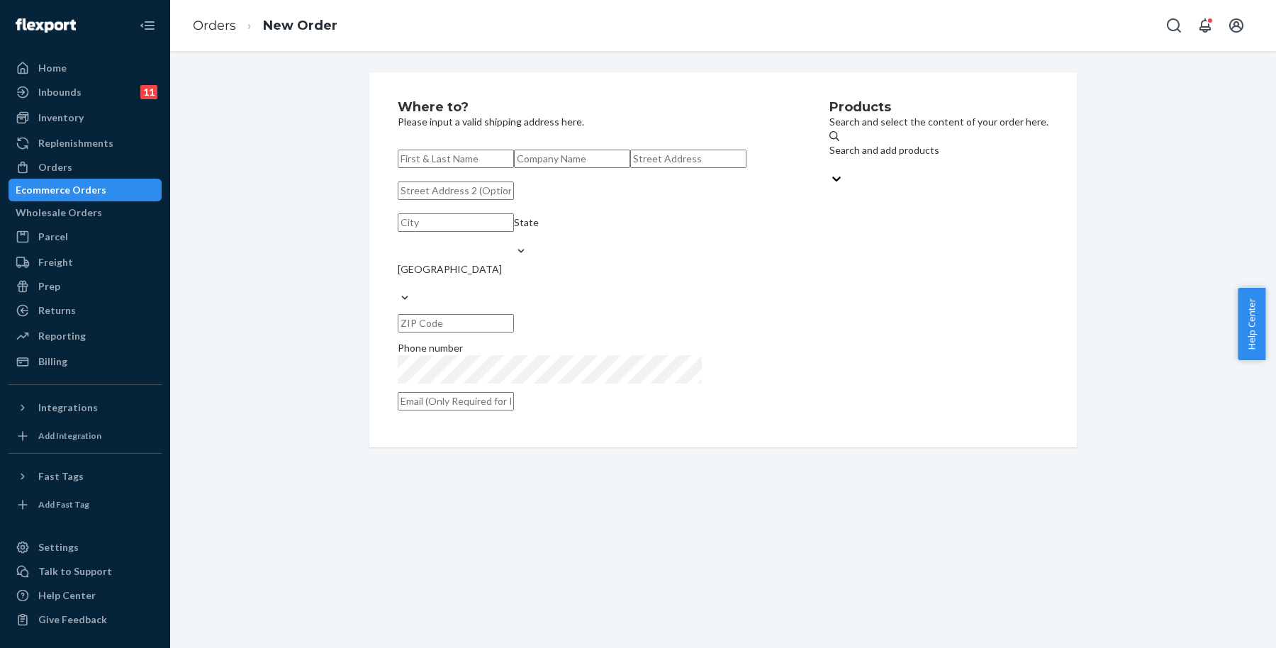
click at [477, 156] on input "text" at bounding box center [456, 159] width 116 height 18
click at [514, 165] on input "text" at bounding box center [456, 159] width 116 height 18
paste input "[PERSON_NAME]"
type input "[PERSON_NAME]"
click at [829, 245] on div "Products Search and select the content of your order here. Search and add produ…" at bounding box center [938, 260] width 219 height 318
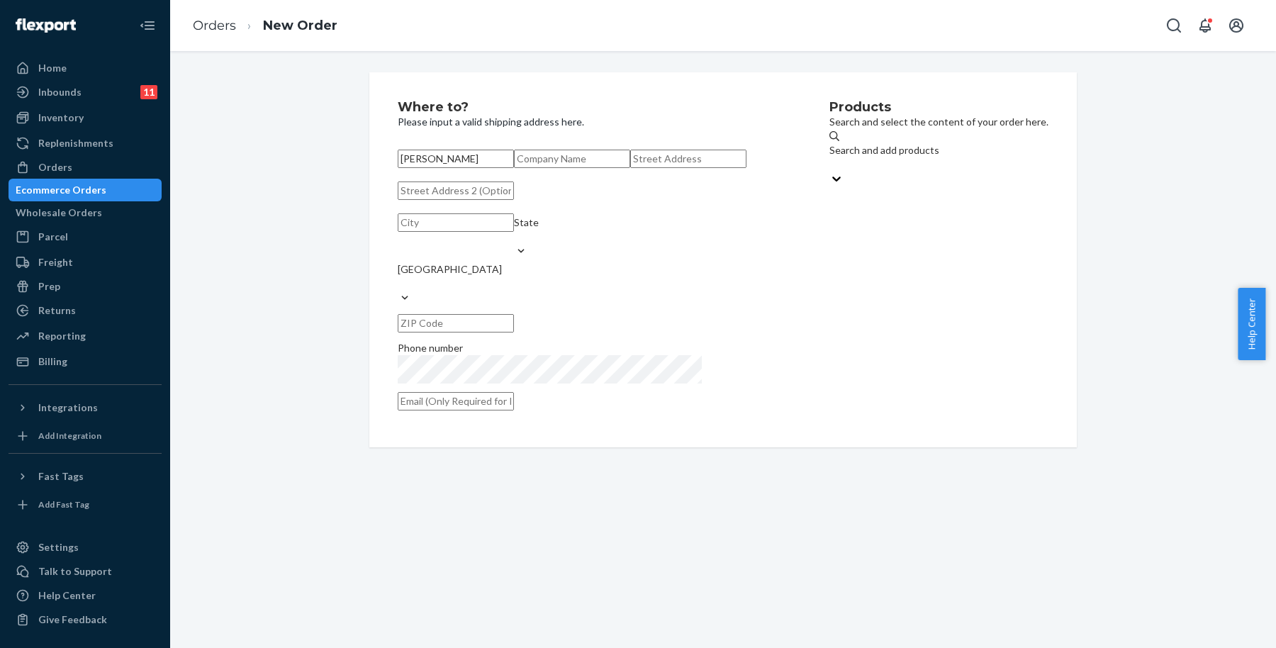
click at [630, 168] on input "text" at bounding box center [688, 159] width 116 height 18
paste input "Attorney at Law [STREET_ADDRESS][US_STATE]"
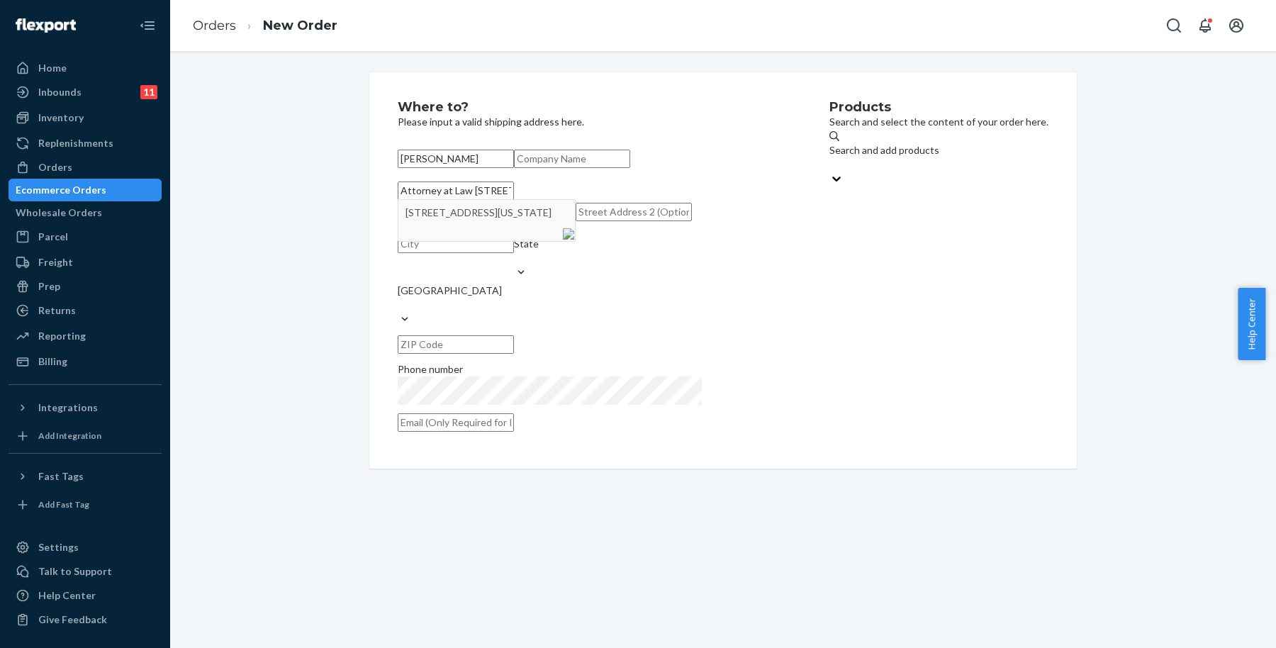
type input "[STREET_ADDRESS]"
type input "Wheaton"
type input "60189"
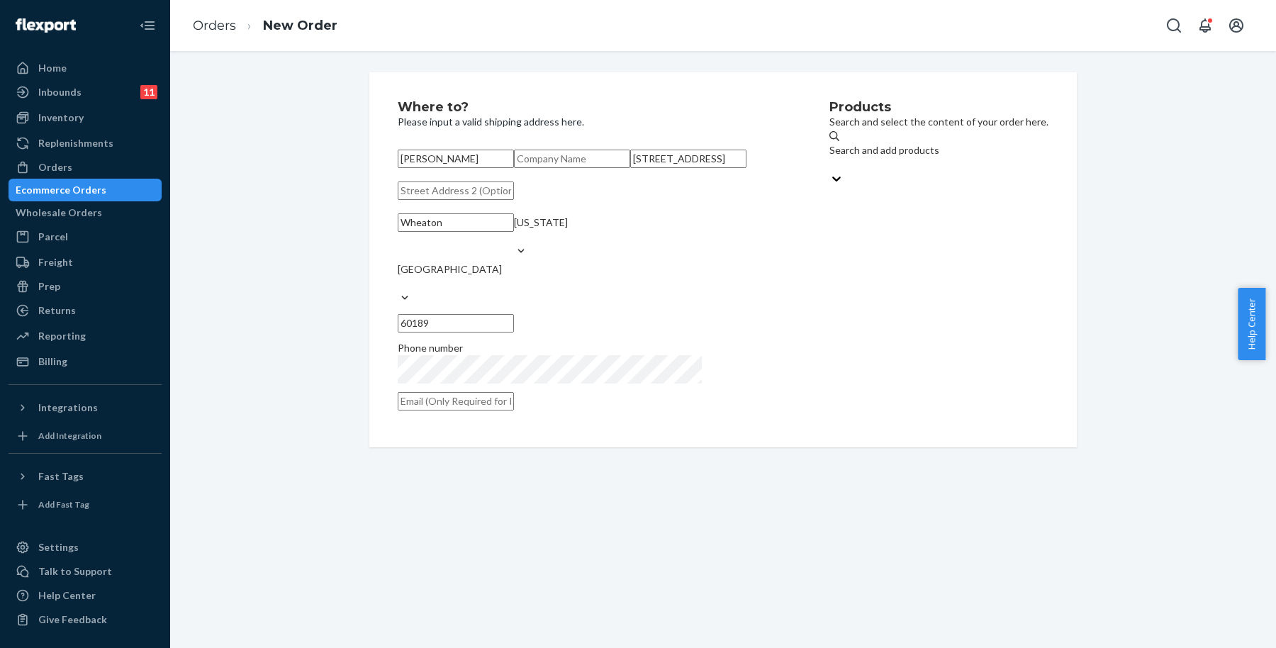
click at [829, 275] on div "Products Search and select the content of your order here. Search and add produ…" at bounding box center [938, 260] width 219 height 318
drag, startPoint x: 906, startPoint y: 351, endPoint x: 729, endPoint y: 203, distance: 230.0
click at [904, 346] on div "Products Search and select the content of your order here. Search and add produ…" at bounding box center [938, 260] width 219 height 318
click at [514, 410] on input "text" at bounding box center [456, 401] width 116 height 18
paste input "[EMAIL_ADDRESS][DOMAIN_NAME]"
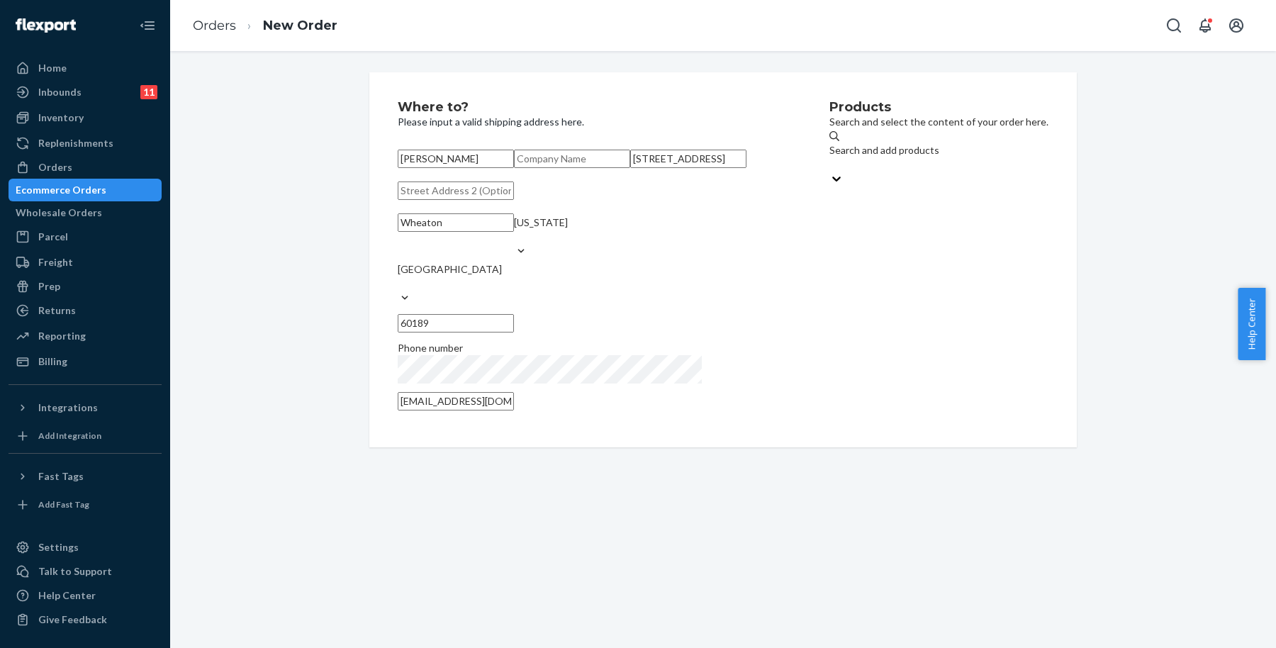
type input "[EMAIL_ADDRESS][DOMAIN_NAME]"
drag, startPoint x: 870, startPoint y: 363, endPoint x: 862, endPoint y: 330, distance: 33.7
click at [870, 362] on div "Products Search and select the content of your order here. Search and add produ…" at bounding box center [938, 260] width 219 height 318
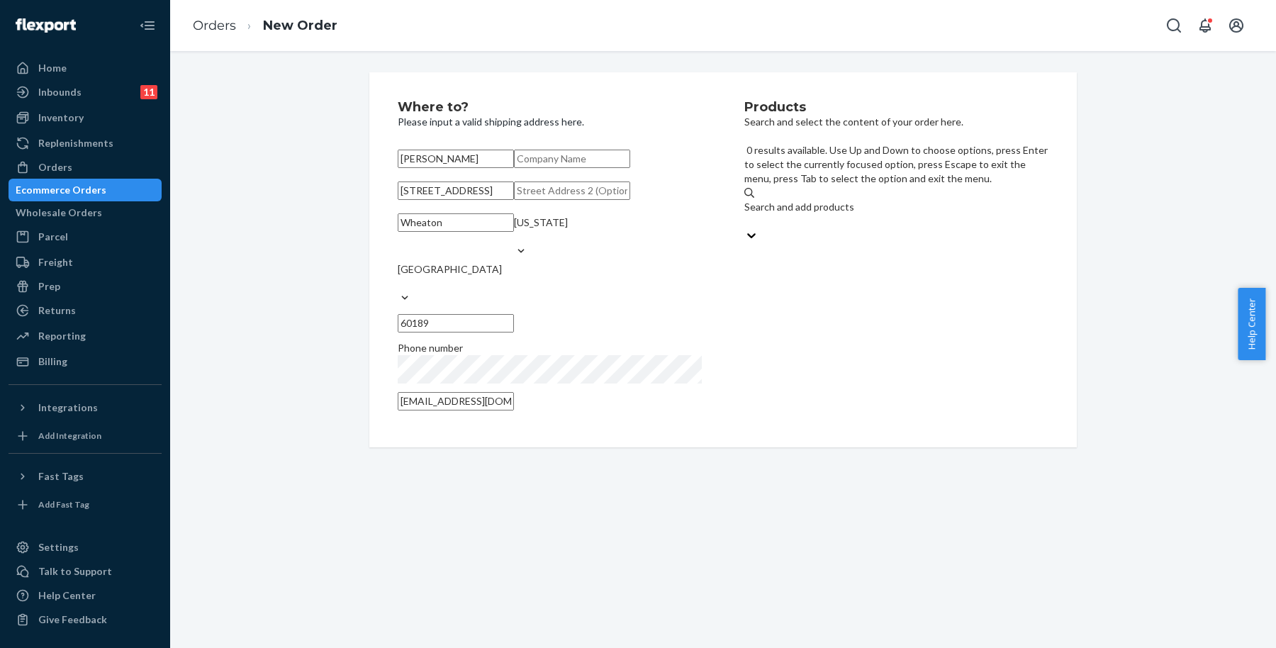
click at [911, 200] on div "Search and add products" at bounding box center [896, 214] width 304 height 28
click at [746, 214] on input "0 results available. Use Up and Down to choose options, press Enter to select t…" at bounding box center [744, 221] width 1 height 14
type input "mixing motor"
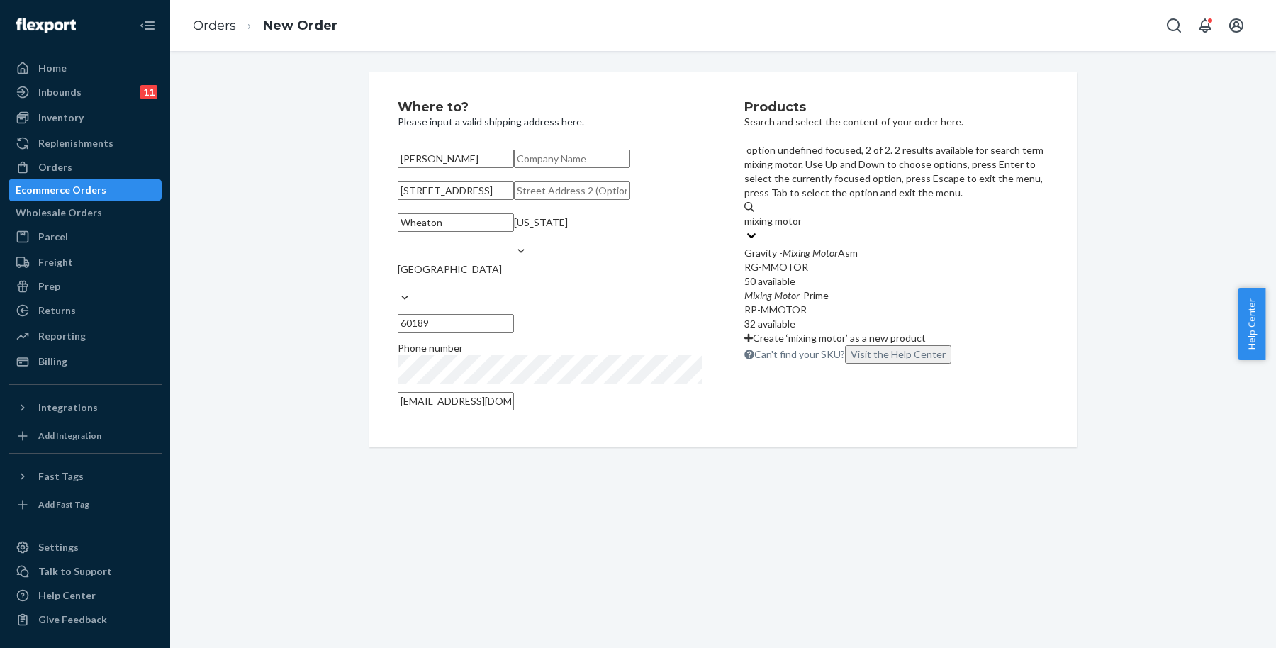
click at [922, 303] on div "RP-MMOTOR" at bounding box center [896, 310] width 304 height 14
click at [803, 228] on input "mixing motor" at bounding box center [773, 221] width 59 height 14
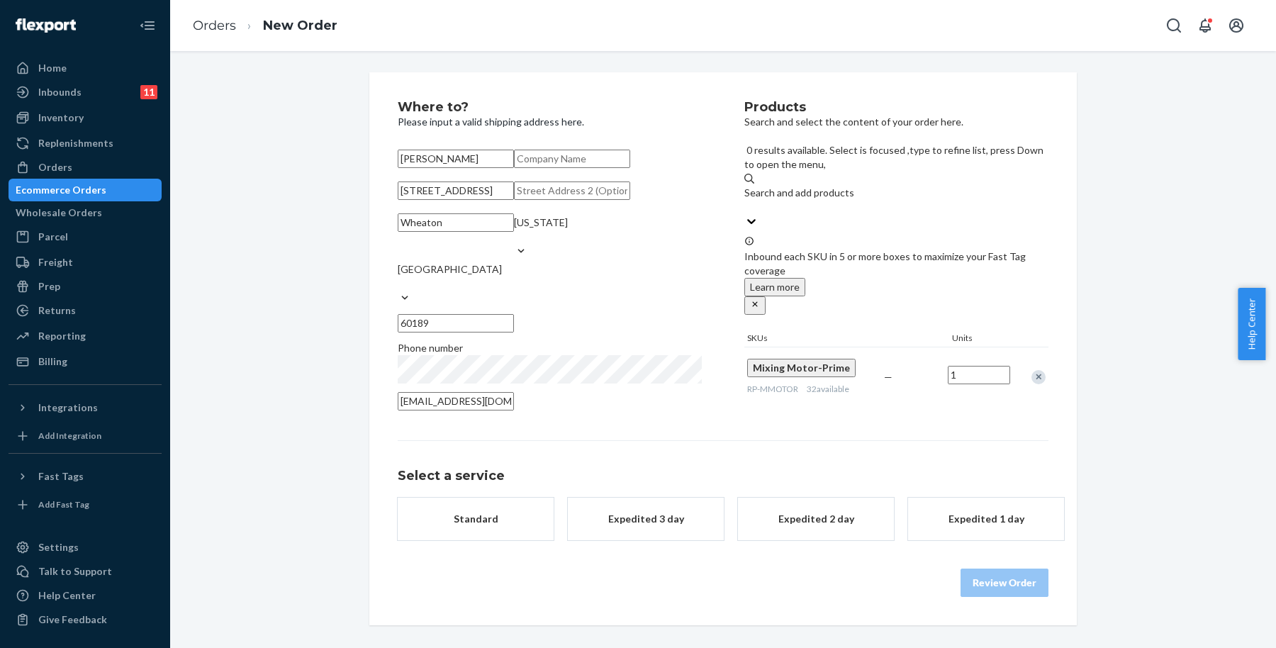
click at [964, 349] on div "Products Search and select the content of your order here. 0 results available.…" at bounding box center [896, 260] width 304 height 318
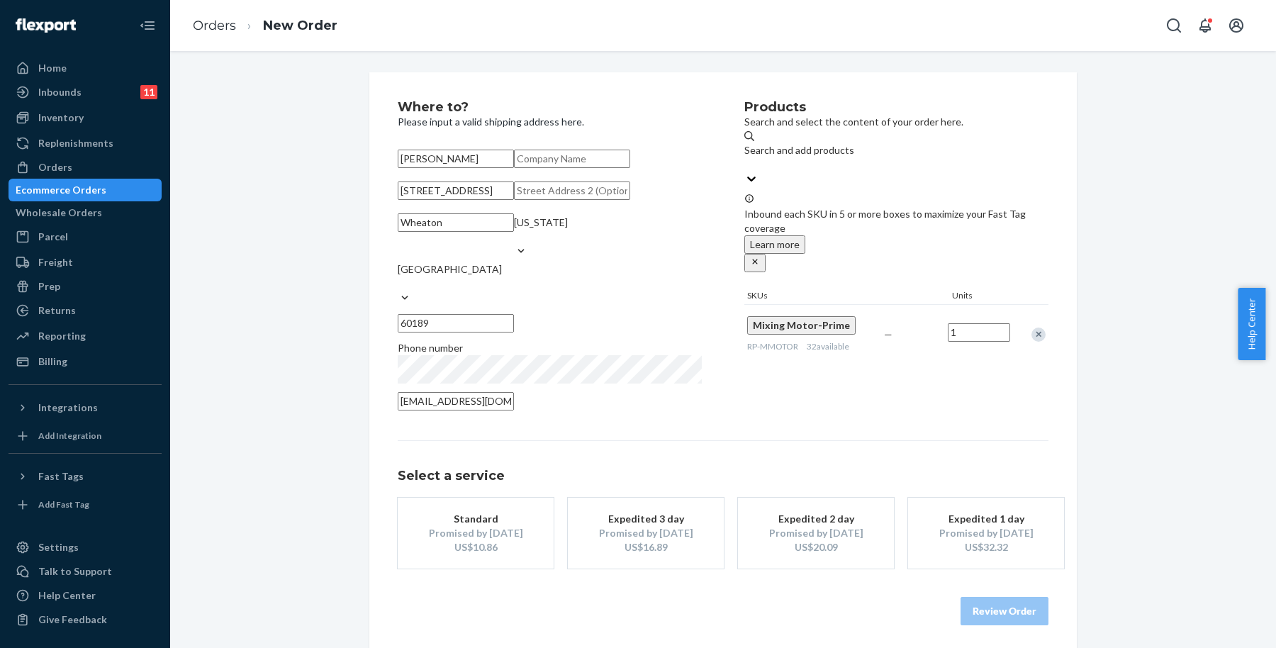
click at [913, 403] on div "Products Search and select the content of your order here. Search and add produ…" at bounding box center [896, 260] width 304 height 318
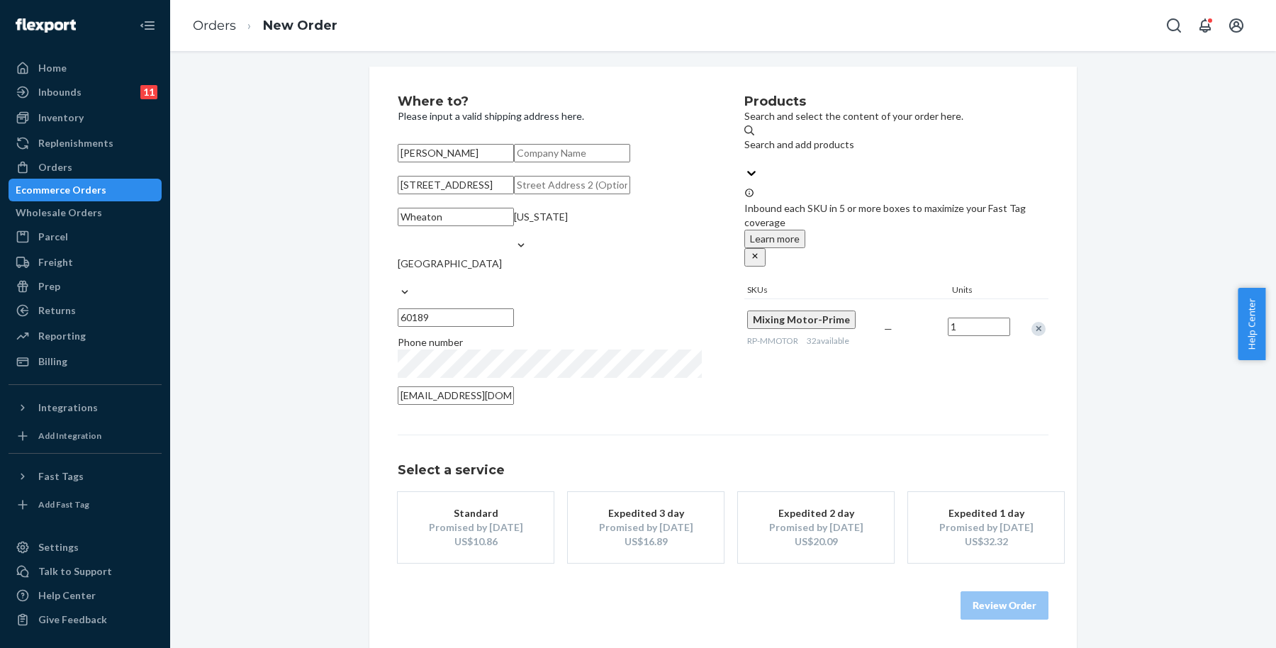
scroll to position [68, 0]
drag, startPoint x: 521, startPoint y: 517, endPoint x: 542, endPoint y: 515, distance: 21.5
click at [520, 517] on div "Standard" at bounding box center [475, 513] width 113 height 14
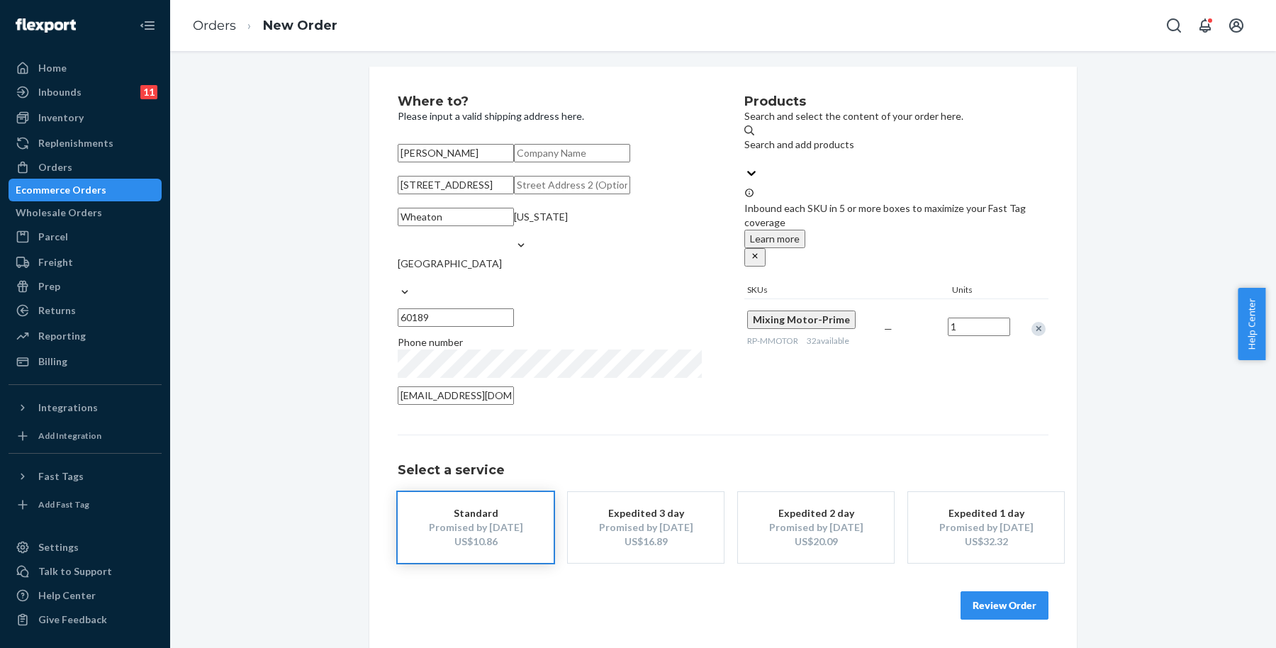
click at [943, 358] on div "Products Search and select the content of your order here. Search and add produ…" at bounding box center [896, 254] width 304 height 318
click at [1026, 601] on button "Review Order" at bounding box center [1004, 605] width 88 height 28
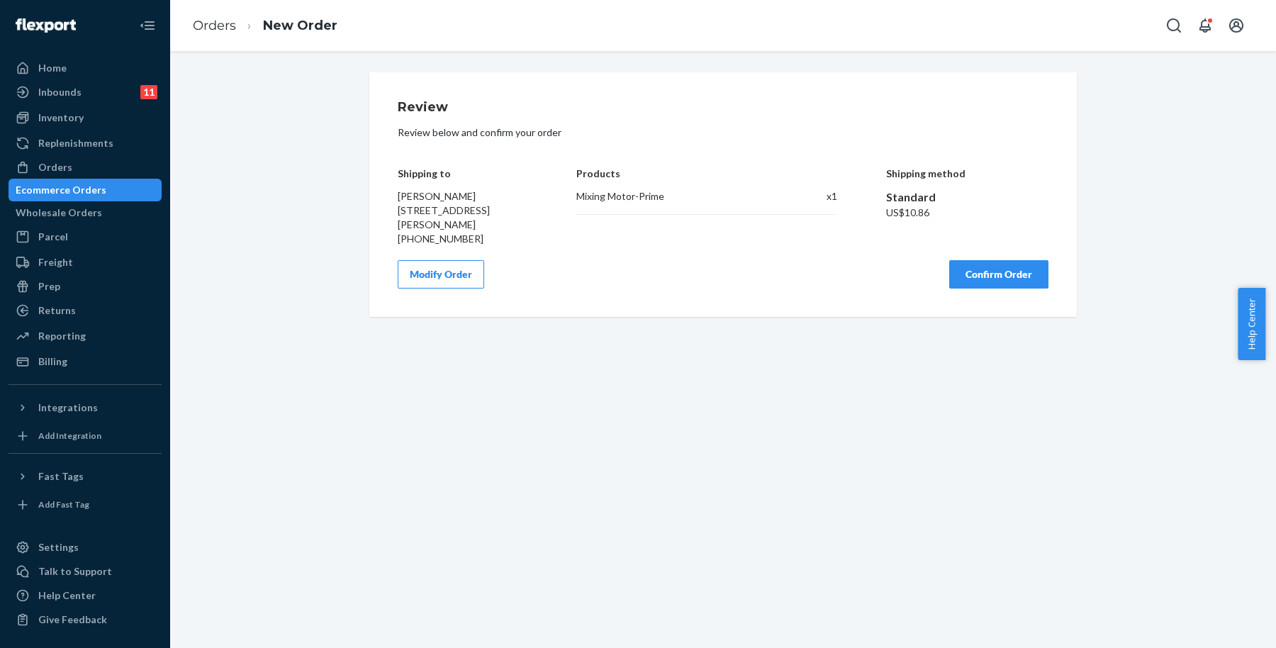
scroll to position [0, 0]
click at [600, 248] on div "Review Review below and confirm your order Shipping to [PERSON_NAME] [STREET_AD…" at bounding box center [723, 195] width 651 height 188
drag, startPoint x: 732, startPoint y: 473, endPoint x: 723, endPoint y: 453, distance: 21.9
click at [731, 472] on div "Review Review below and confirm your order Shipping to [PERSON_NAME] [STREET_AD…" at bounding box center [723, 349] width 1106 height 597
drag, startPoint x: 459, startPoint y: 220, endPoint x: 544, endPoint y: 223, distance: 85.8
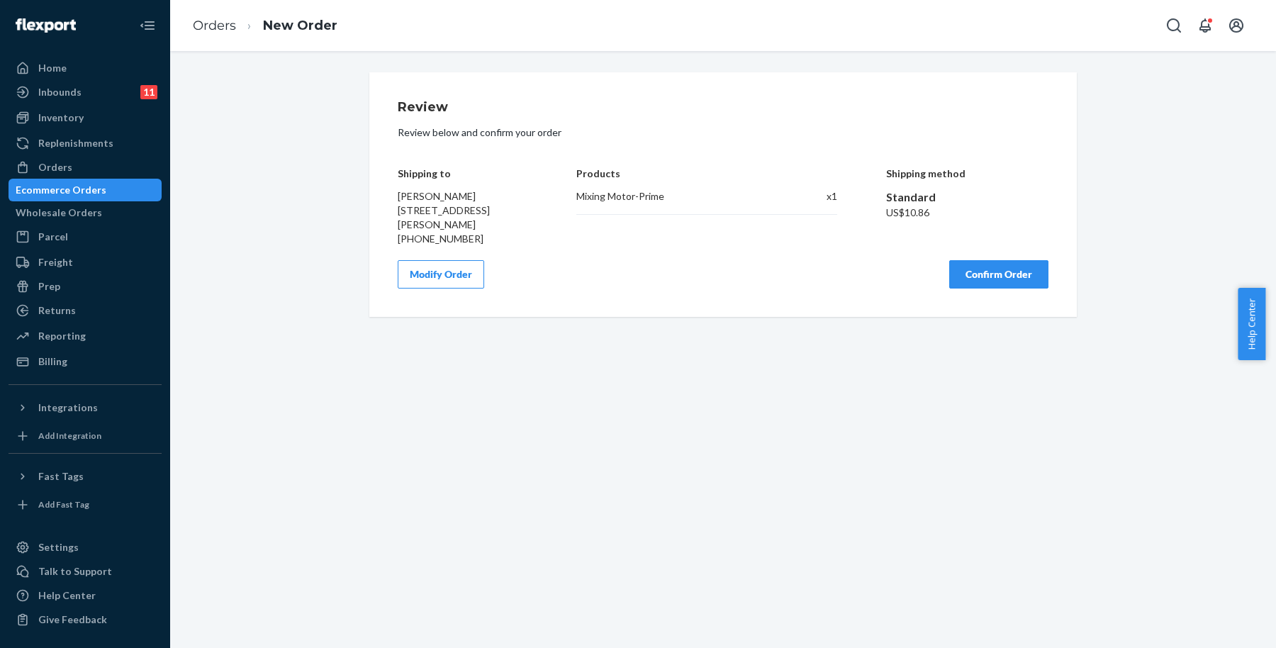
click at [544, 222] on div "Shipping to [PERSON_NAME] [STREET_ADDRESS][PERSON_NAME] [PHONE_NUMBER] Products…" at bounding box center [723, 196] width 651 height 99
click at [901, 369] on div "Review Review below and confirm your order Shipping to [PERSON_NAME] [STREET_AD…" at bounding box center [723, 349] width 1106 height 597
click at [966, 271] on button "Confirm Order" at bounding box center [998, 274] width 99 height 28
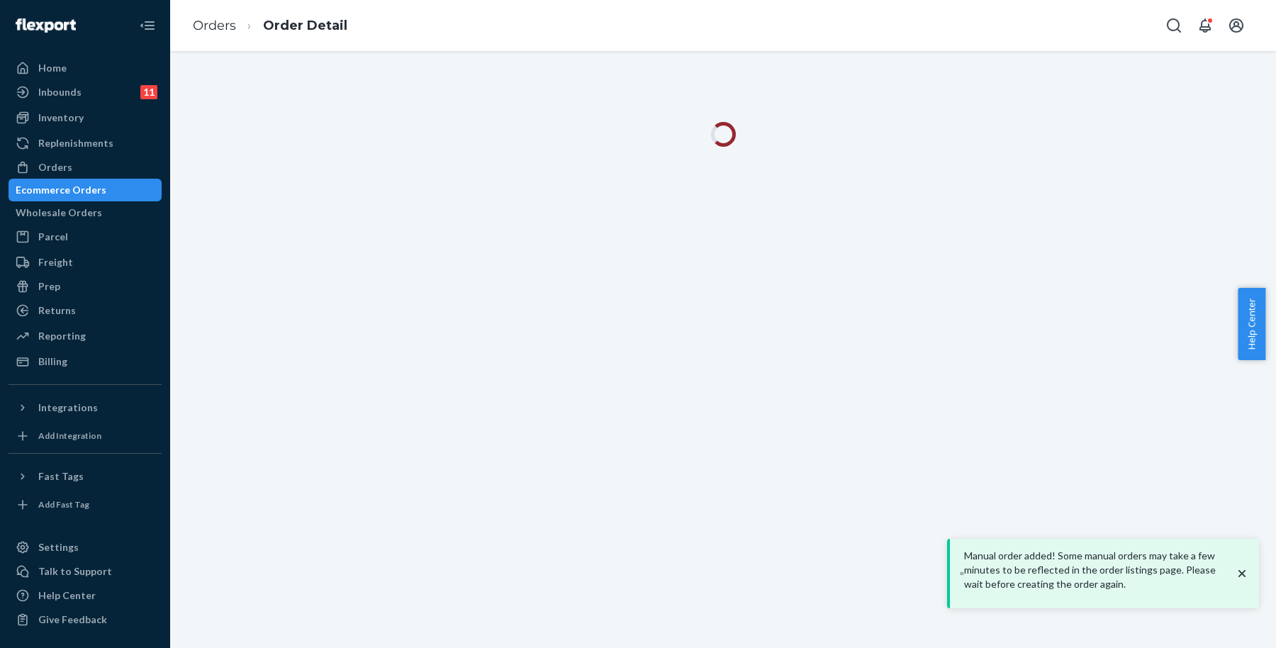
click at [1251, 571] on div "Manual order added! Some manual orders may take a few minutes to be reflected i…" at bounding box center [1105, 573] width 298 height 58
click at [1245, 573] on icon "close toast" at bounding box center [1241, 572] width 7 height 7
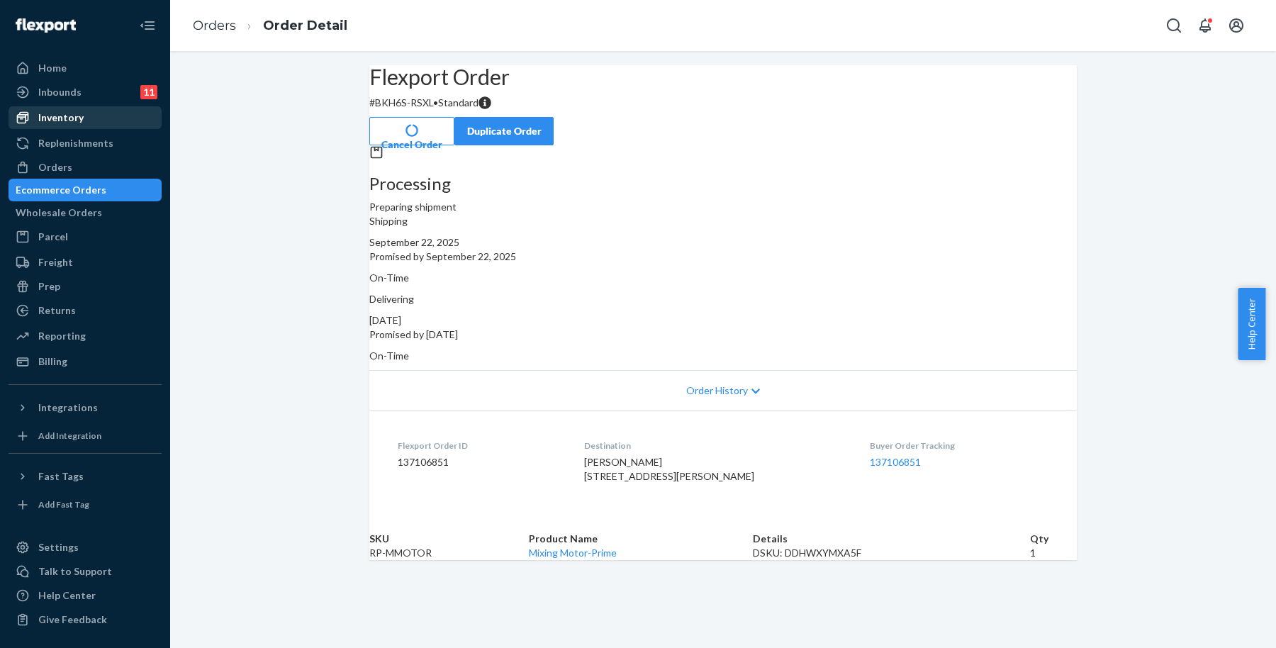
drag, startPoint x: 118, startPoint y: 124, endPoint x: 152, endPoint y: 116, distance: 35.6
click at [117, 123] on div "Inventory" at bounding box center [85, 118] width 150 height 20
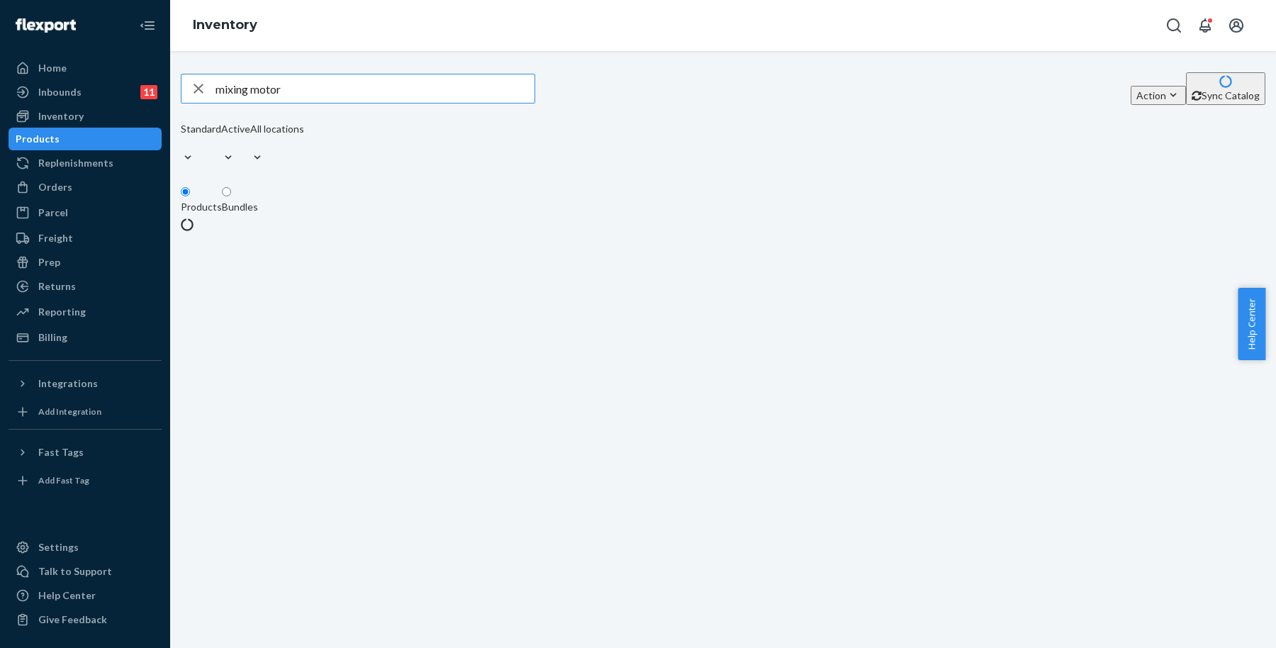
drag, startPoint x: 447, startPoint y: 87, endPoint x: 140, endPoint y: 46, distance: 309.0
click at [138, 45] on div "Home Inbounds 11 Shipping Plans Problems 11 Inventory Products Replenishments O…" at bounding box center [638, 324] width 1276 height 648
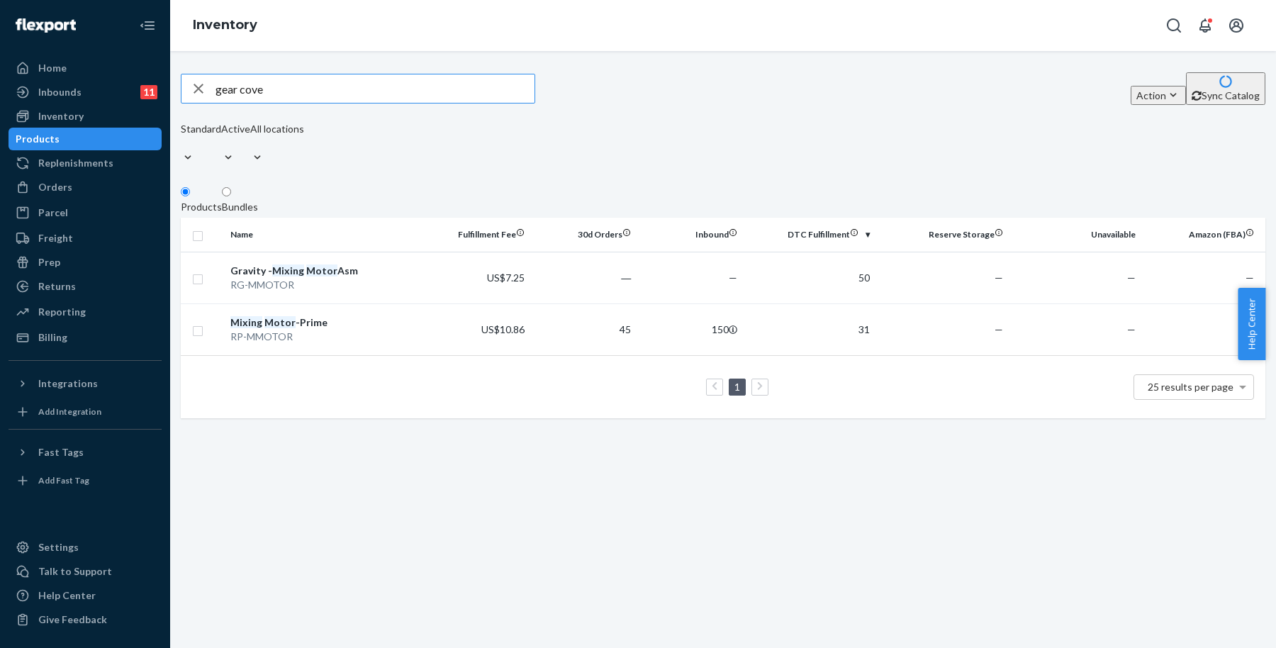
type input "gear cove"
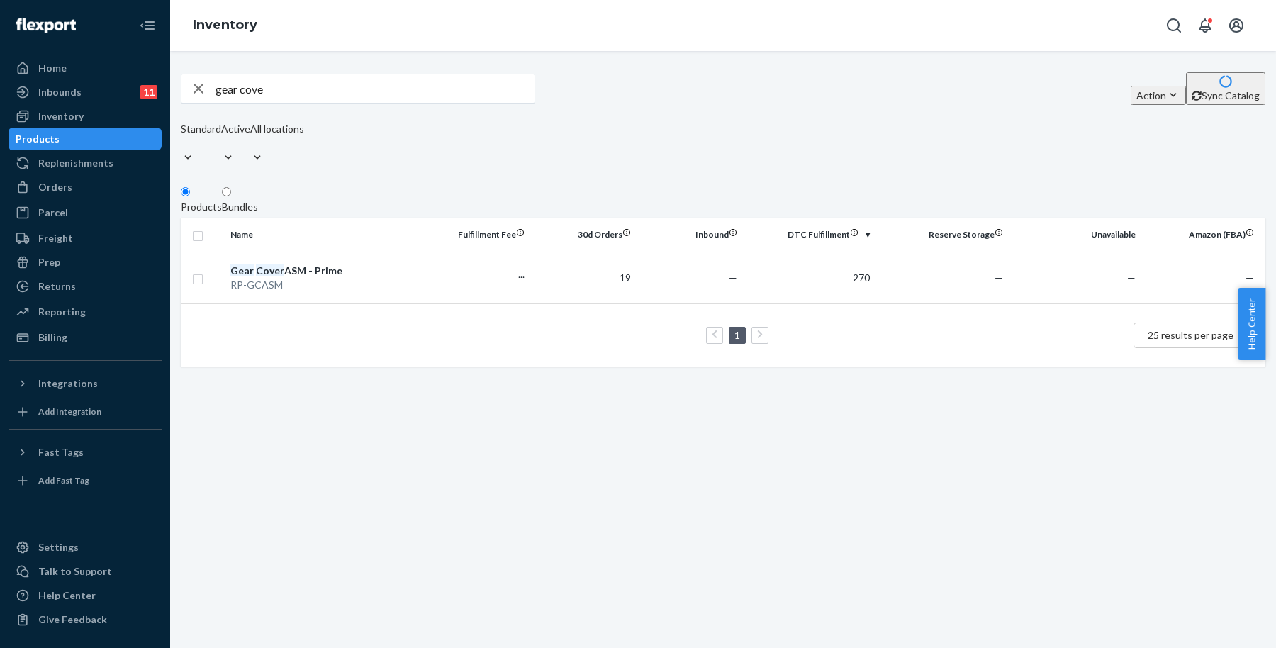
click at [469, 352] on td "1 25 results per page" at bounding box center [723, 334] width 1085 height 63
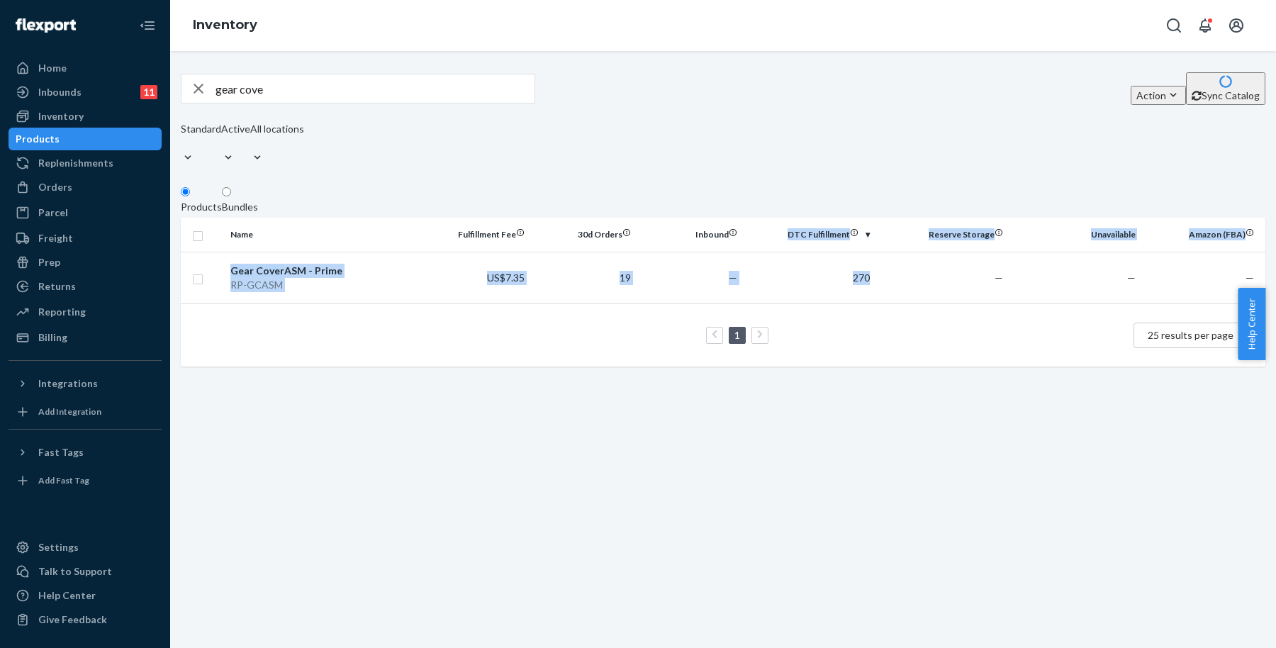
drag, startPoint x: 823, startPoint y: 276, endPoint x: 741, endPoint y: 222, distance: 97.7
click at [741, 224] on table "Name Fulfillment Fee 30d Orders Inbound DTC Fulfillment Reserve Storage Unavail…" at bounding box center [723, 292] width 1085 height 149
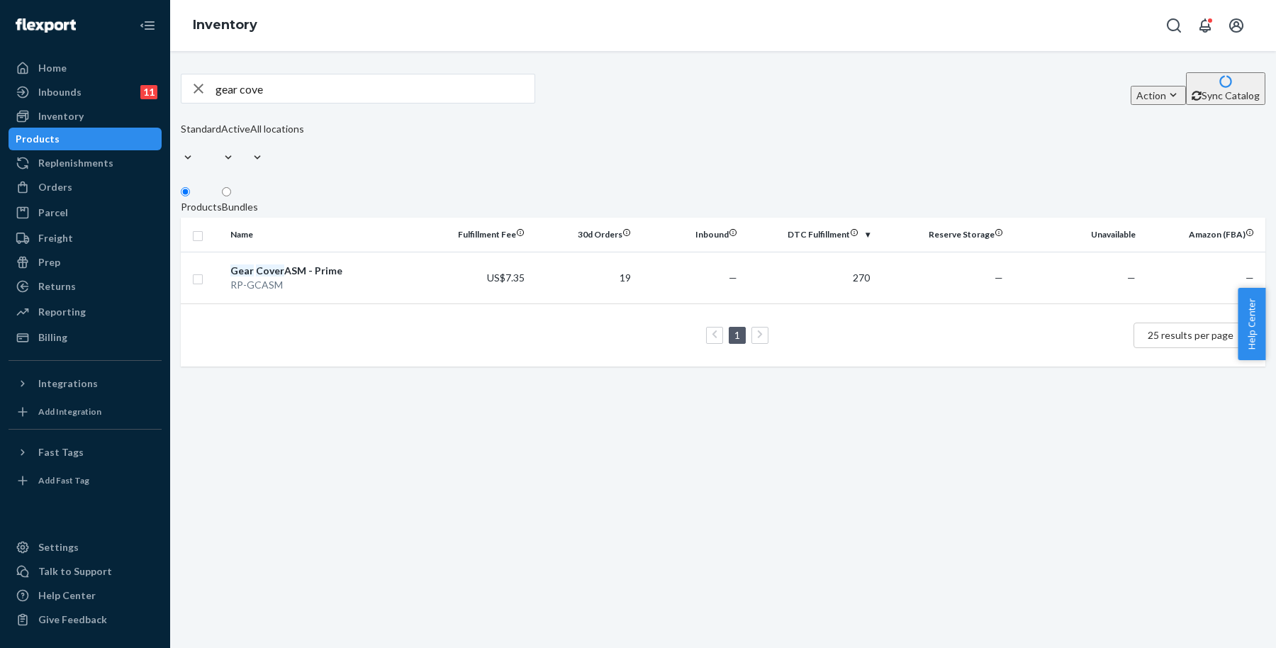
drag, startPoint x: 885, startPoint y: 194, endPoint x: 886, endPoint y: 315, distance: 121.9
click at [914, 211] on div "gear cove Action Create product Create bundle Bulk create products Bulk update …" at bounding box center [723, 219] width 1085 height 294
click at [887, 359] on div "Name Fulfillment Fee 30d Orders Inbound DTC Fulfillment Reserve Storage Unavail…" at bounding box center [723, 292] width 1085 height 149
click at [469, 473] on div "gear cove Action Create product Create bundle Bulk create products Bulk update …" at bounding box center [723, 349] width 1106 height 597
drag, startPoint x: 634, startPoint y: 488, endPoint x: 599, endPoint y: 447, distance: 54.8
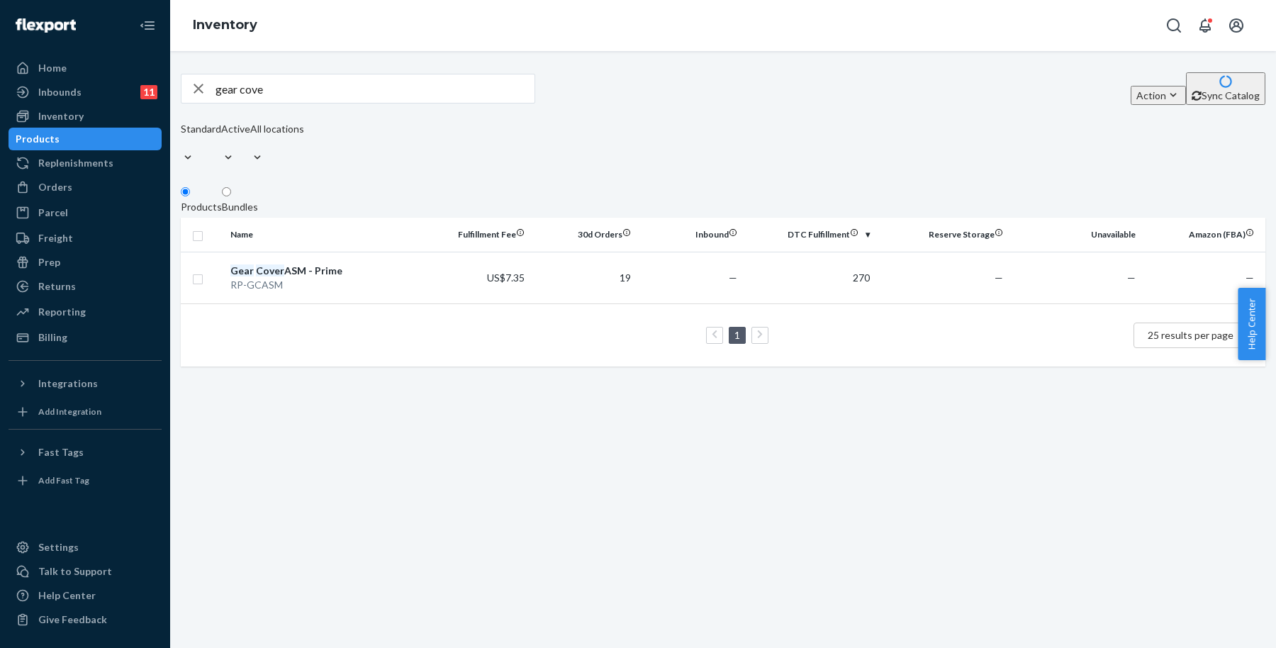
click at [632, 483] on div "gear cove Action Create product Create bundle Bulk create products Bulk update …" at bounding box center [723, 349] width 1106 height 597
click at [128, 189] on div "Orders" at bounding box center [85, 187] width 150 height 20
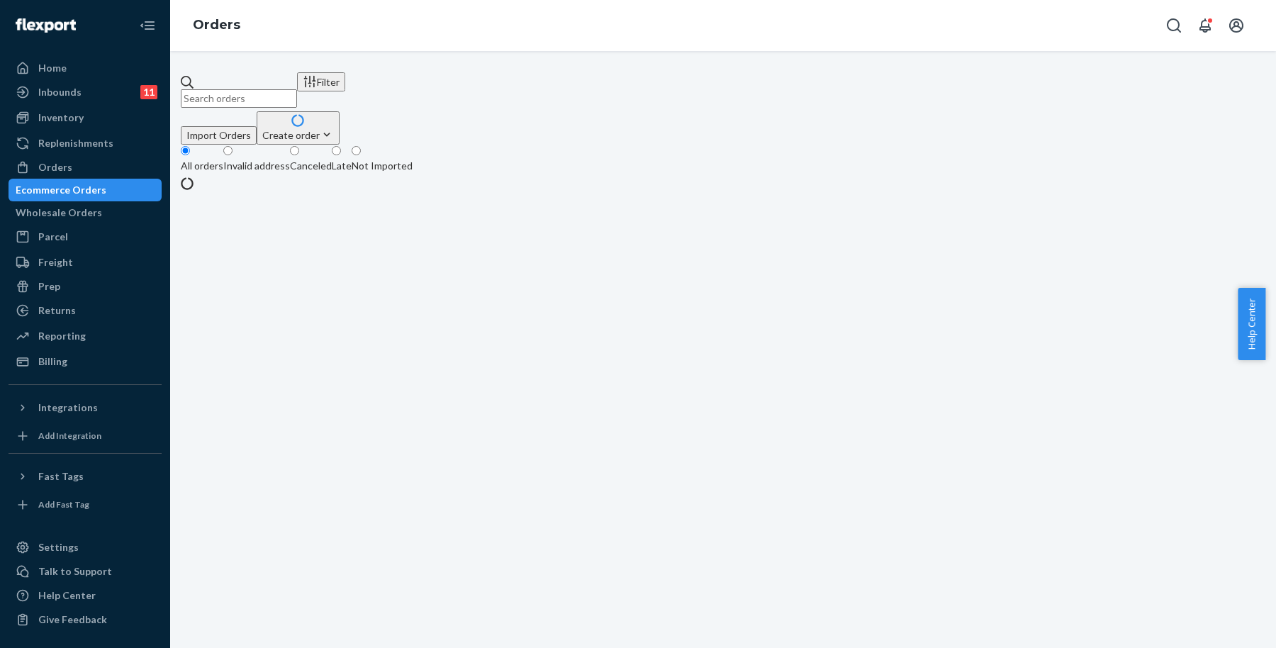
click at [1223, 66] on div "Filter Import Orders Create order Ecommerce order Removal order All orders Inva…" at bounding box center [723, 349] width 1106 height 597
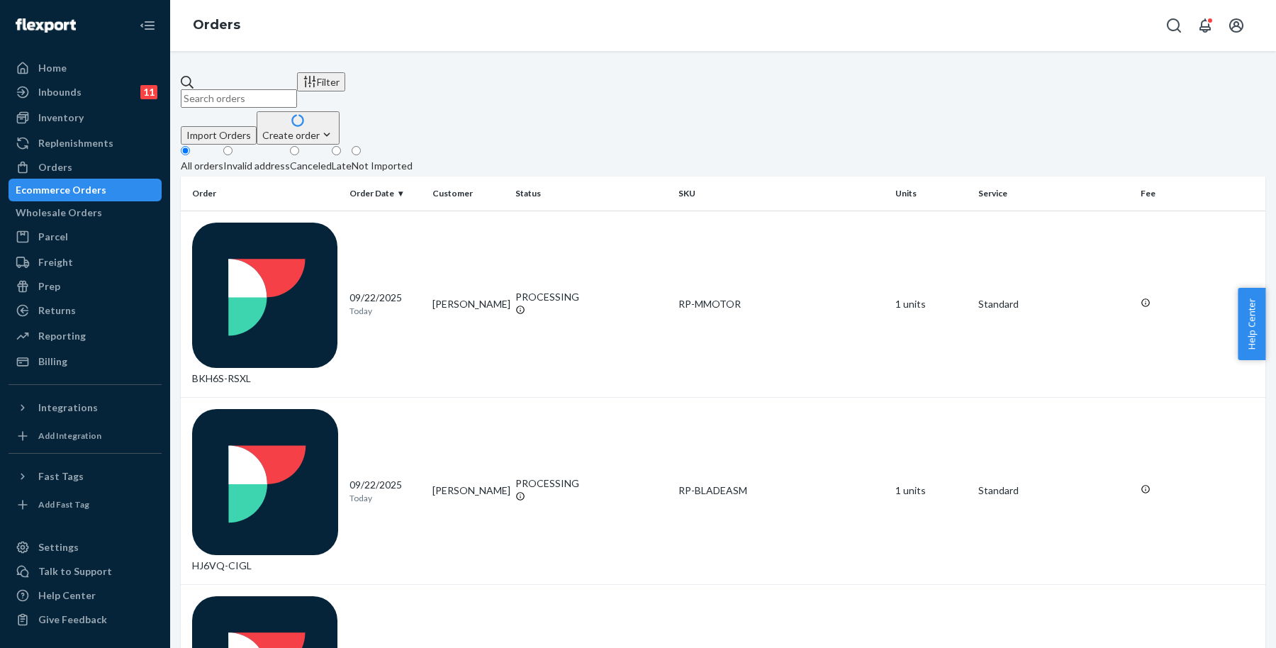
click at [1217, 71] on div "Filter Import Orders Create order Ecommerce order Removal order All orders Inva…" at bounding box center [723, 349] width 1106 height 597
click at [334, 128] on icon "button" at bounding box center [327, 135] width 14 height 14
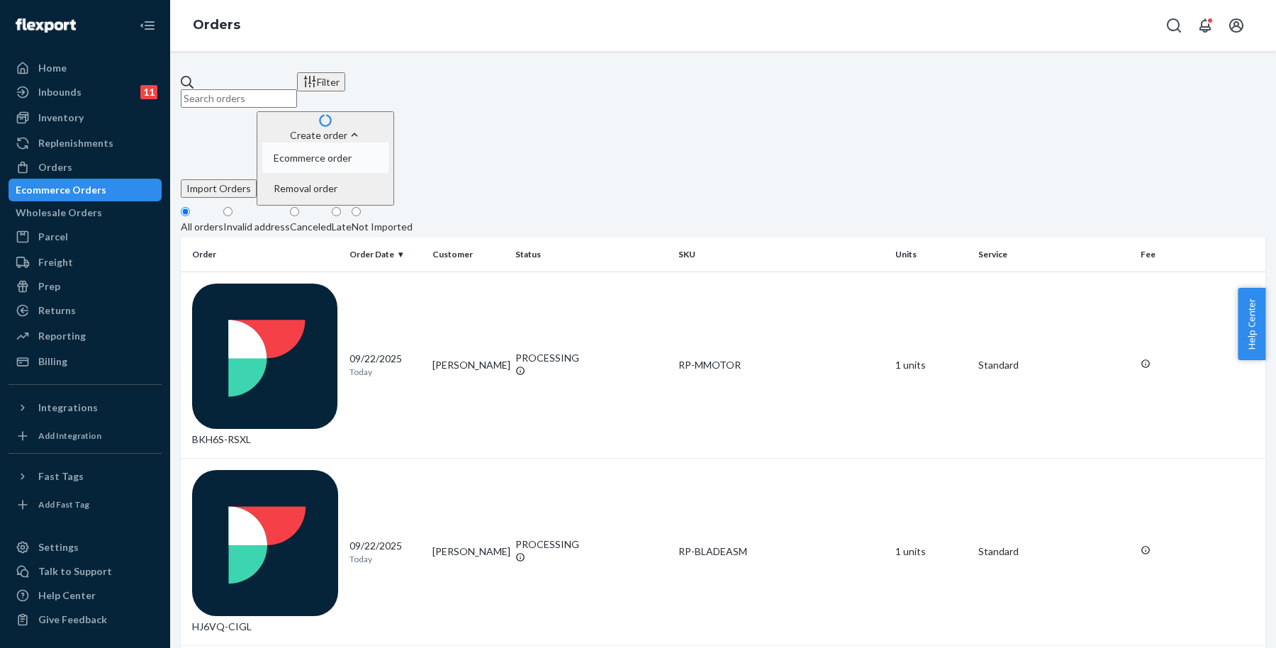
click at [352, 153] on span "Ecommerce order" at bounding box center [313, 158] width 78 height 10
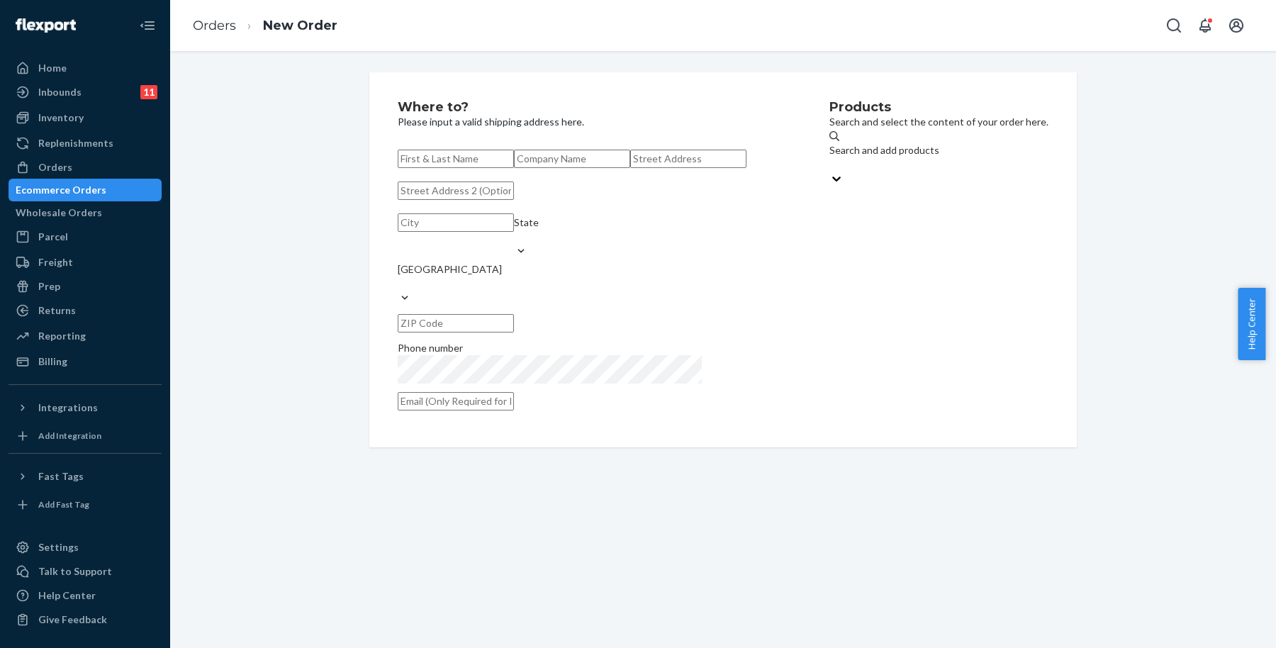
drag, startPoint x: 579, startPoint y: 162, endPoint x: 564, endPoint y: 150, distance: 19.7
click at [514, 158] on input "text" at bounding box center [456, 159] width 116 height 18
paste input "[PERSON_NAME]"
type input "[PERSON_NAME]"
click at [630, 168] on input "text" at bounding box center [688, 159] width 116 height 18
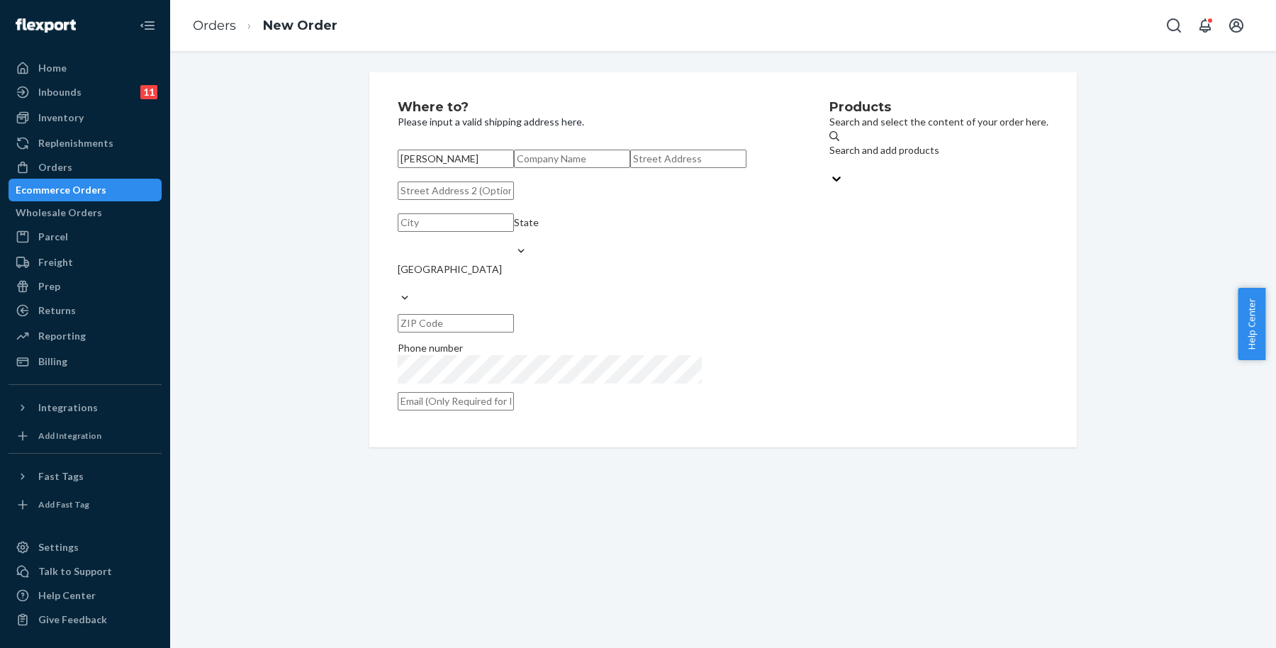
paste input "[STREET_ADDRESS][PERSON_NAME][PERSON_NAME]"
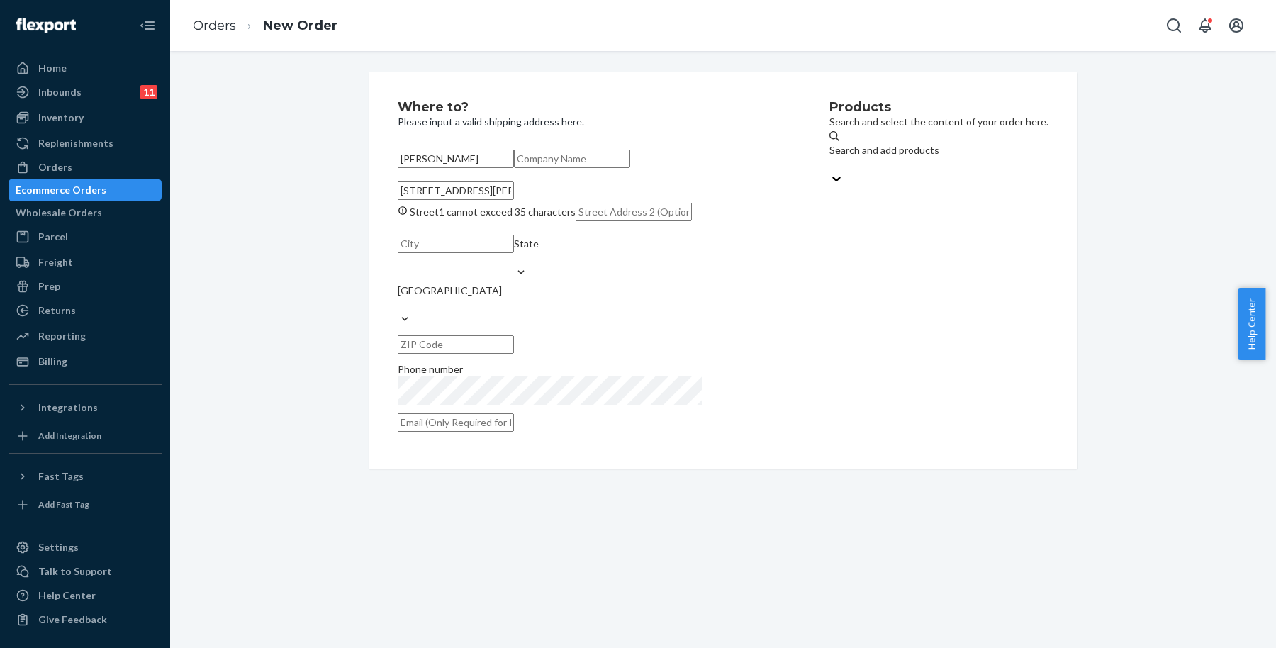
click at [839, 284] on div "Products Search and select the content of your order here. Search and add produ…" at bounding box center [938, 271] width 219 height 340
type input "[STREET_ADDRESS][PERSON_NAME]"
type input "Bethesda"
type input "20814"
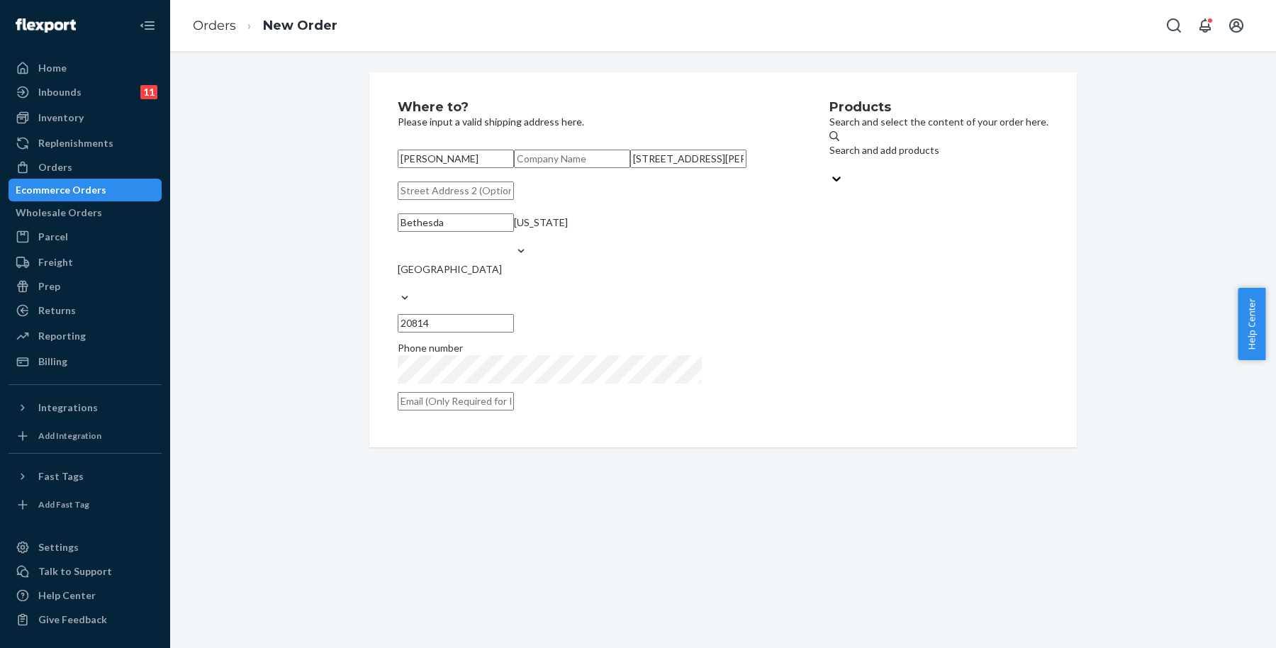
drag, startPoint x: 848, startPoint y: 368, endPoint x: 637, endPoint y: 257, distance: 239.4
click at [847, 365] on div "Products Search and select the content of your order here. Search and add produ…" at bounding box center [938, 260] width 219 height 318
drag, startPoint x: 870, startPoint y: 378, endPoint x: 796, endPoint y: 360, distance: 76.5
click at [872, 376] on div "Products Search and select the content of your order here. Search and add produ…" at bounding box center [938, 260] width 219 height 318
click at [514, 410] on input "text" at bounding box center [456, 401] width 116 height 18
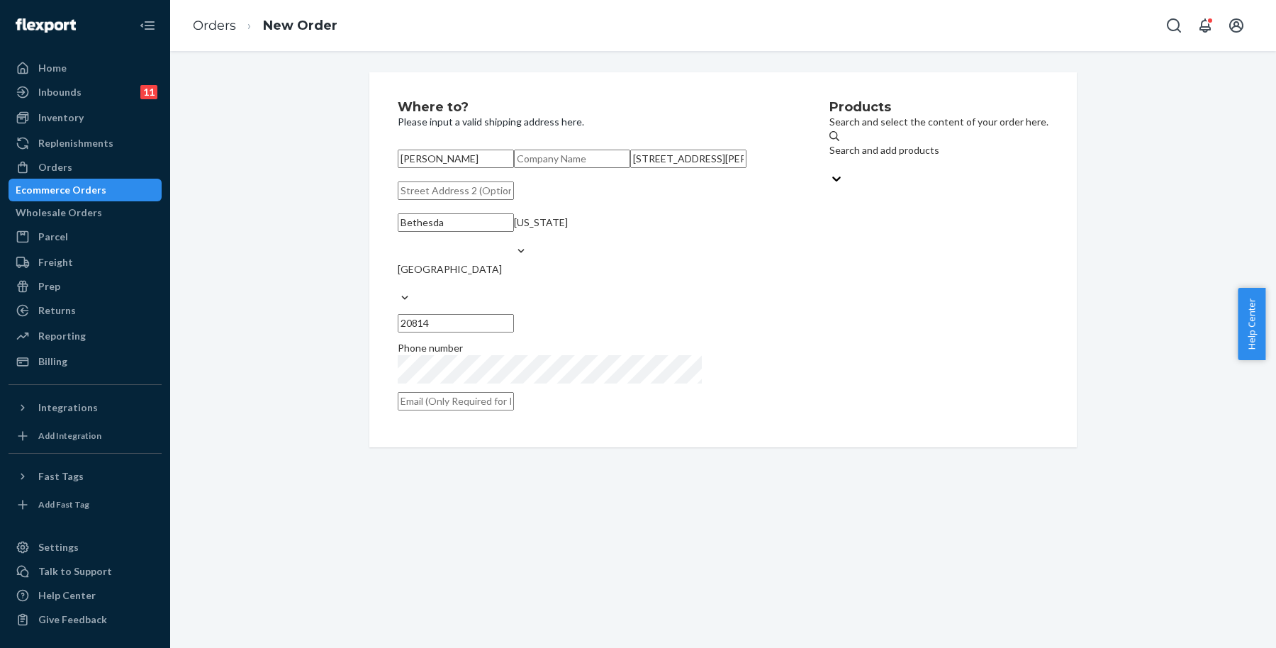
paste input "[EMAIL_ADDRESS][DOMAIN_NAME]"
type input "[EMAIL_ADDRESS][DOMAIN_NAME]"
drag, startPoint x: 887, startPoint y: 334, endPoint x: 882, endPoint y: 326, distance: 9.6
click at [887, 332] on div "Products Search and select the content of your order here. Search and add produ…" at bounding box center [938, 260] width 219 height 318
click at [852, 152] on div "Search and add products" at bounding box center [884, 150] width 110 height 14
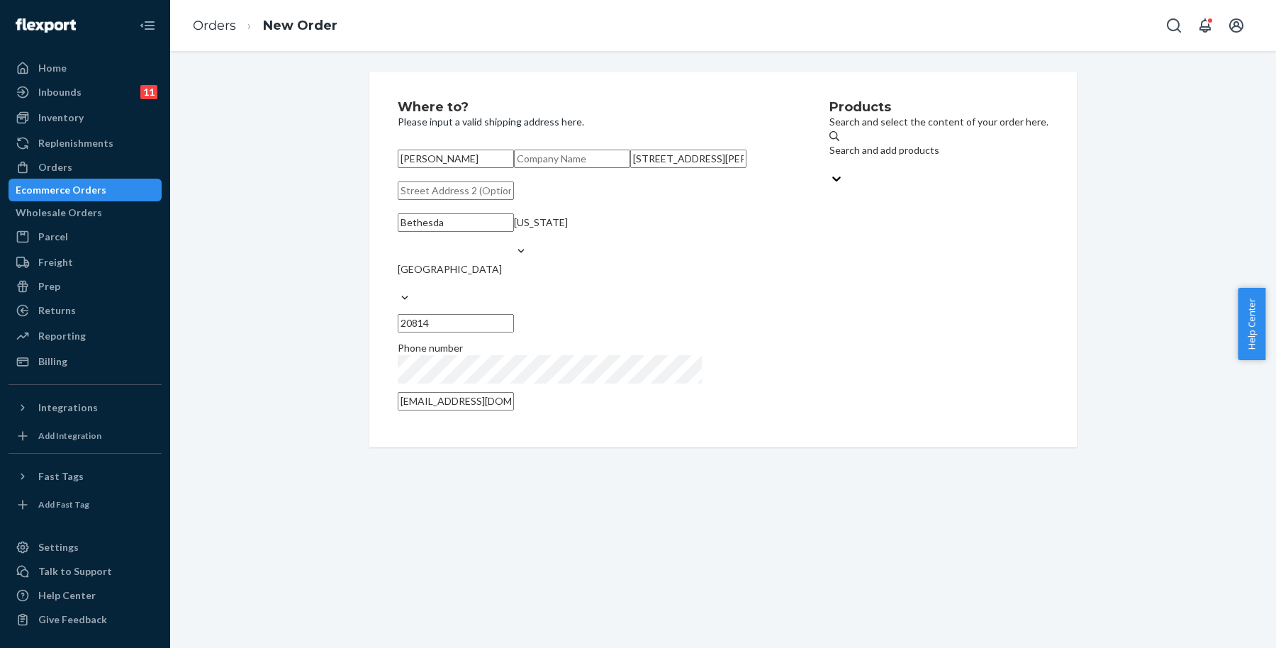
click at [831, 157] on input "Search and add products" at bounding box center [829, 164] width 1 height 14
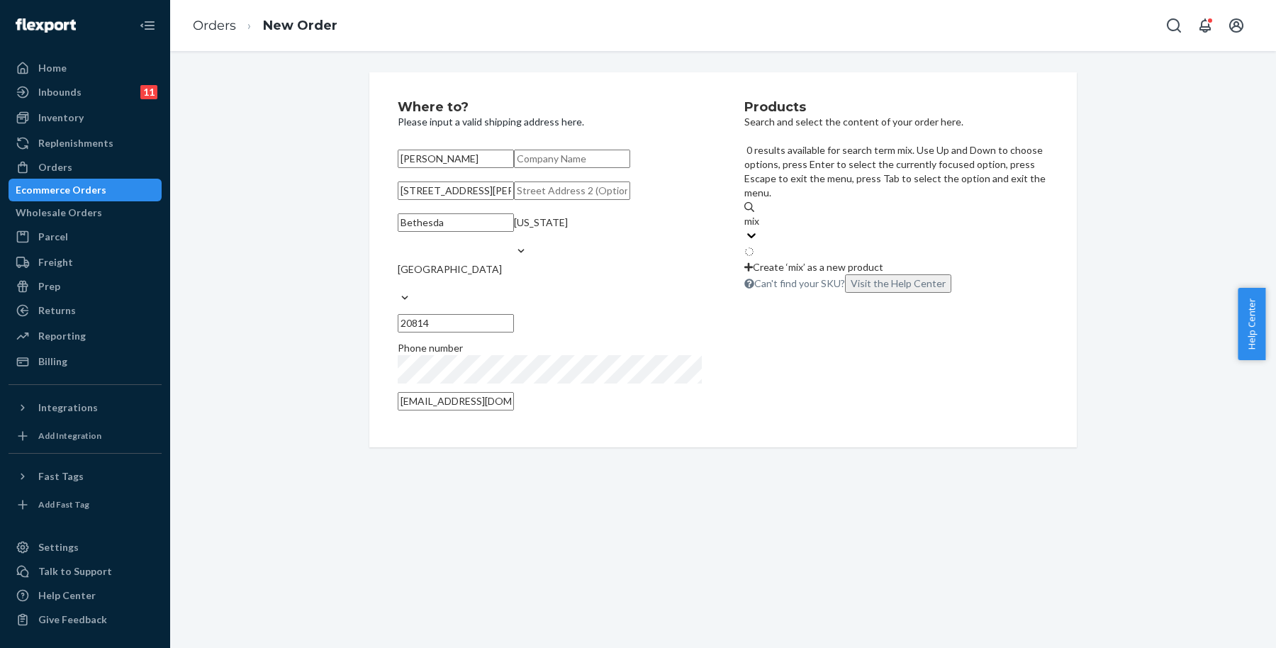
type input "mixi"
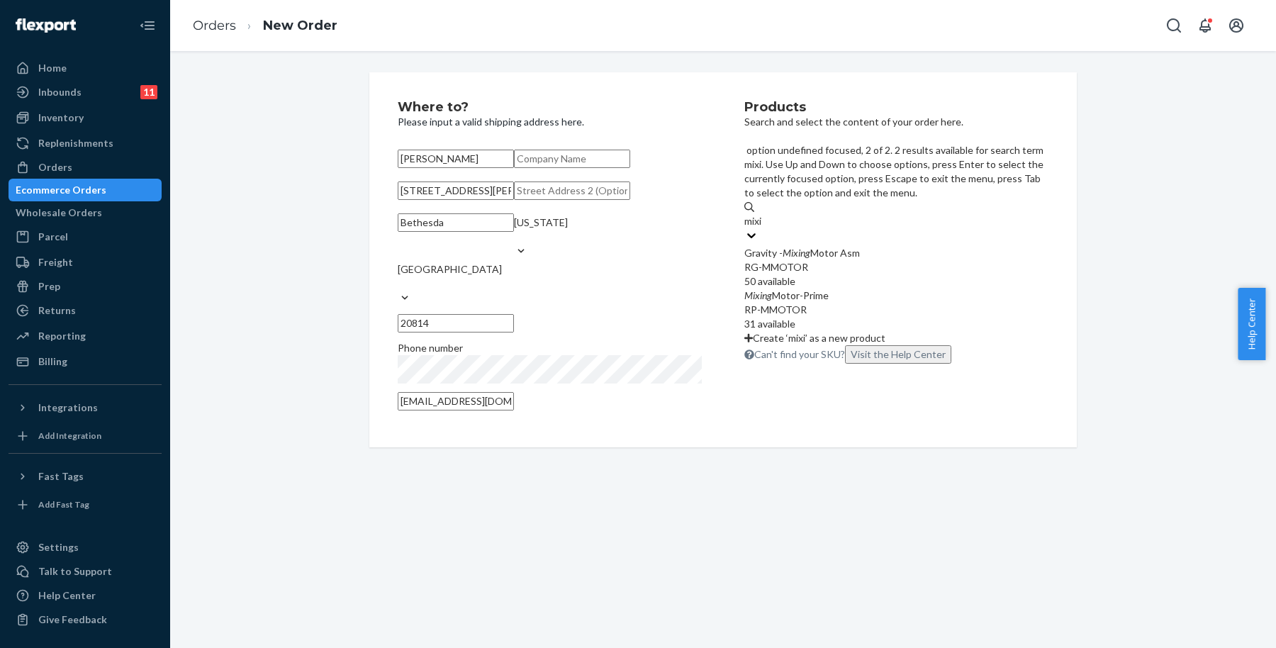
click at [893, 303] on div "RP-MMOTOR" at bounding box center [896, 310] width 304 height 14
click at [764, 228] on input "mixi" at bounding box center [754, 221] width 20 height 14
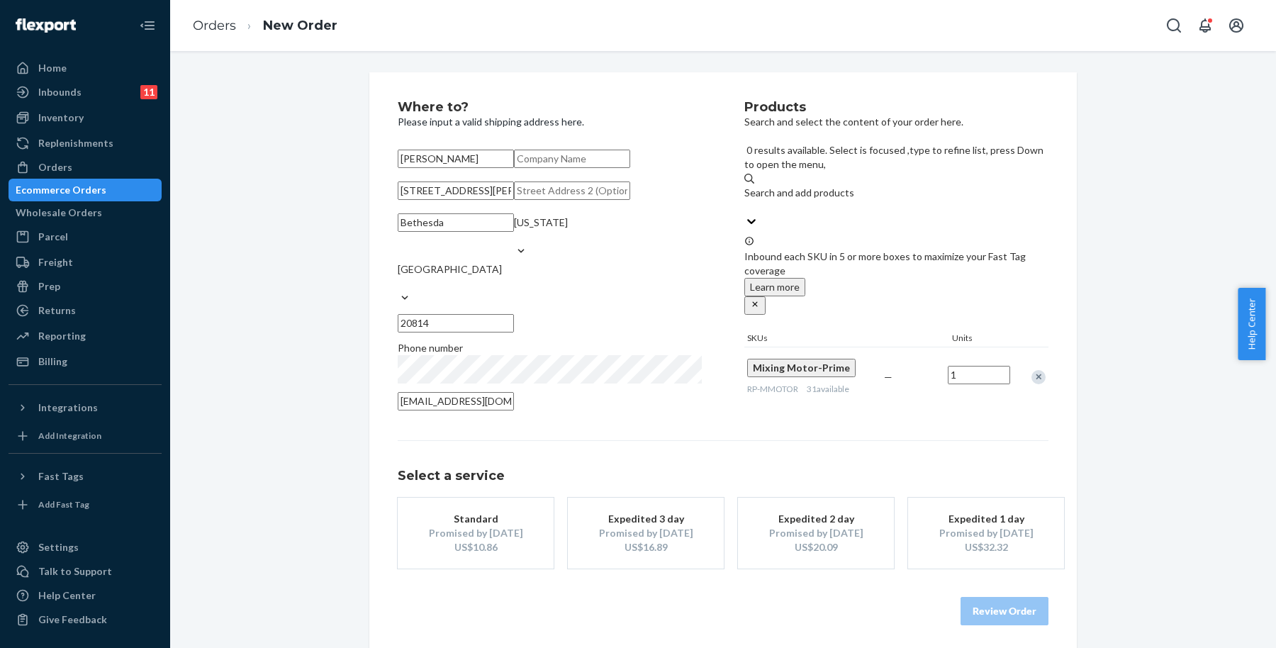
click at [795, 186] on div "Search and add products" at bounding box center [896, 193] width 304 height 14
click at [746, 200] on input "0 results available. Select is focused ,type to refine list, press Down to open…" at bounding box center [744, 207] width 1 height 14
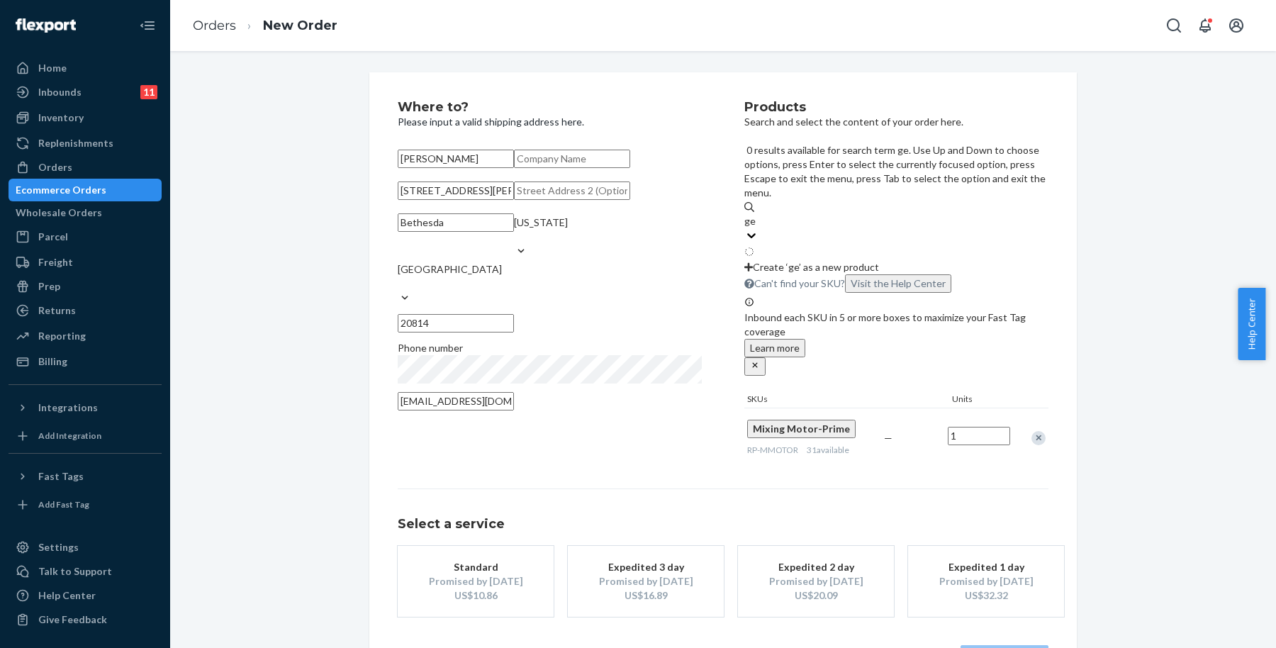
type input "gear"
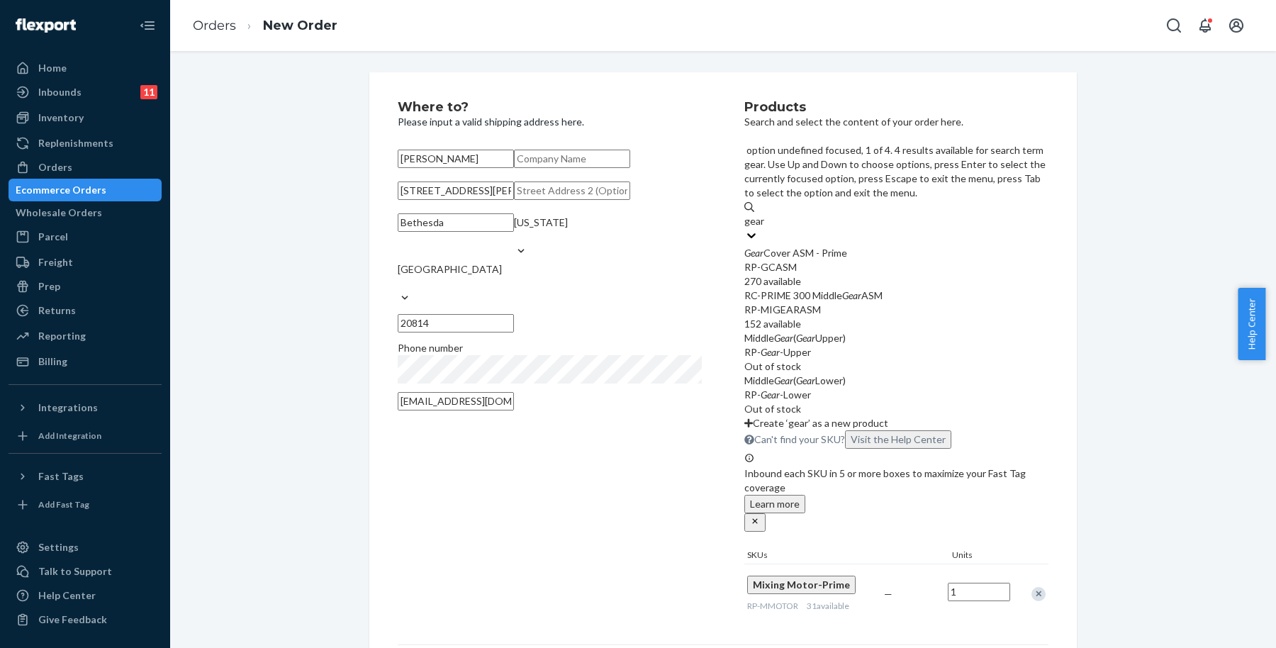
click at [845, 246] on div "Gear Cover ASM - Prime" at bounding box center [896, 253] width 304 height 14
click at [765, 214] on input "gear" at bounding box center [754, 221] width 21 height 14
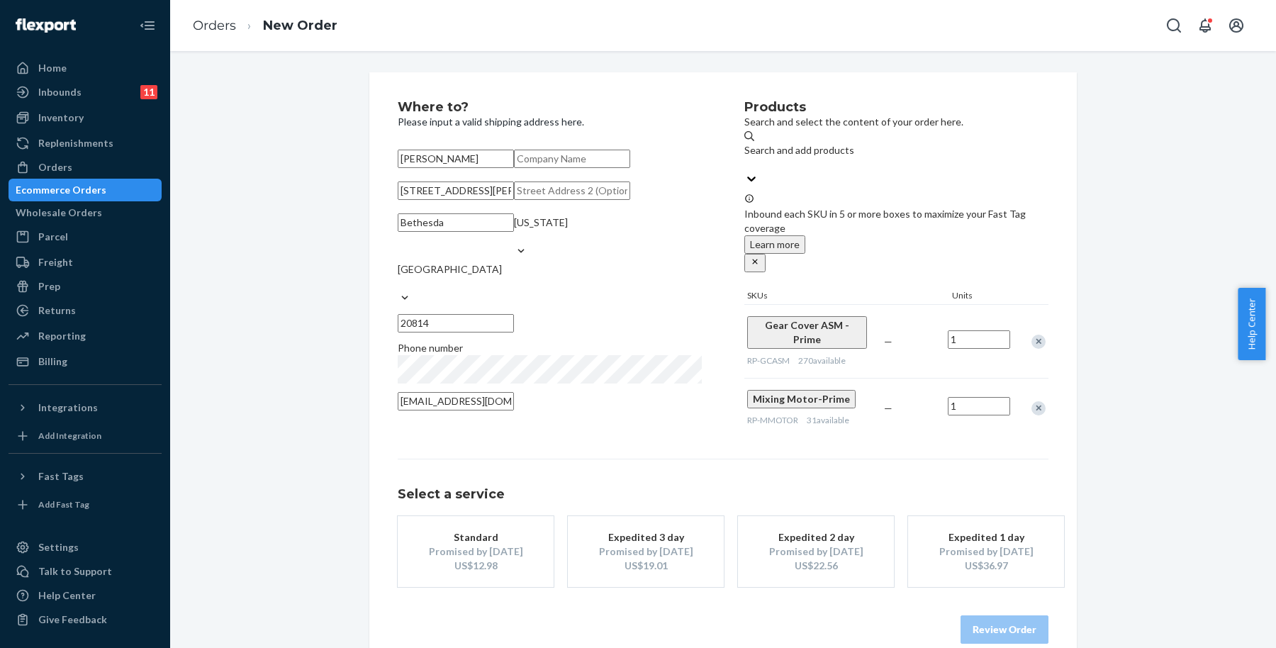
click at [951, 420] on div "Products Search and select the content of your order here. Search and add produ…" at bounding box center [896, 269] width 304 height 337
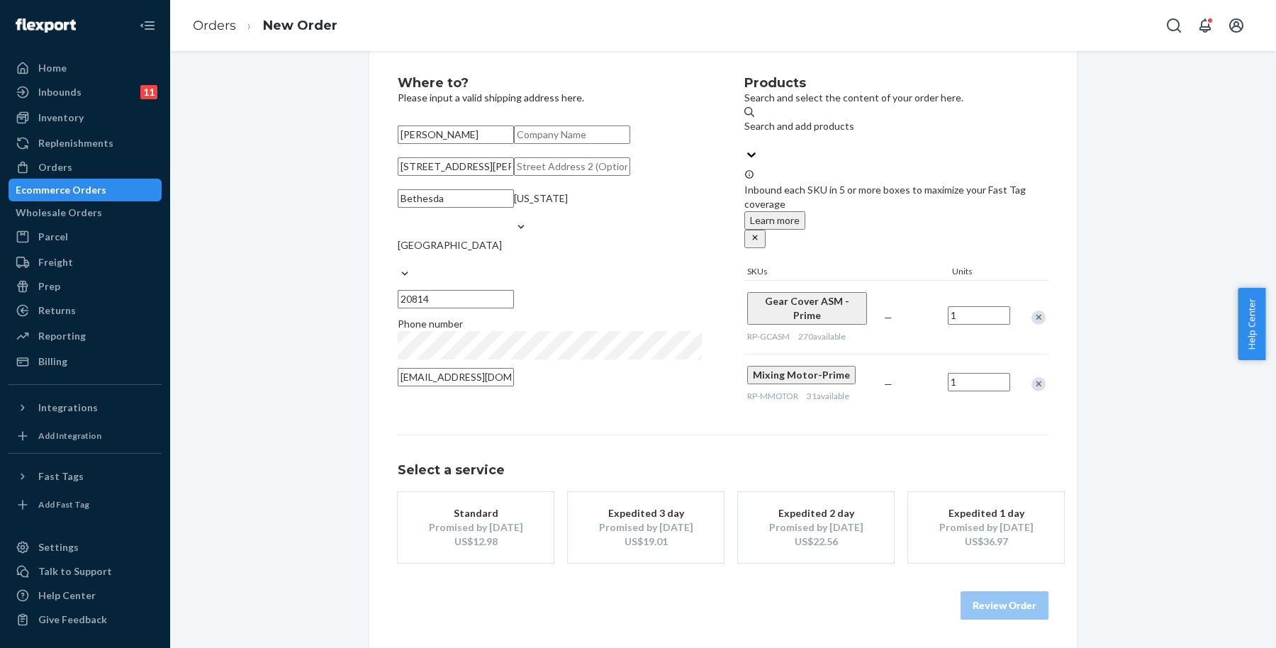
scroll to position [68, 0]
click at [491, 532] on div "Promised by [DATE]" at bounding box center [475, 527] width 113 height 14
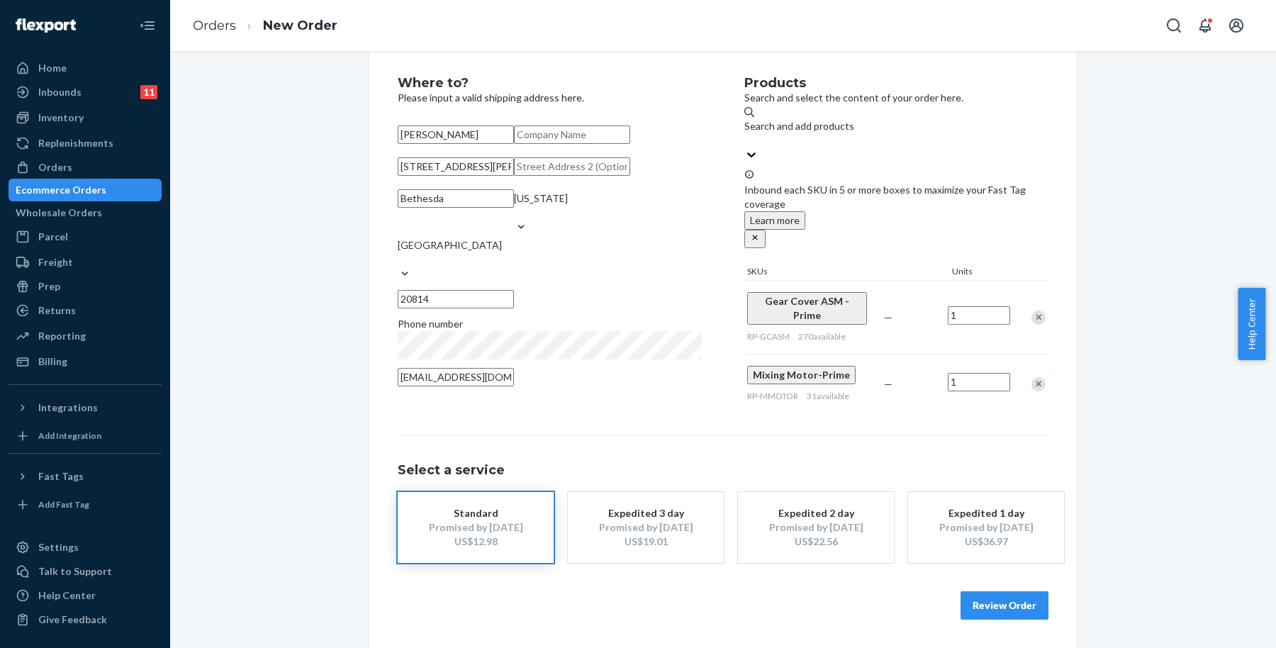
click at [1005, 606] on button "Review Order" at bounding box center [1004, 605] width 88 height 28
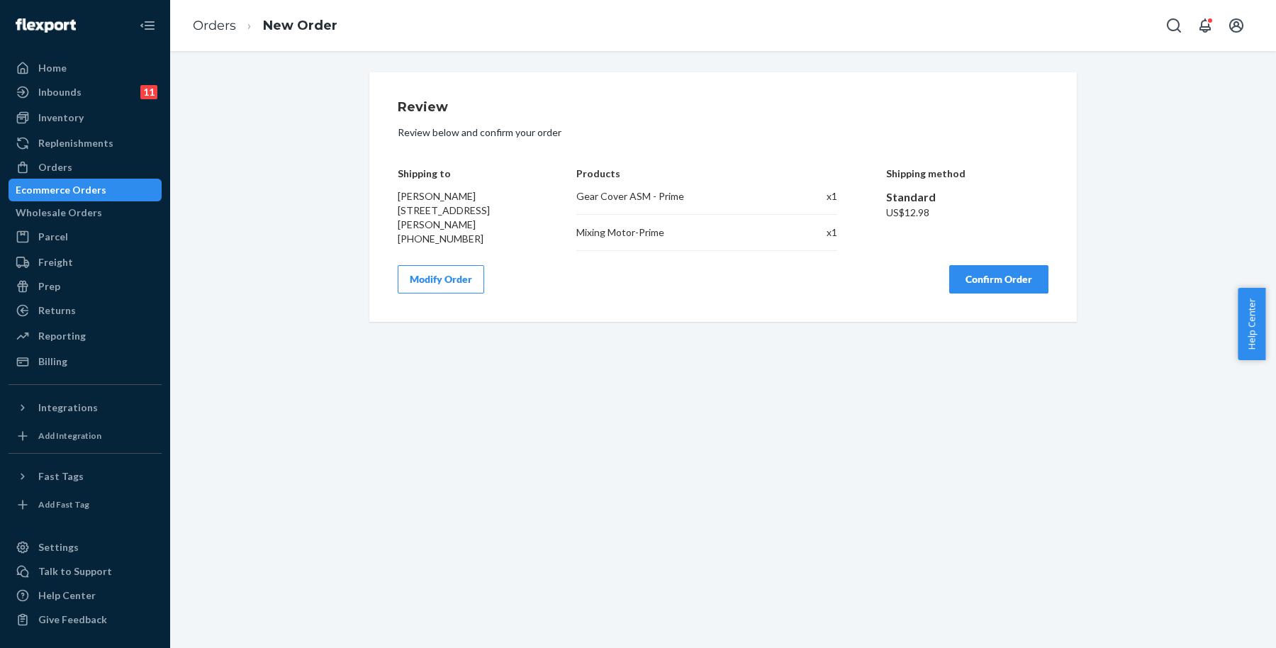
scroll to position [0, 0]
drag, startPoint x: 396, startPoint y: 218, endPoint x: 502, endPoint y: 138, distance: 133.1
click at [515, 222] on div "[PERSON_NAME] [STREET_ADDRESS][PERSON_NAME] [PHONE_NUMBER]" at bounding box center [463, 217] width 130 height 57
drag, startPoint x: 692, startPoint y: 311, endPoint x: 685, endPoint y: 296, distance: 17.1
click at [692, 310] on div "Review Review below and confirm your order Shipping to [PERSON_NAME] [STREET_AD…" at bounding box center [722, 197] width 707 height 250
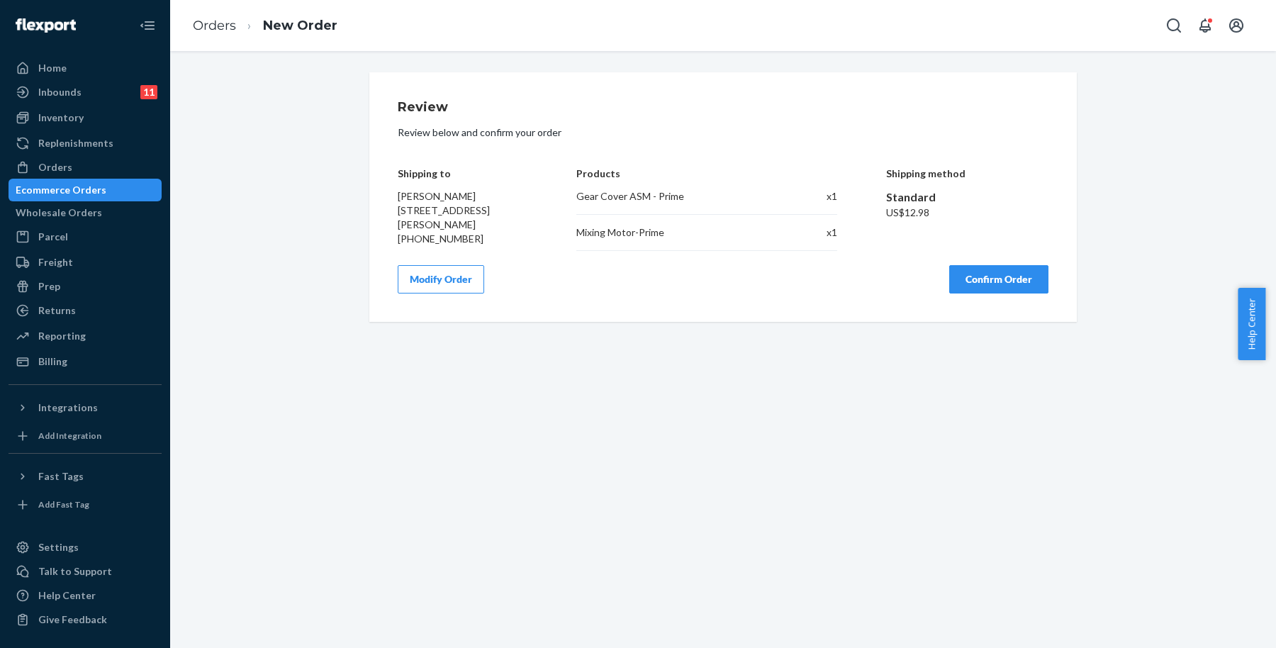
click at [858, 416] on div "Review Review below and confirm your order Shipping to [PERSON_NAME] [STREET_AD…" at bounding box center [723, 349] width 1106 height 597
click at [1004, 274] on button "Confirm Order" at bounding box center [998, 279] width 99 height 28
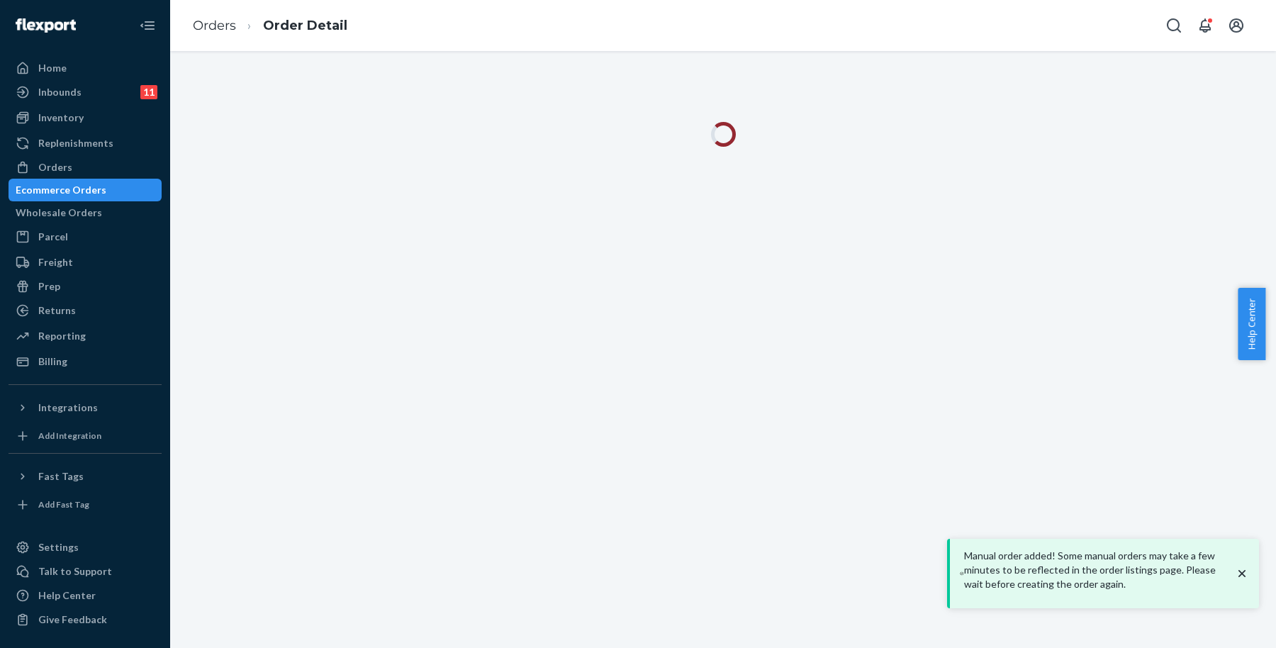
click at [1244, 575] on icon "close toast" at bounding box center [1241, 572] width 7 height 7
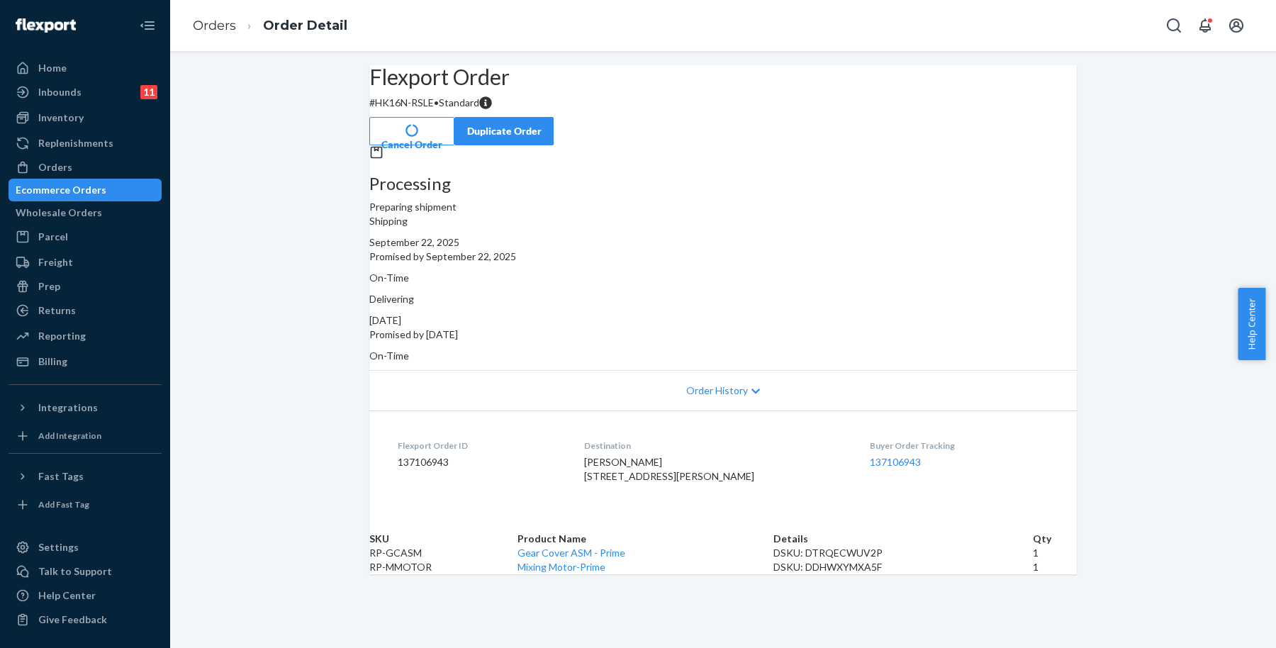
scroll to position [18, 0]
click at [138, 169] on div "Orders" at bounding box center [85, 167] width 150 height 20
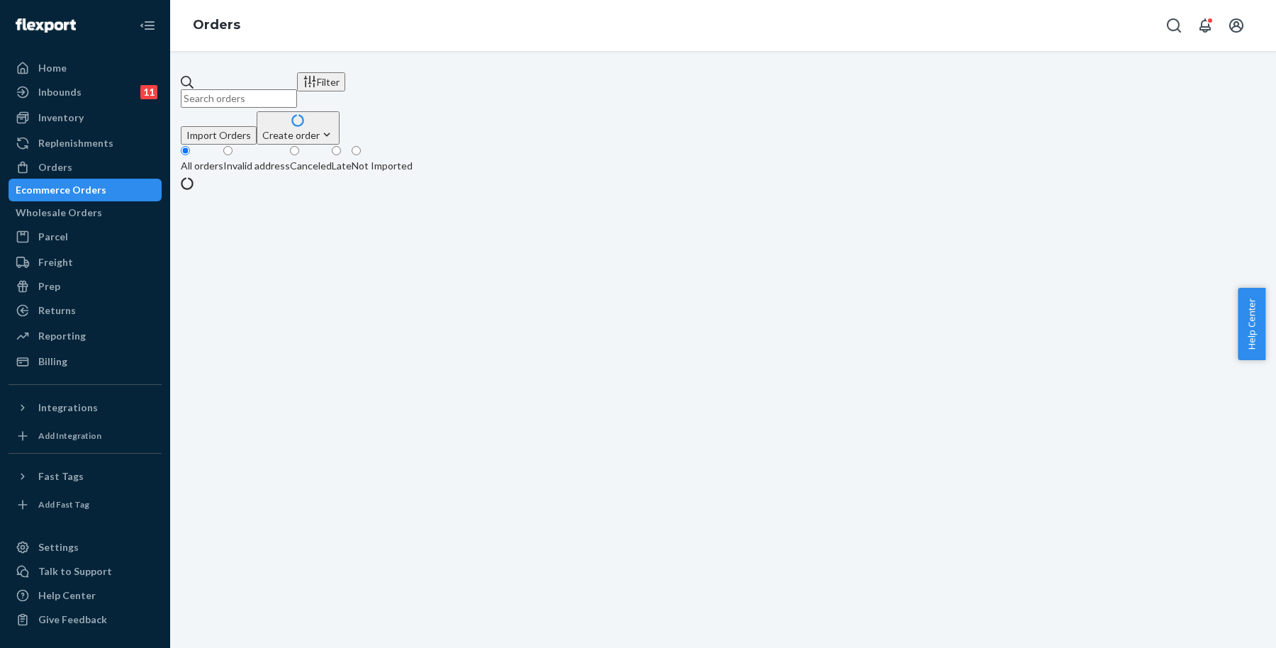
click at [297, 89] on input "text" at bounding box center [239, 98] width 116 height 18
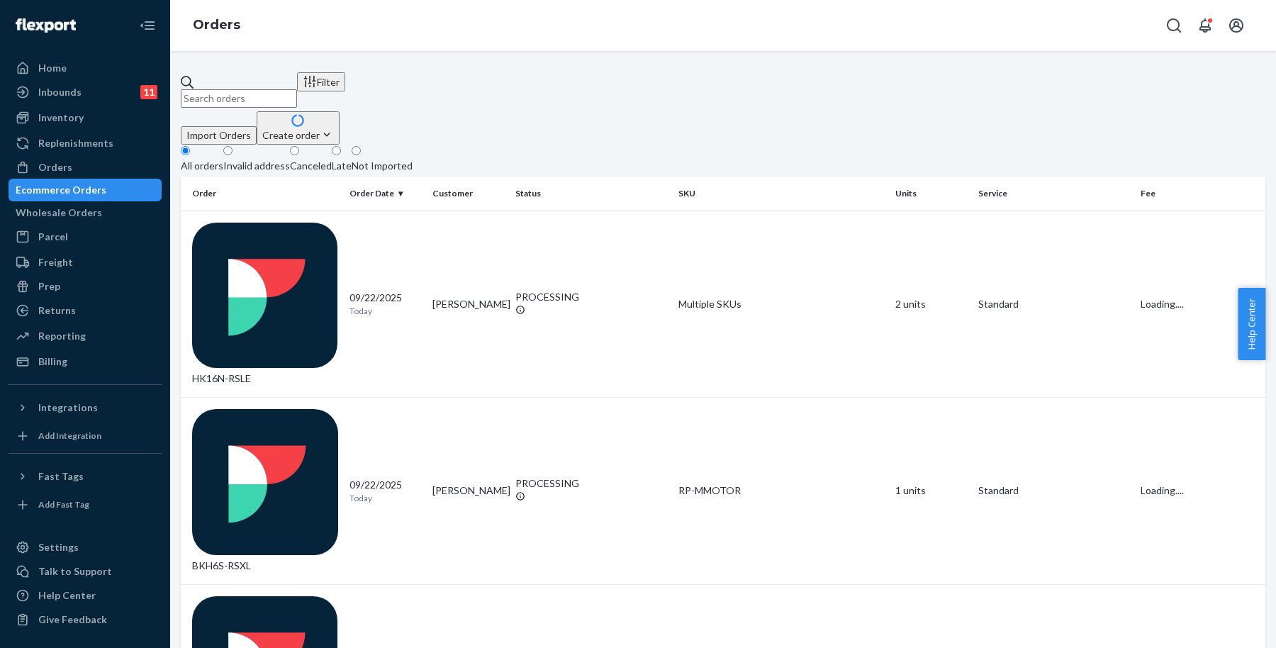
click at [297, 89] on input "text" at bounding box center [239, 98] width 116 height 18
drag, startPoint x: 349, startPoint y: 84, endPoint x: 342, endPoint y: 89, distance: 8.7
click at [297, 89] on input "text" at bounding box center [239, 98] width 116 height 18
paste input "[PERSON_NAME]"
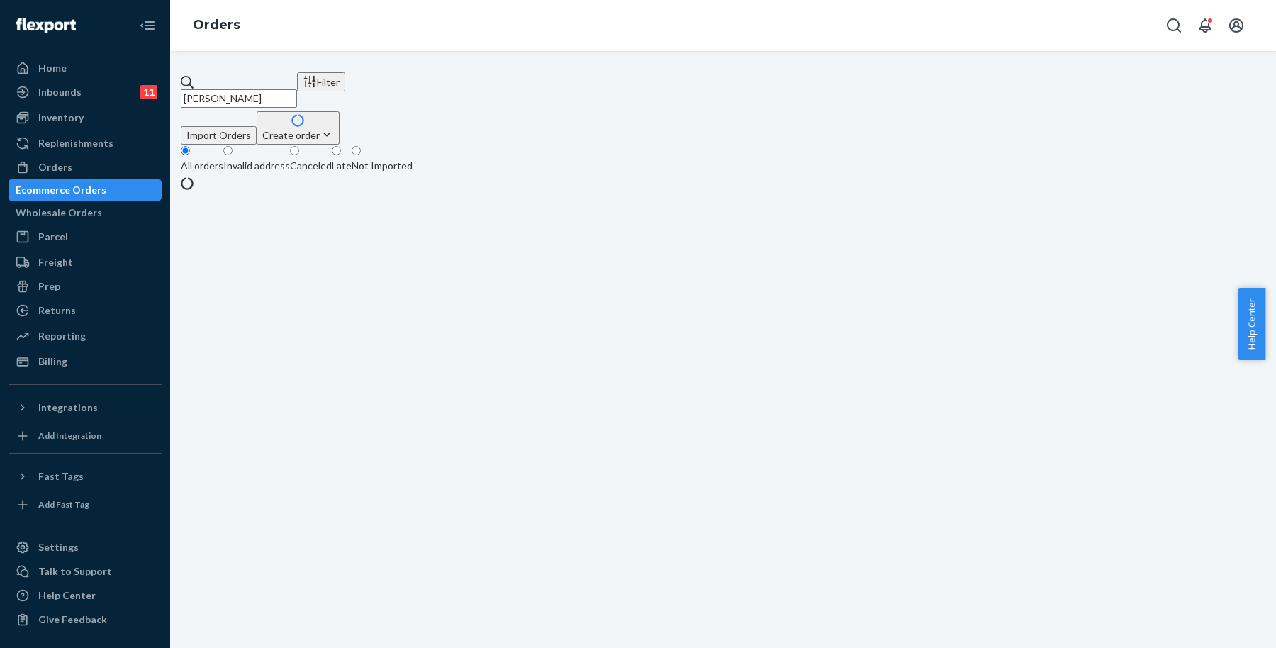
type input "[PERSON_NAME]"
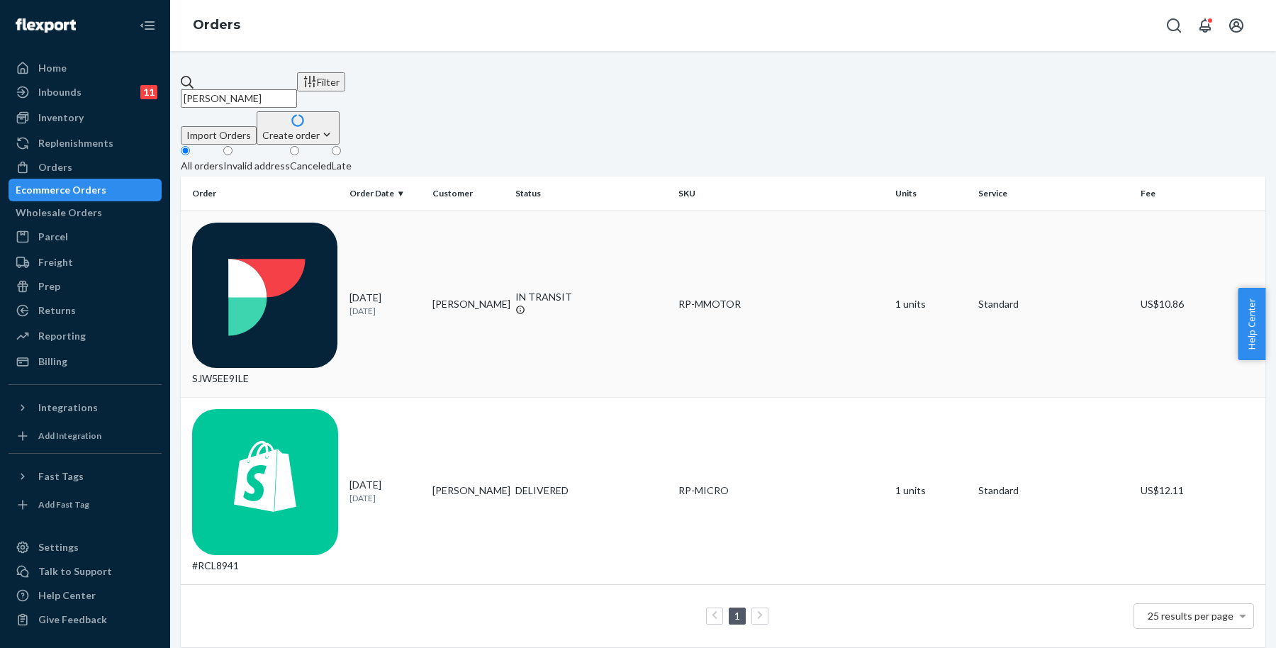
click at [445, 213] on td "[PERSON_NAME]" at bounding box center [468, 304] width 83 height 187
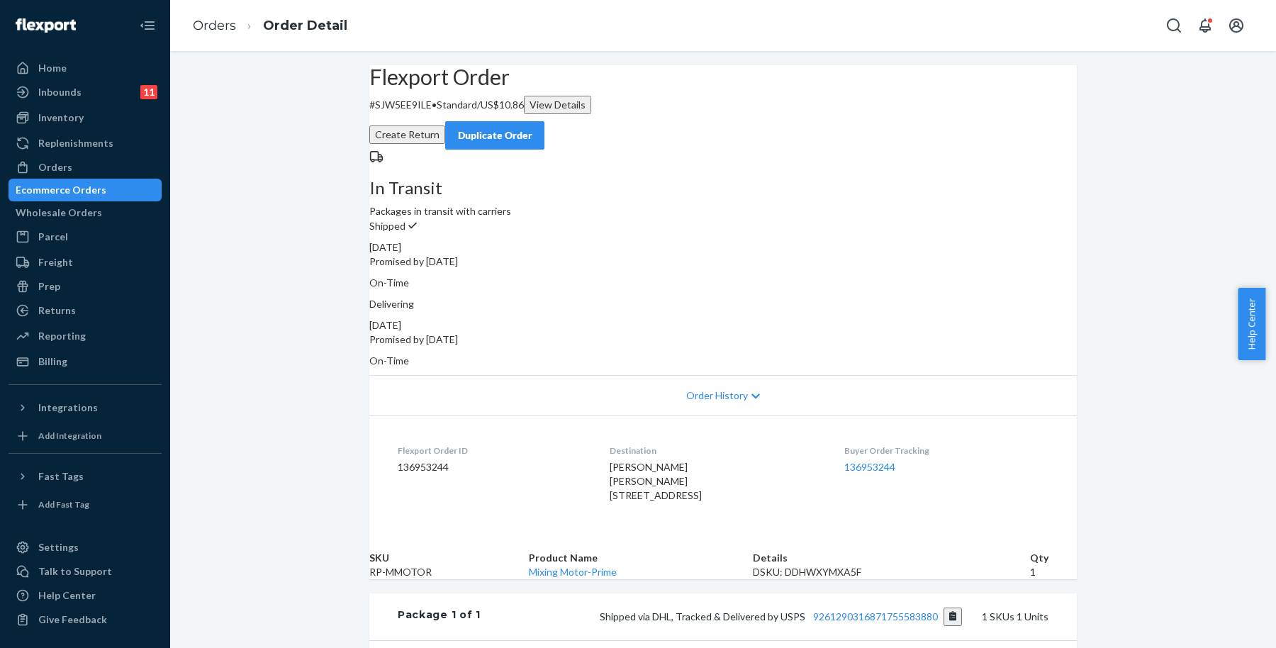
scroll to position [266, 0]
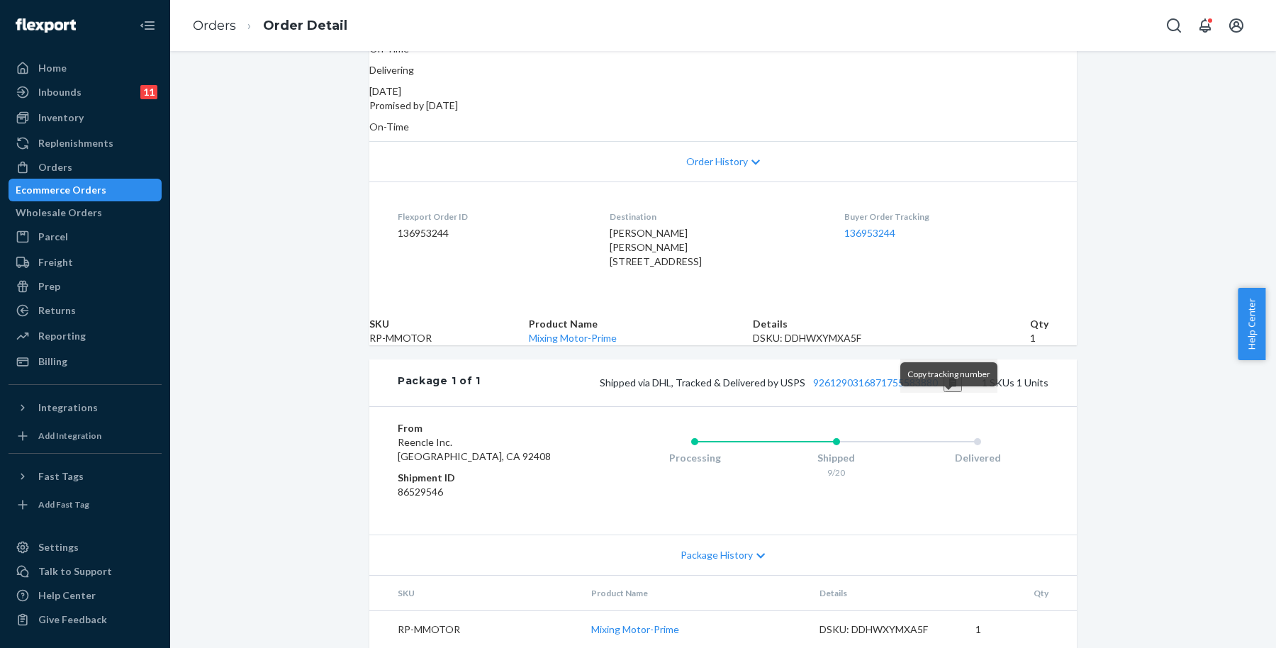
click at [944, 392] on button "Copy tracking number" at bounding box center [952, 383] width 19 height 18
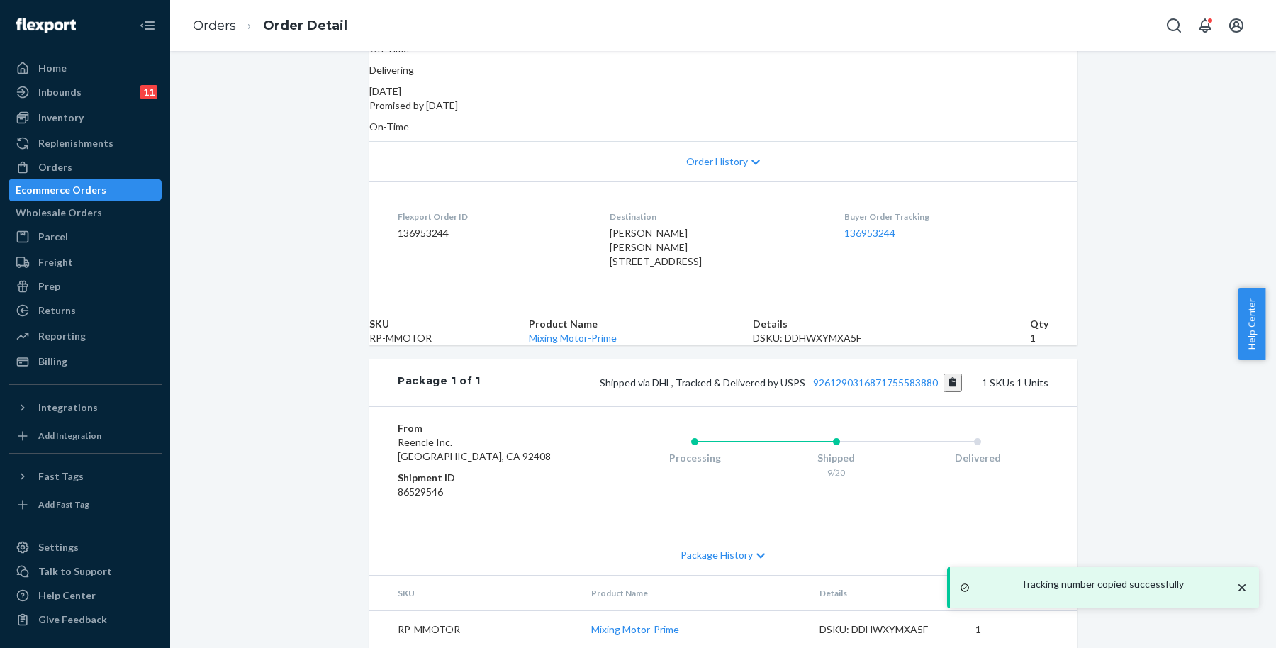
drag, startPoint x: 1128, startPoint y: 277, endPoint x: 949, endPoint y: 230, distance: 184.8
click at [1128, 276] on div "Flexport Order # SJW5EE9ILE • Standard / US$10.86 View Details Create Return Du…" at bounding box center [723, 239] width 1106 height 817
click at [95, 109] on div "Inventory" at bounding box center [85, 118] width 150 height 20
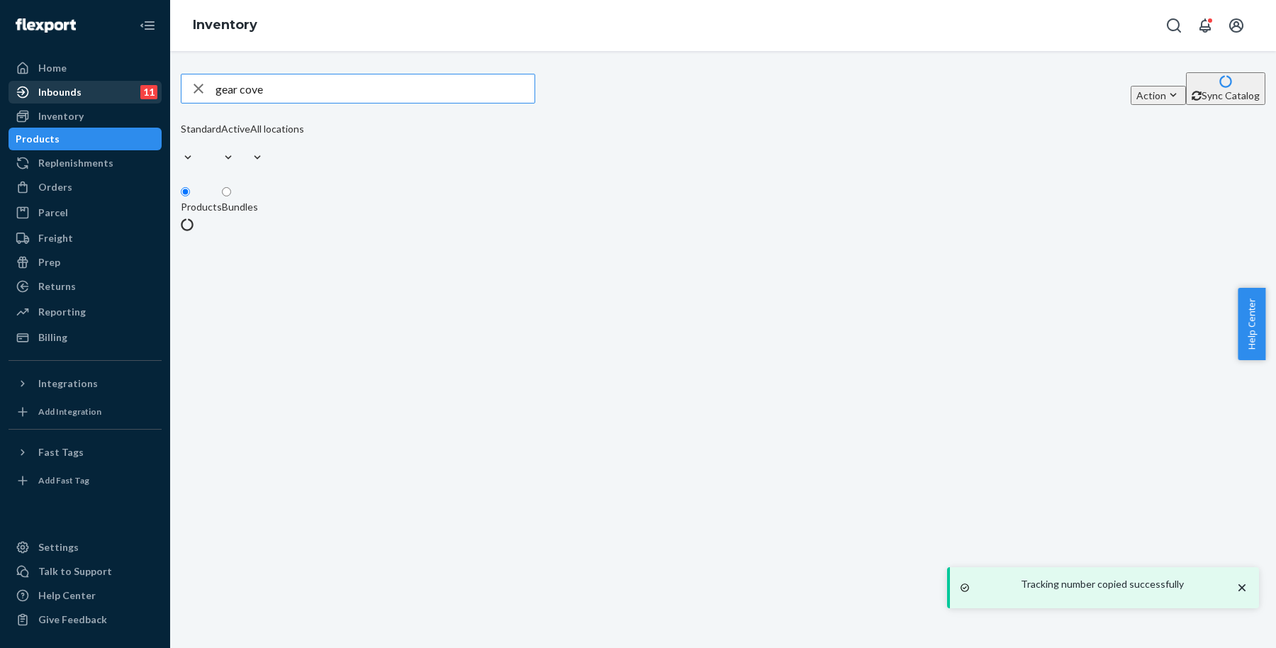
drag, startPoint x: 464, startPoint y: 98, endPoint x: 144, endPoint y: 92, distance: 319.7
click at [135, 94] on div "Home Inbounds 11 Shipping Plans Problems 11 Inventory Products Replenishments O…" at bounding box center [638, 324] width 1276 height 648
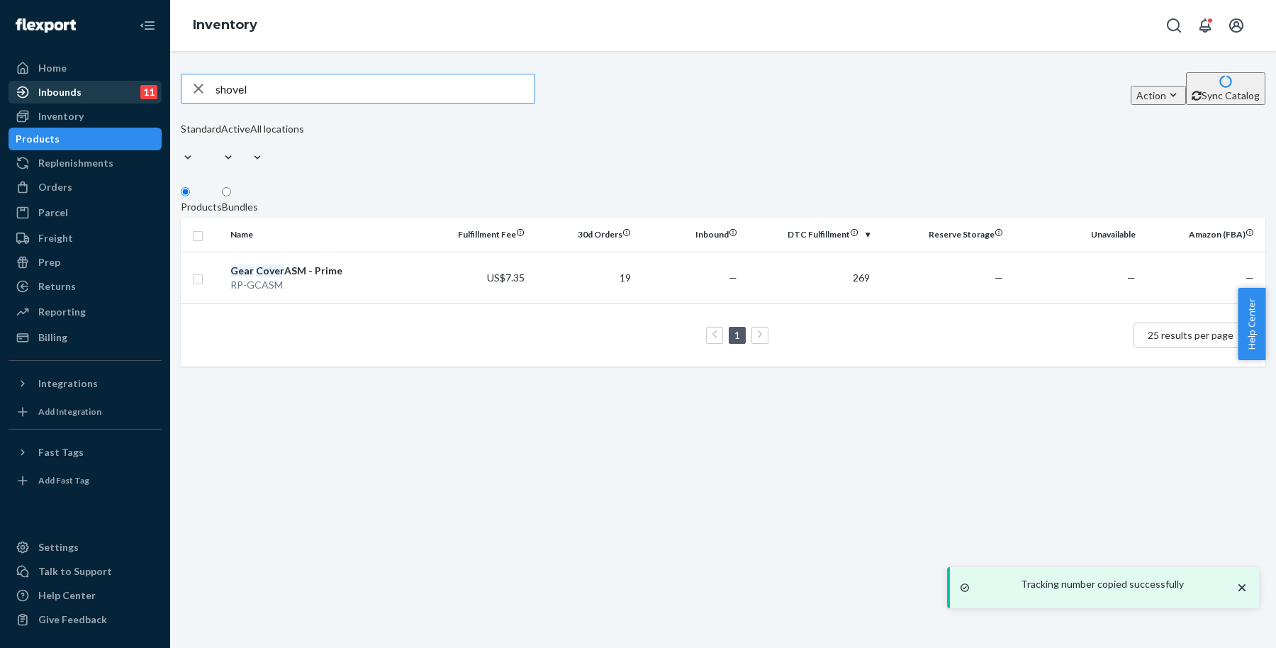
type input "shovel"
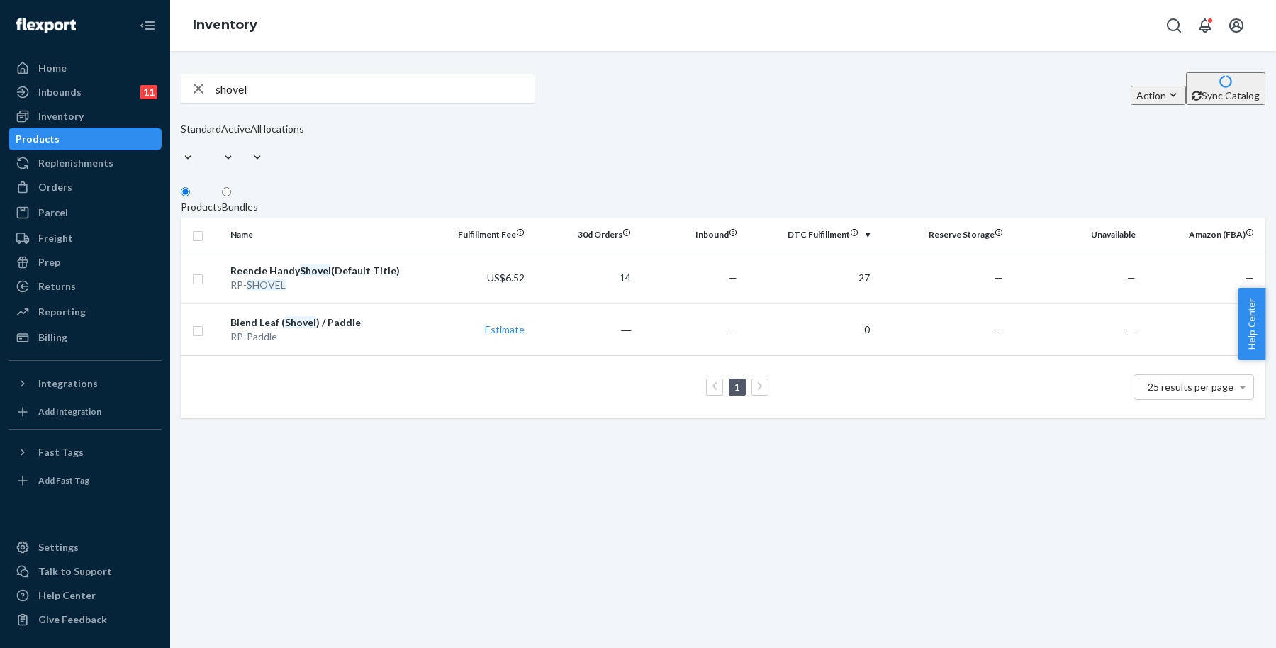
click at [431, 457] on div "shovel Action Create product Create bundle Bulk create products Bulk update pro…" at bounding box center [723, 349] width 1106 height 597
click at [602, 489] on div "shovel Action Create product Create bundle Bulk create products Bulk update pro…" at bounding box center [723, 349] width 1106 height 597
click at [94, 189] on div "Orders" at bounding box center [85, 187] width 150 height 20
